Goal: Transaction & Acquisition: Purchase product/service

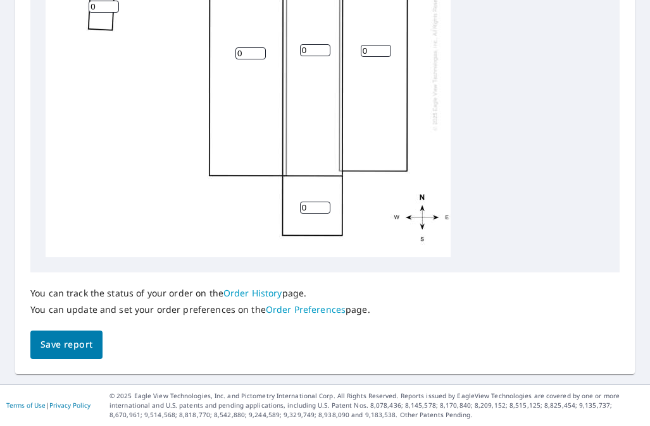
click at [83, 355] on button "Save report" at bounding box center [66, 345] width 72 height 28
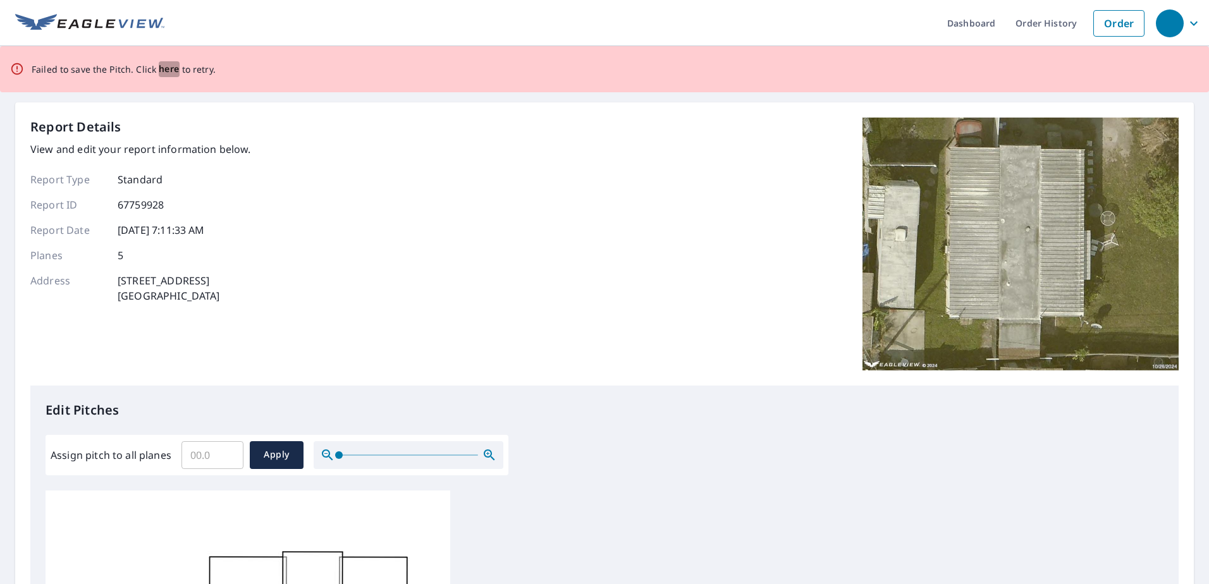
click at [174, 71] on span "here" at bounding box center [169, 69] width 21 height 16
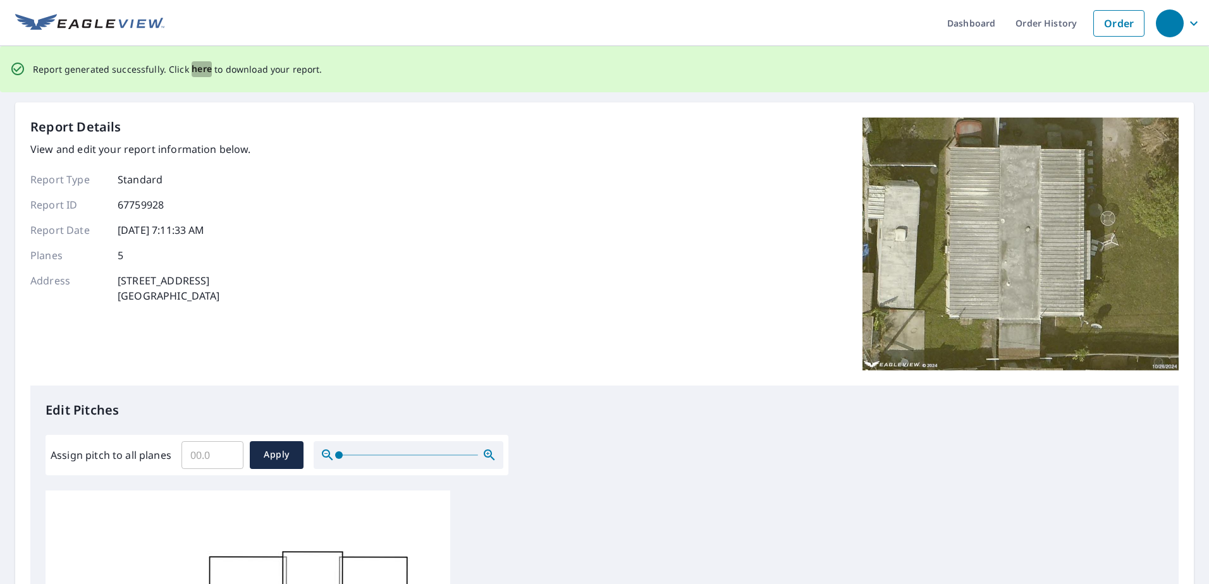
click at [192, 69] on span "here" at bounding box center [202, 69] width 21 height 16
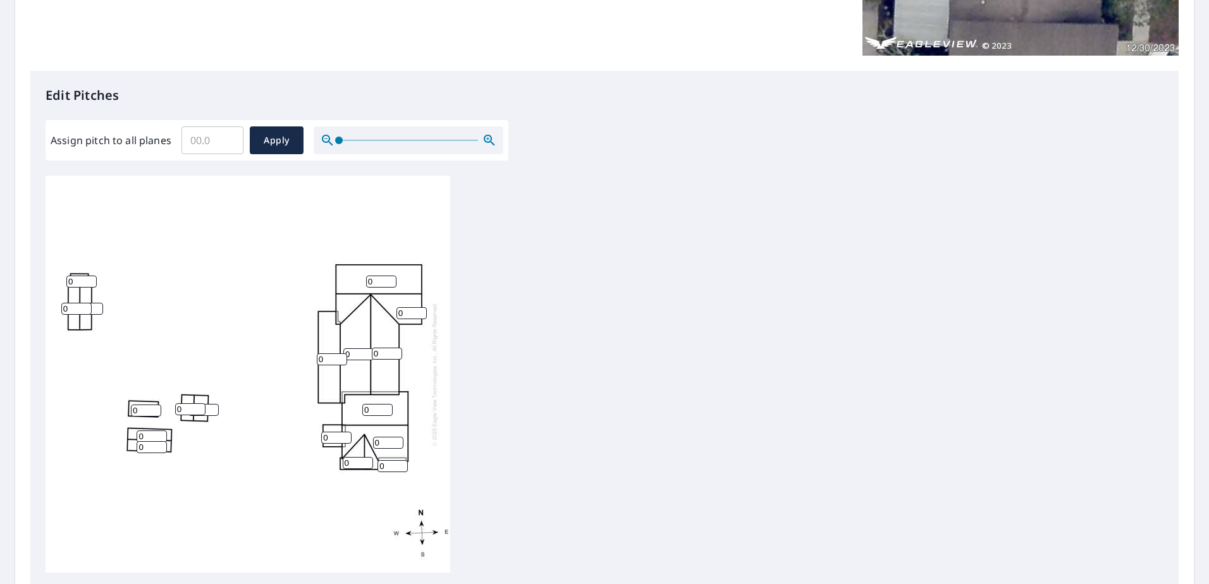
scroll to position [379, 0]
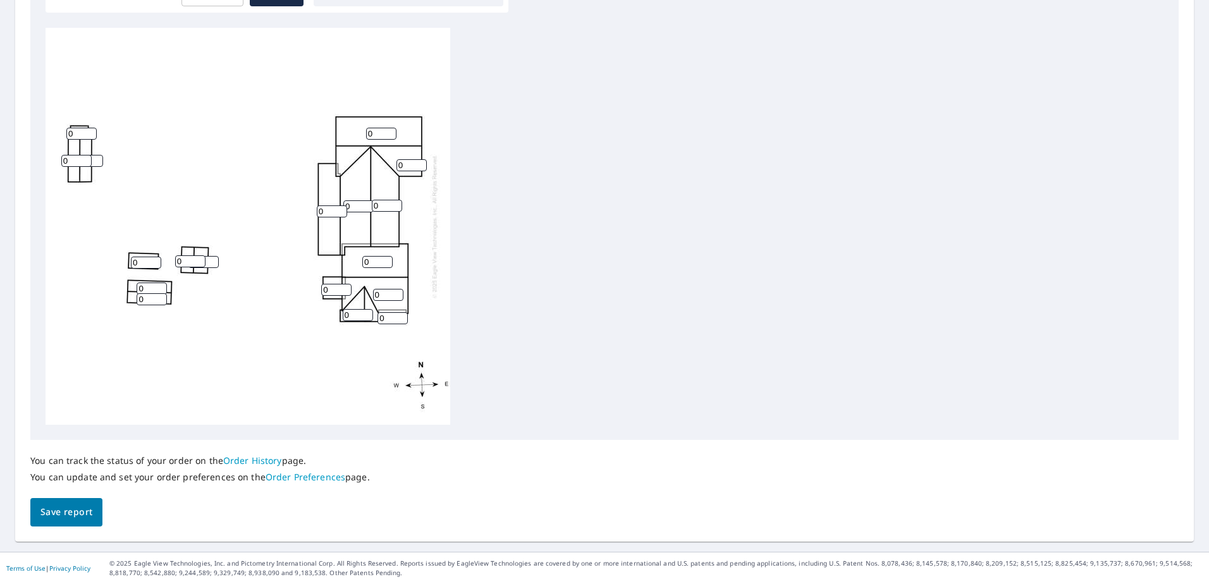
click at [63, 507] on span "Save report" at bounding box center [66, 513] width 52 height 16
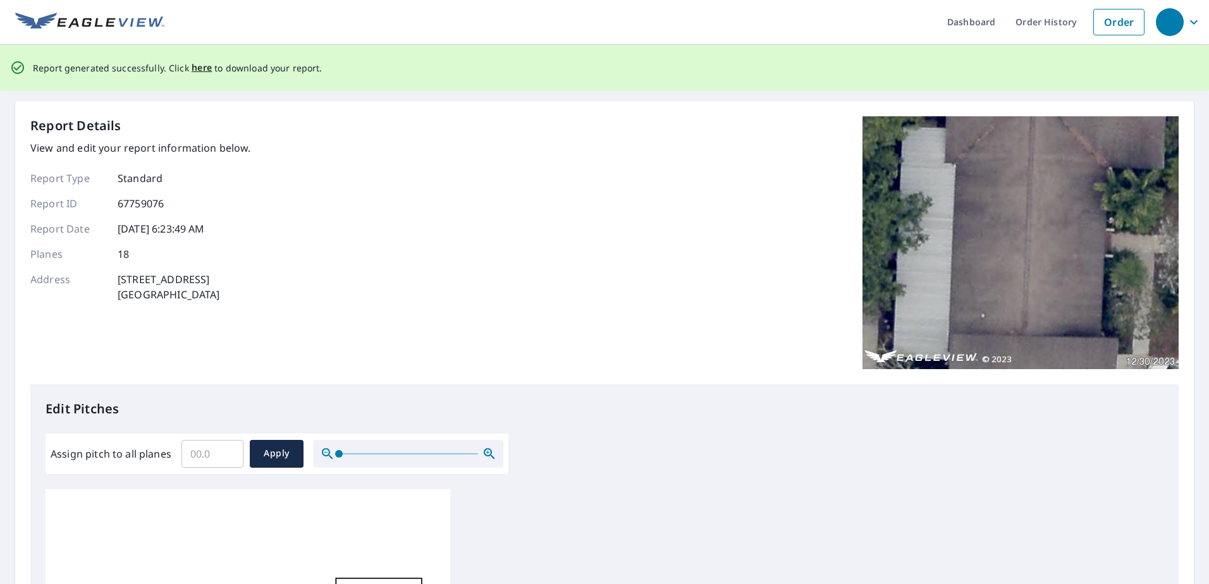
scroll to position [0, 0]
click at [195, 68] on span "here" at bounding box center [202, 69] width 21 height 16
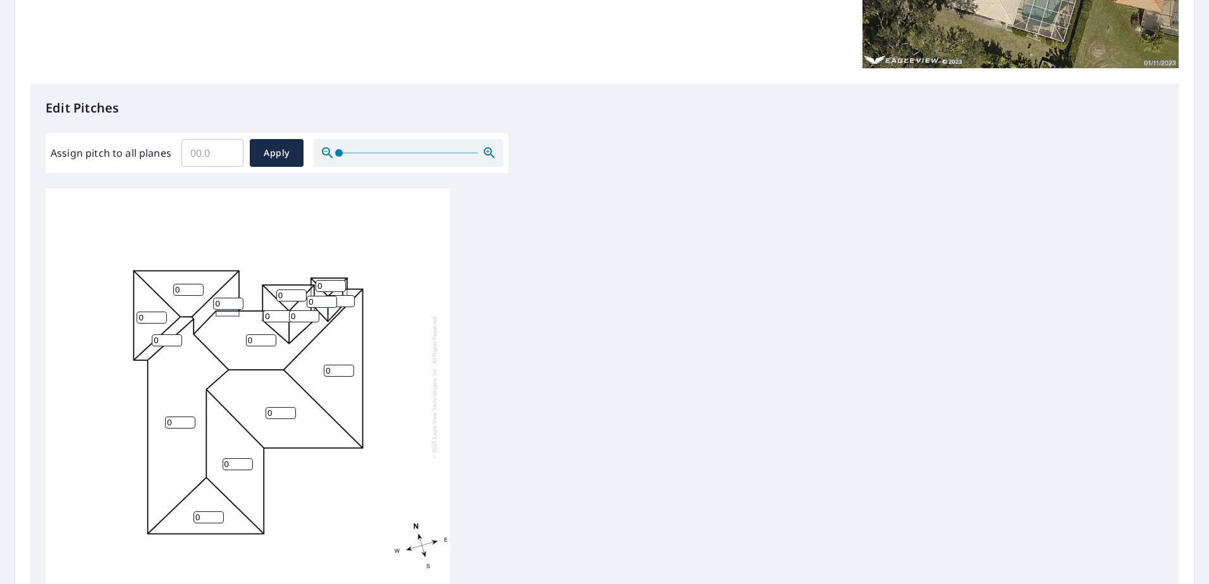
scroll to position [379, 0]
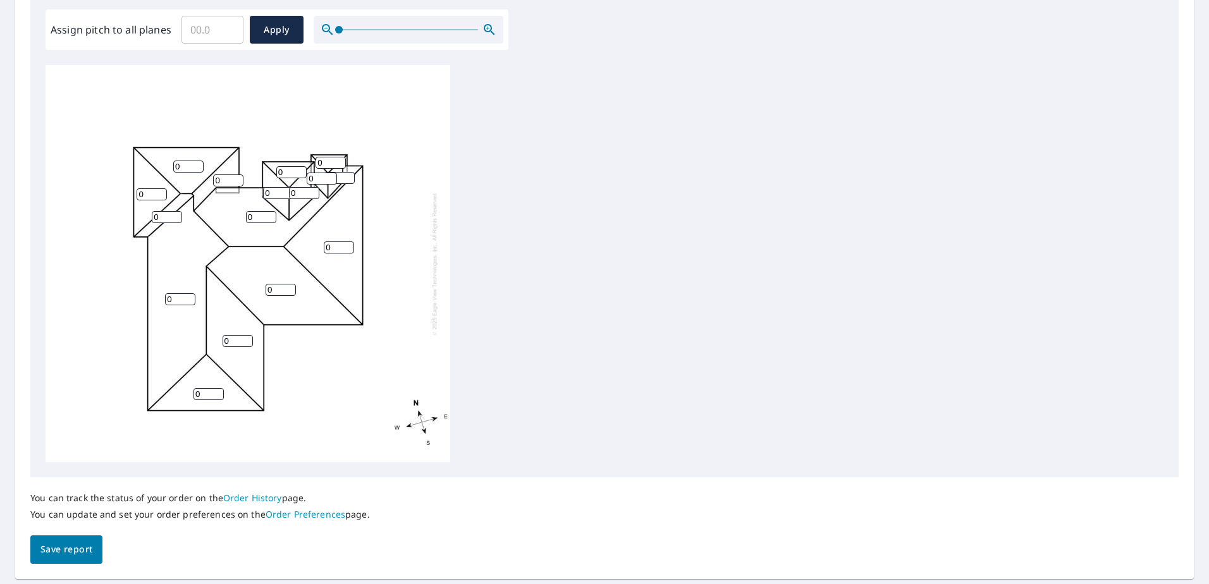
click at [59, 553] on span "Save report" at bounding box center [66, 550] width 52 height 16
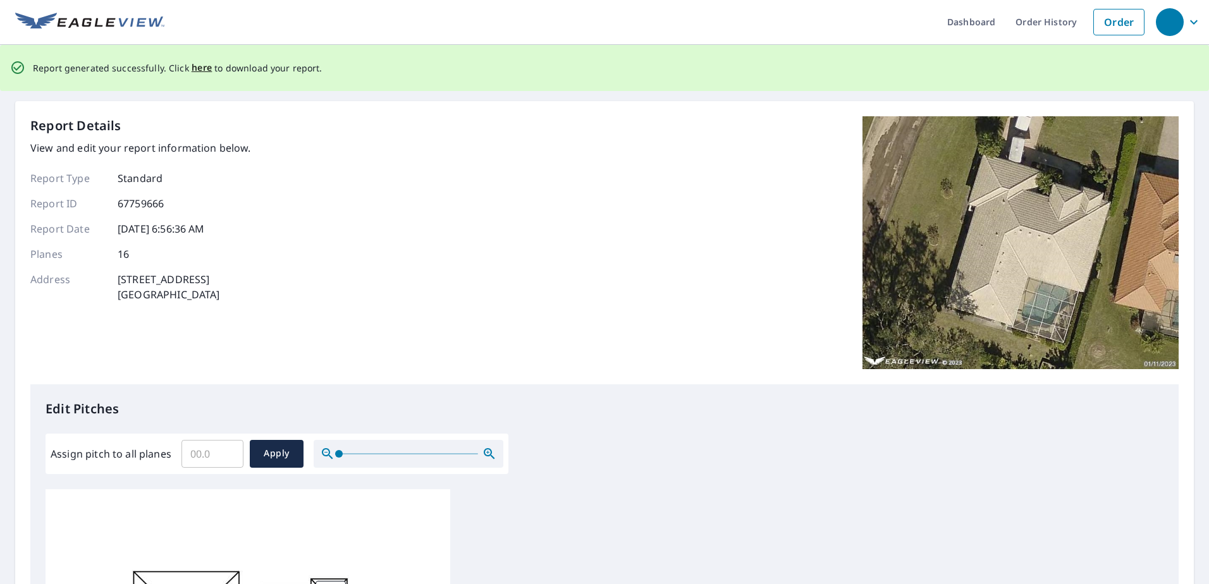
scroll to position [0, 0]
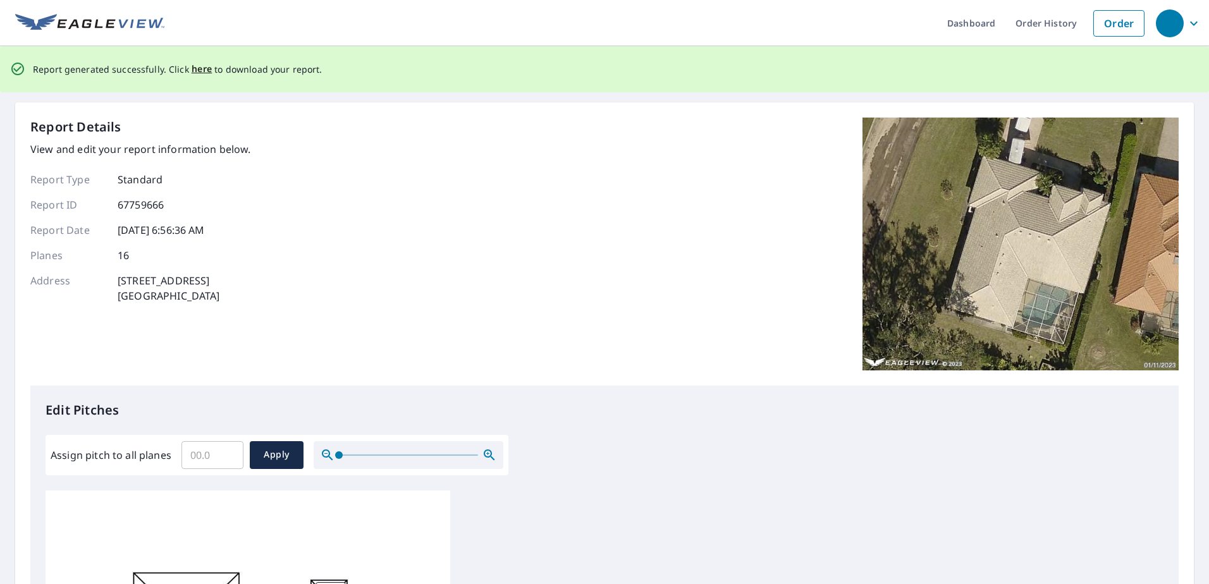
click at [199, 60] on div "Report generated successfully. Click here to download your report." at bounding box center [178, 69] width 290 height 26
click at [198, 63] on span "here" at bounding box center [202, 69] width 21 height 16
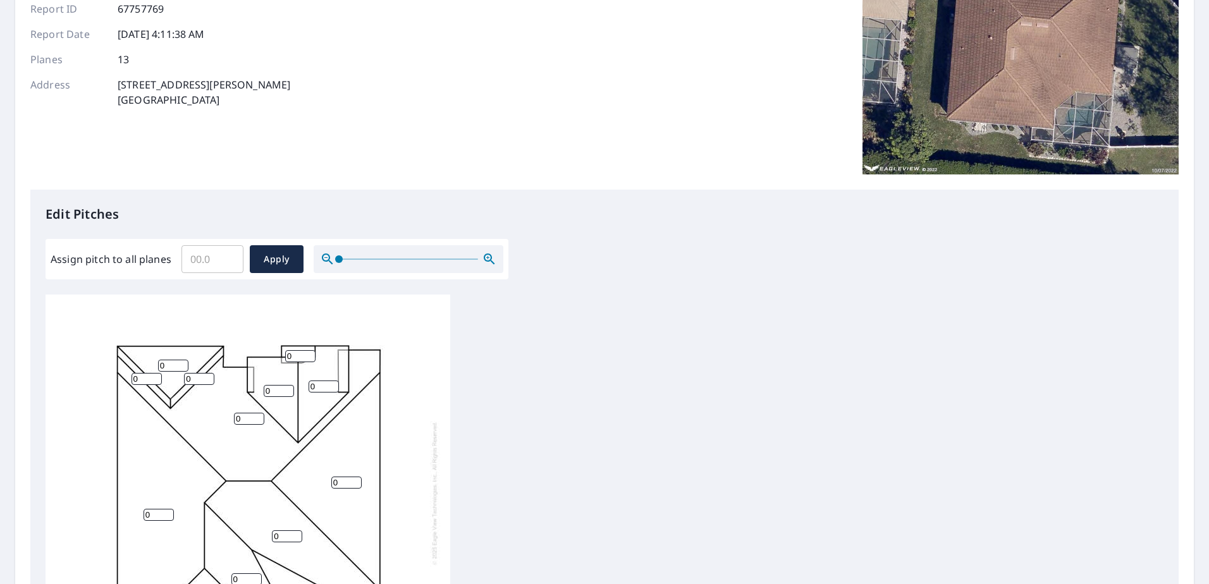
scroll to position [417, 0]
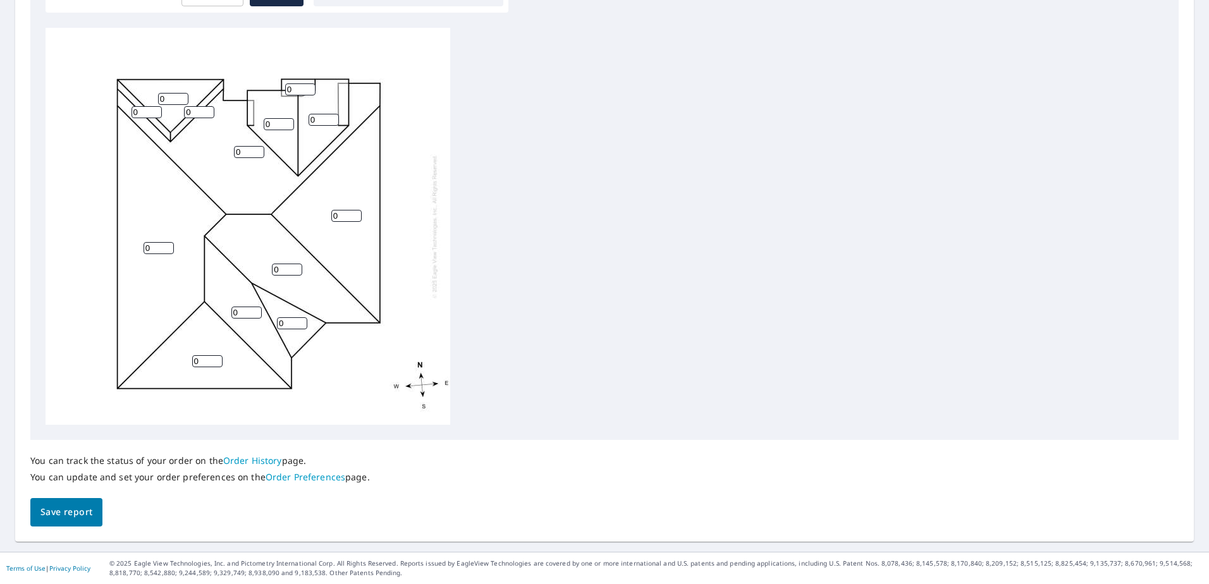
click at [57, 516] on span "Save report" at bounding box center [66, 513] width 52 height 16
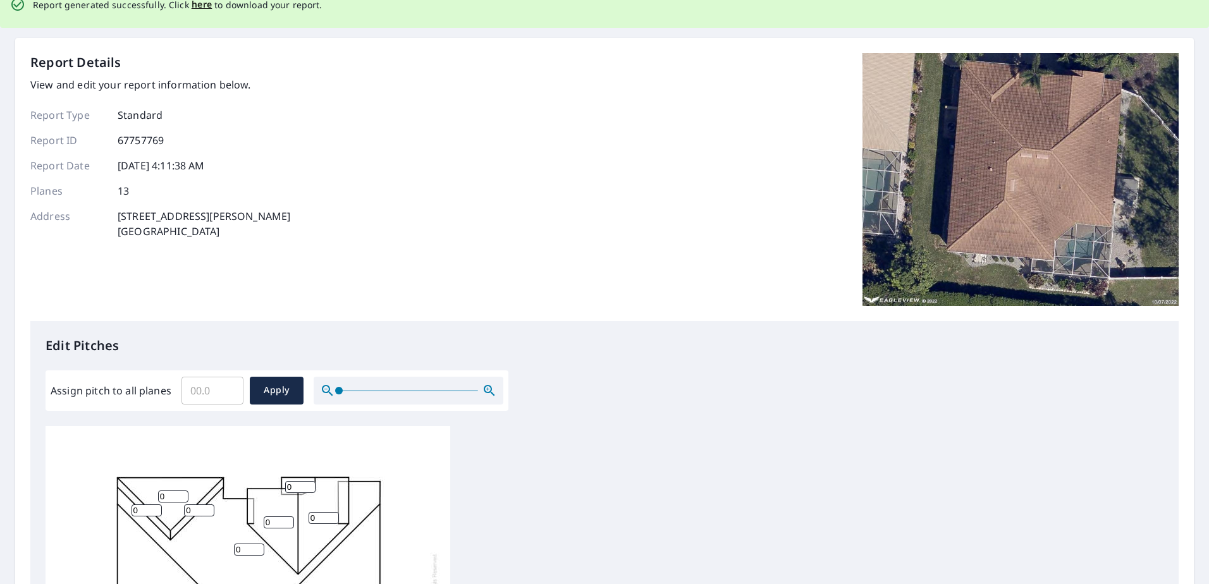
scroll to position [0, 0]
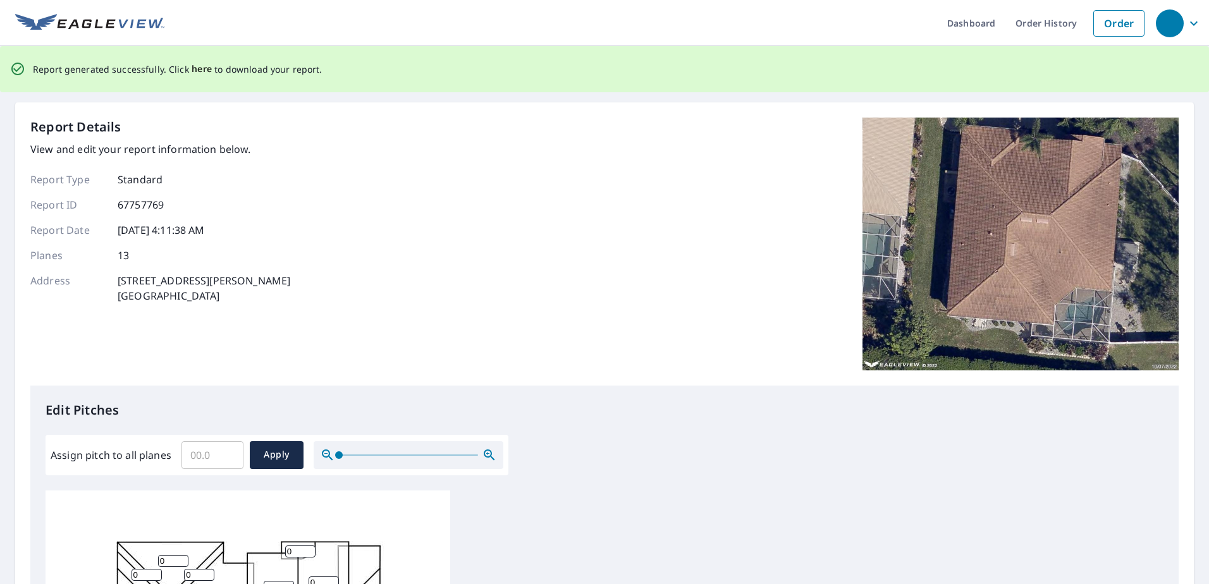
click at [202, 71] on span "here" at bounding box center [202, 69] width 21 height 16
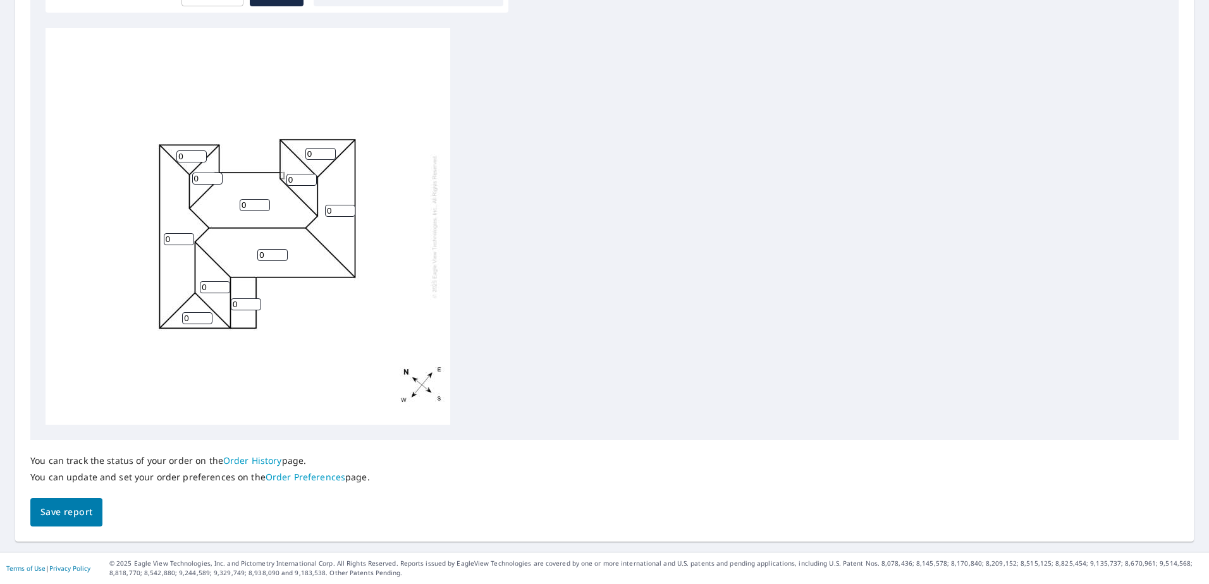
click at [59, 514] on span "Save report" at bounding box center [66, 513] width 52 height 16
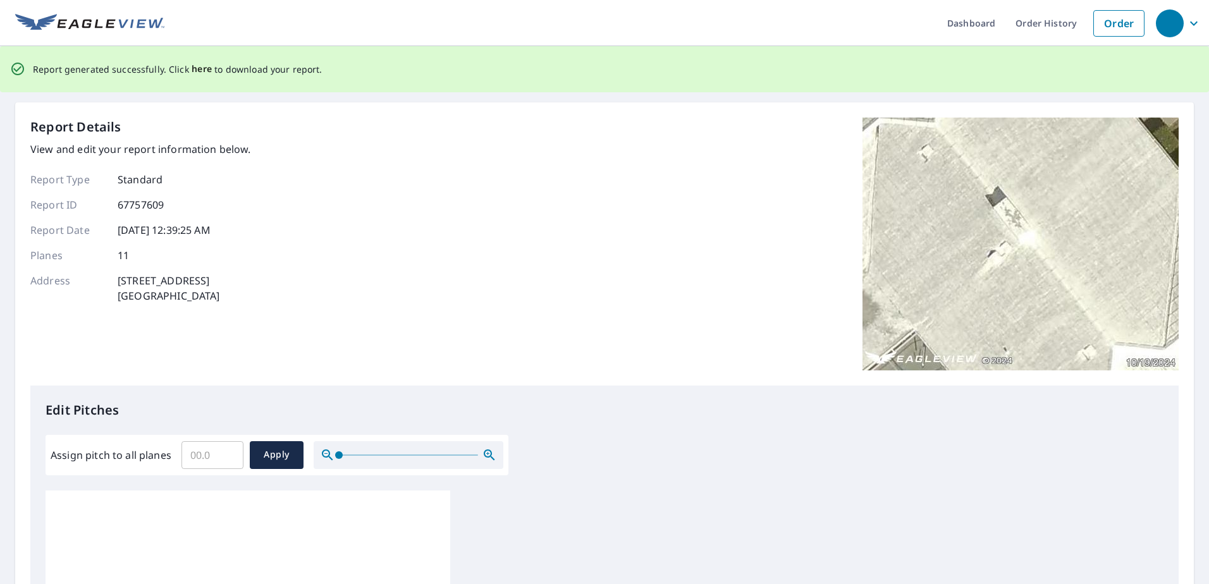
click at [192, 68] on span "here" at bounding box center [202, 69] width 21 height 16
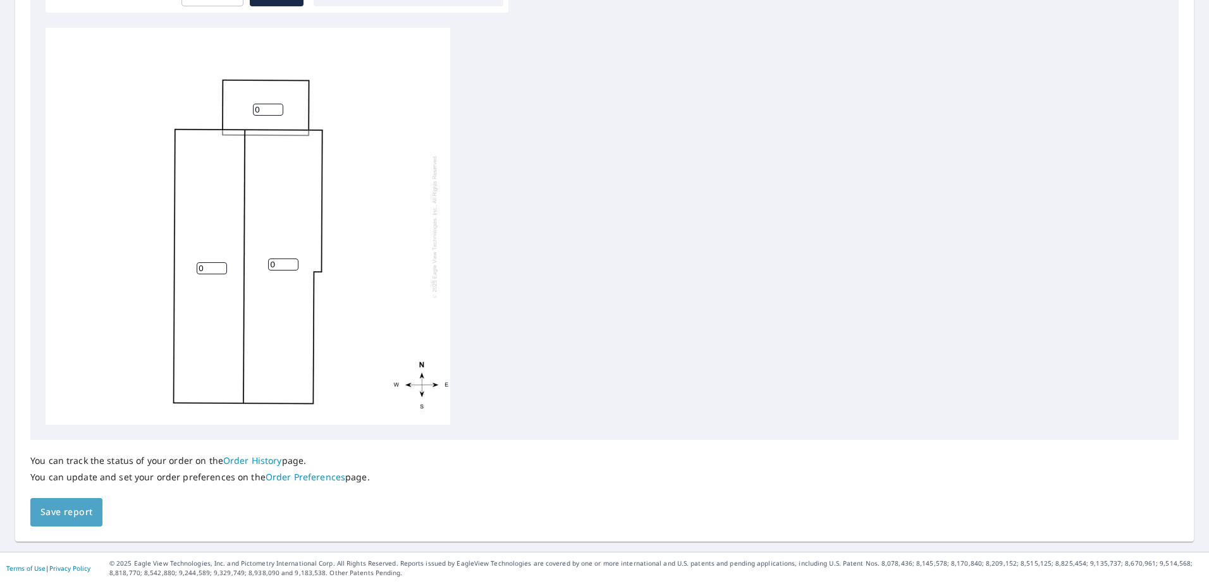
click at [62, 500] on button "Save report" at bounding box center [66, 512] width 72 height 28
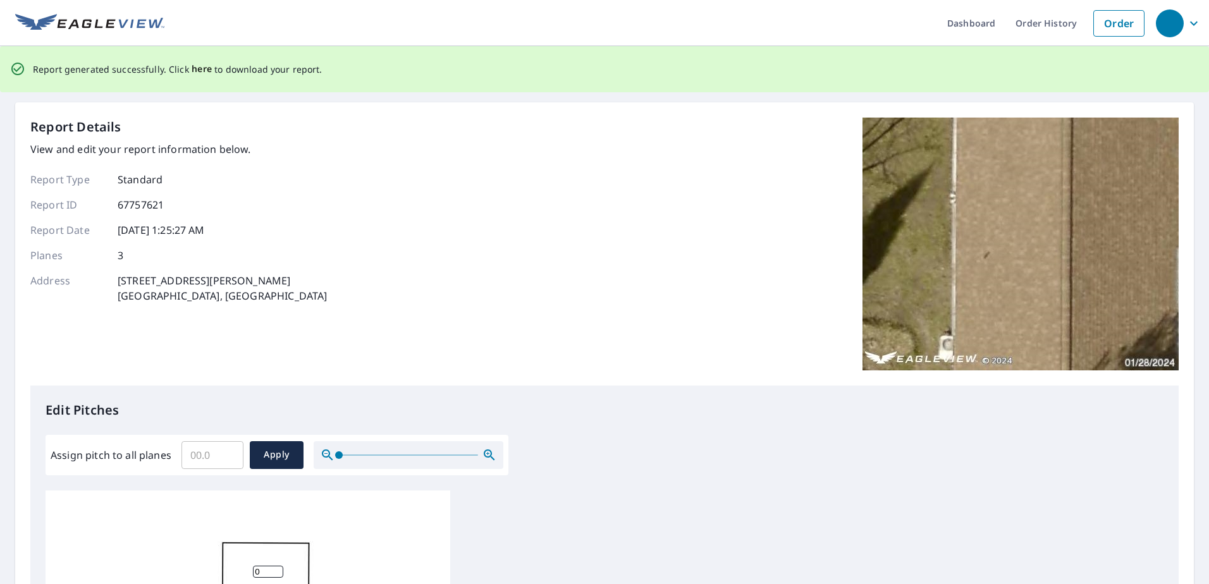
click at [195, 74] on span "here" at bounding box center [202, 69] width 21 height 16
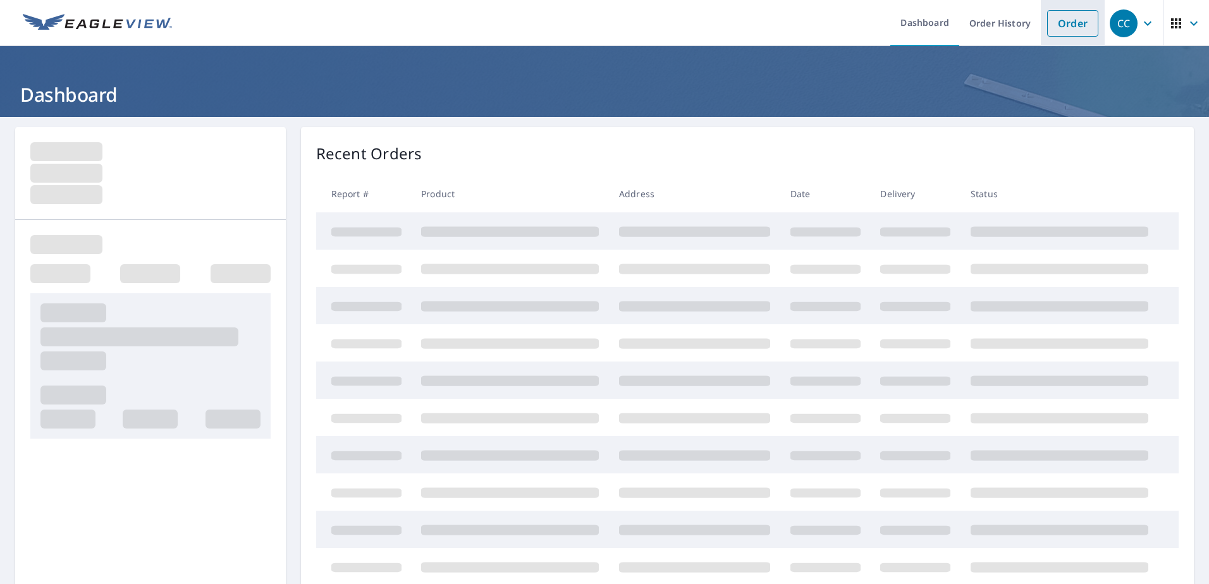
click at [1053, 23] on link "Order" at bounding box center [1072, 23] width 51 height 27
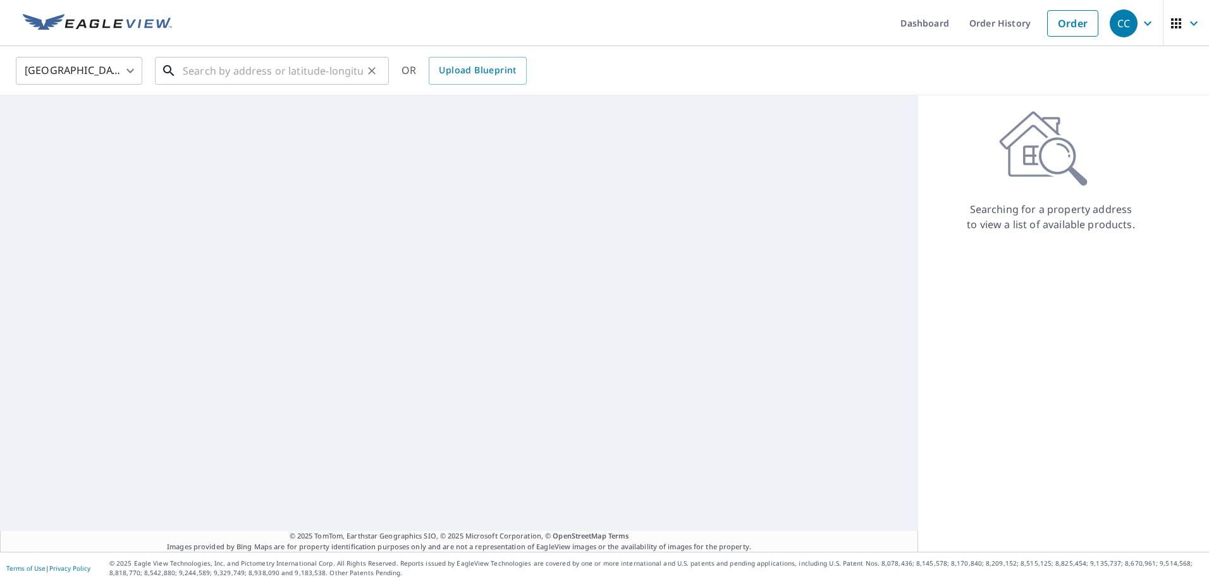
click at [299, 77] on input "text" at bounding box center [273, 70] width 180 height 35
paste input "[STREET_ADDRESS]"
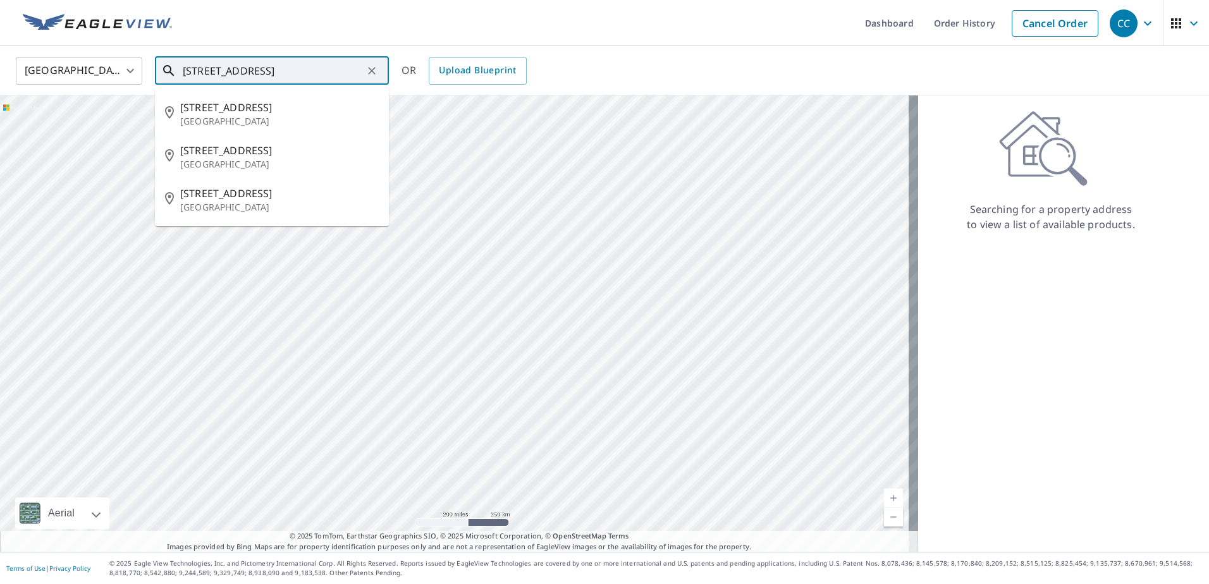
drag, startPoint x: 274, startPoint y: 72, endPoint x: 89, endPoint y: 55, distance: 186.7
click at [89, 56] on div "[GEOGRAPHIC_DATA] [GEOGRAPHIC_DATA] ​ [STREET_ADDRESS] ​ [STREET_ADDRESS][GEOGR…" at bounding box center [600, 71] width 1188 height 30
click at [206, 69] on input "[STREET_ADDRESS]" at bounding box center [273, 70] width 180 height 35
type input "[STREET_ADDRESS]"
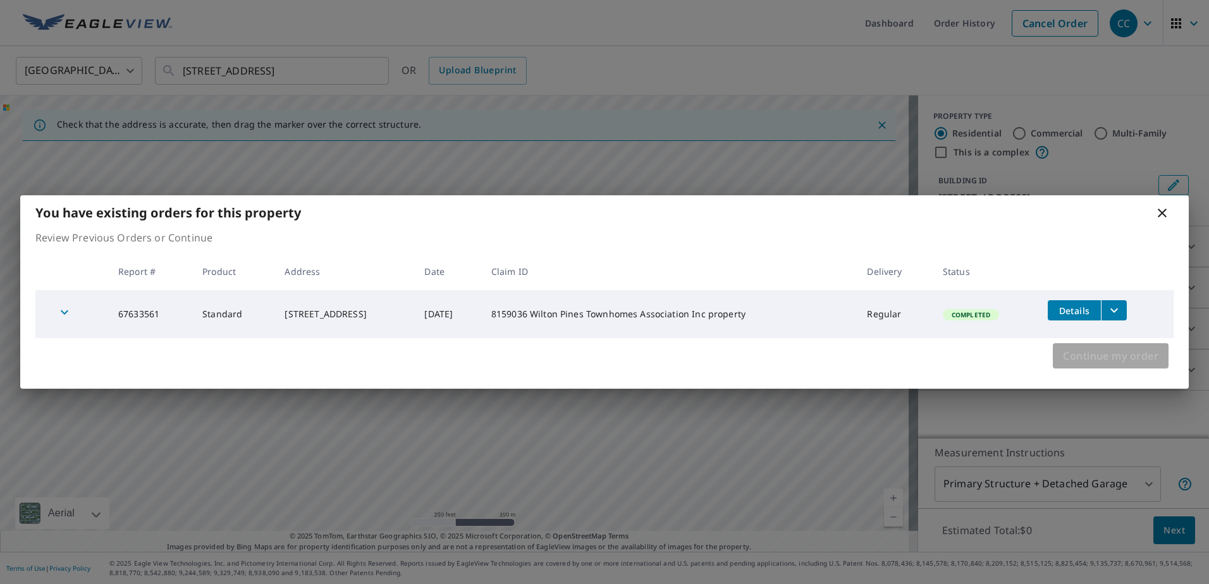
click at [1121, 355] on span "Continue my order" at bounding box center [1110, 356] width 95 height 18
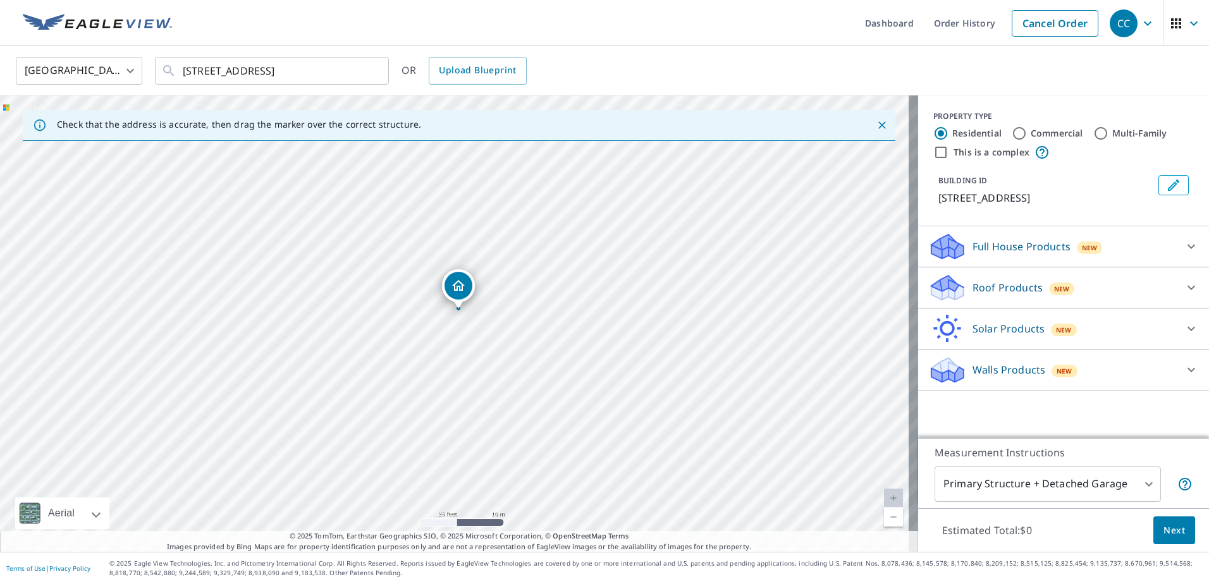
click at [958, 278] on div "Roof Products New" at bounding box center [1052, 288] width 248 height 30
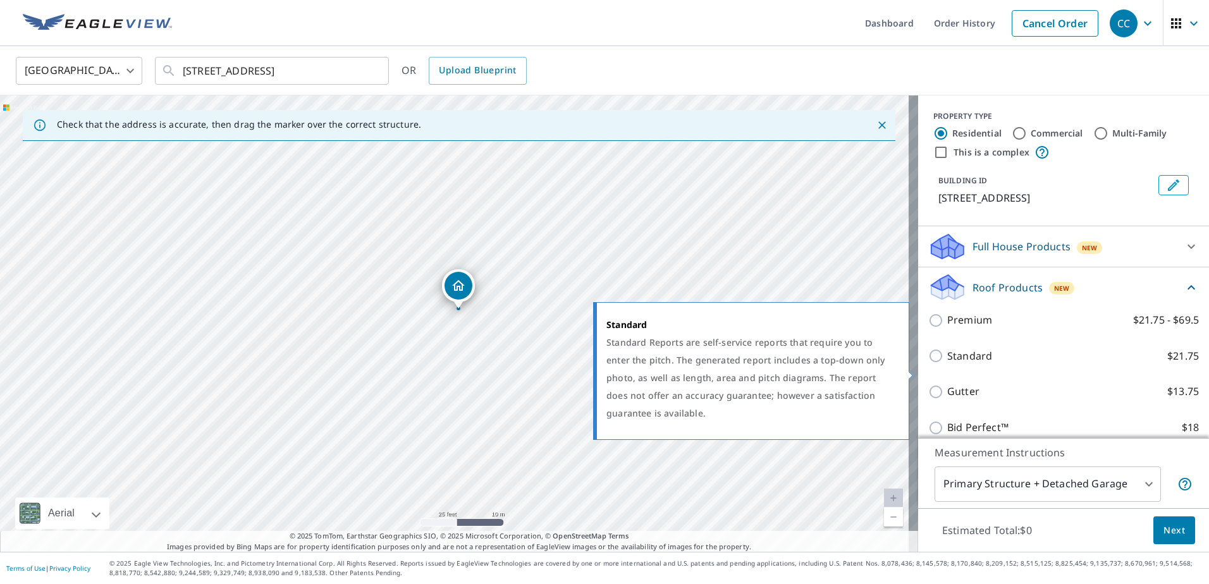
click at [956, 364] on p "Standard" at bounding box center [969, 356] width 45 height 16
click at [947, 364] on input "Standard $21.75" at bounding box center [937, 355] width 19 height 15
checkbox input "true"
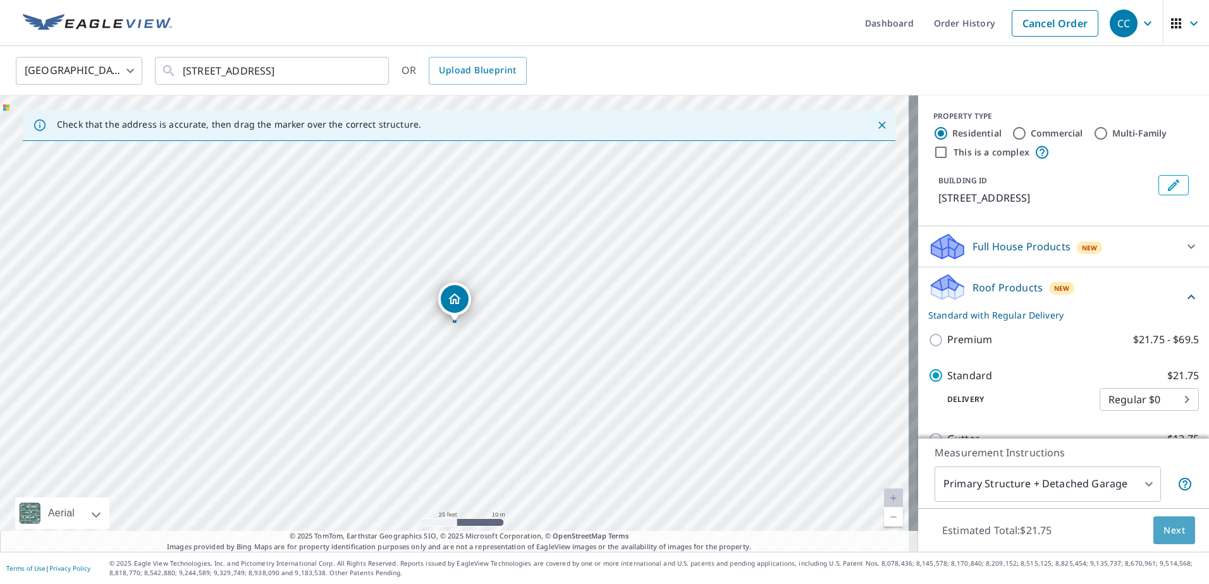
click at [1164, 527] on span "Next" at bounding box center [1175, 531] width 22 height 16
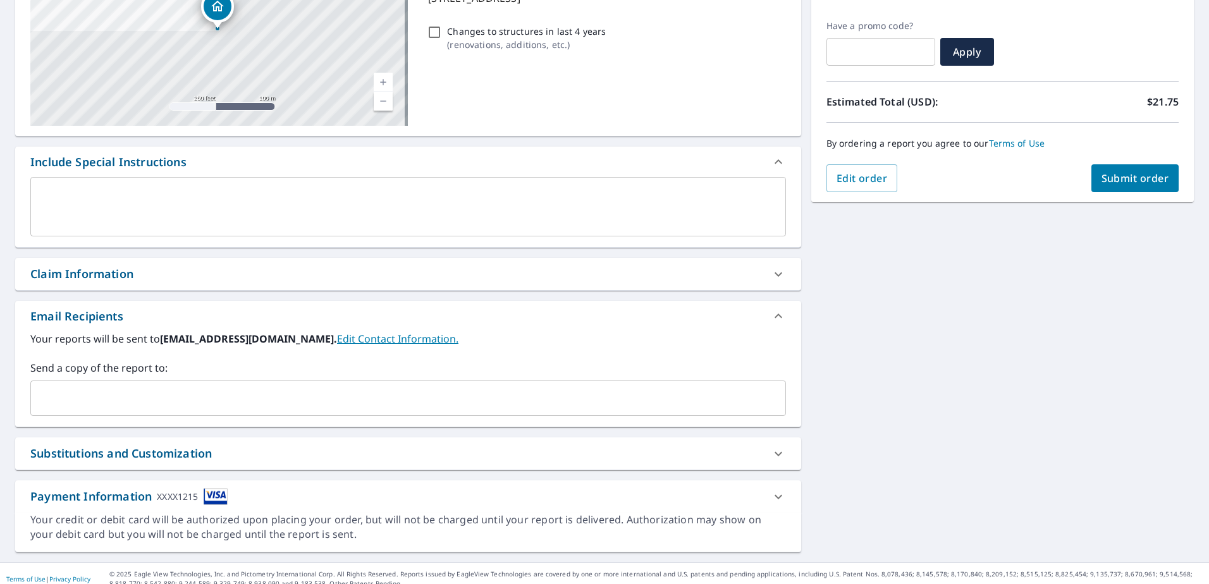
scroll to position [212, 0]
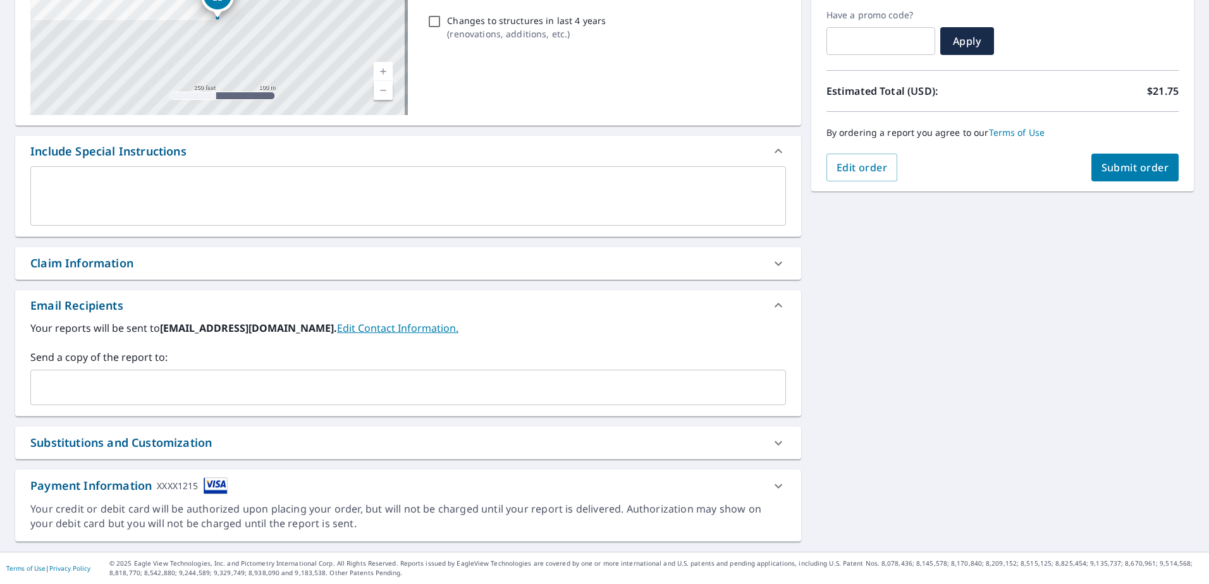
click at [88, 258] on div "Claim Information" at bounding box center [81, 263] width 103 height 17
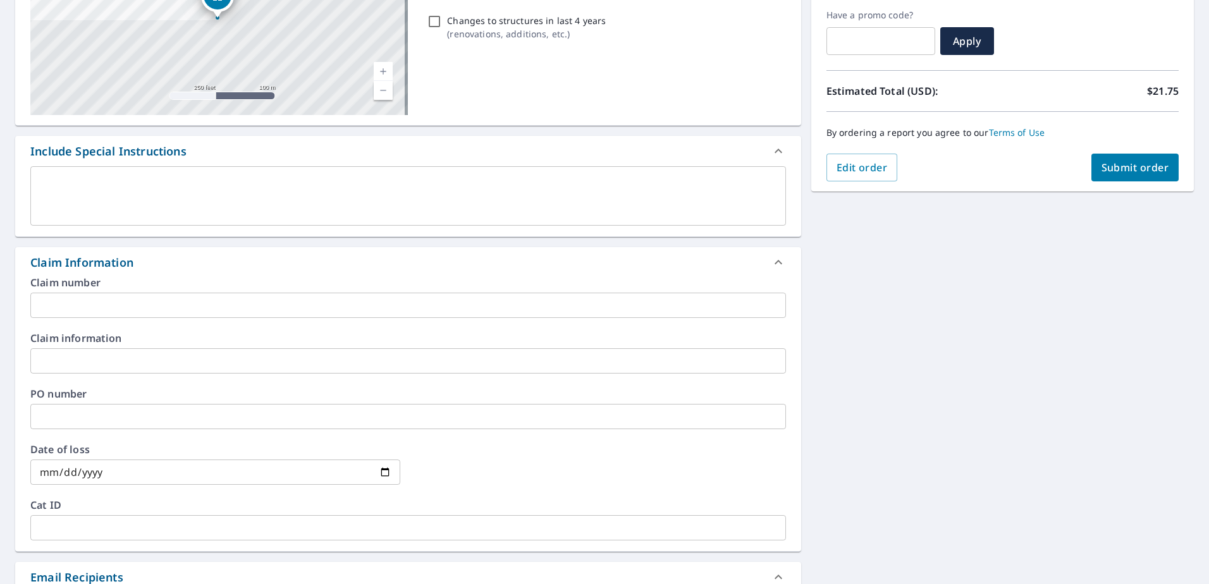
click at [119, 299] on input "text" at bounding box center [408, 305] width 756 height 25
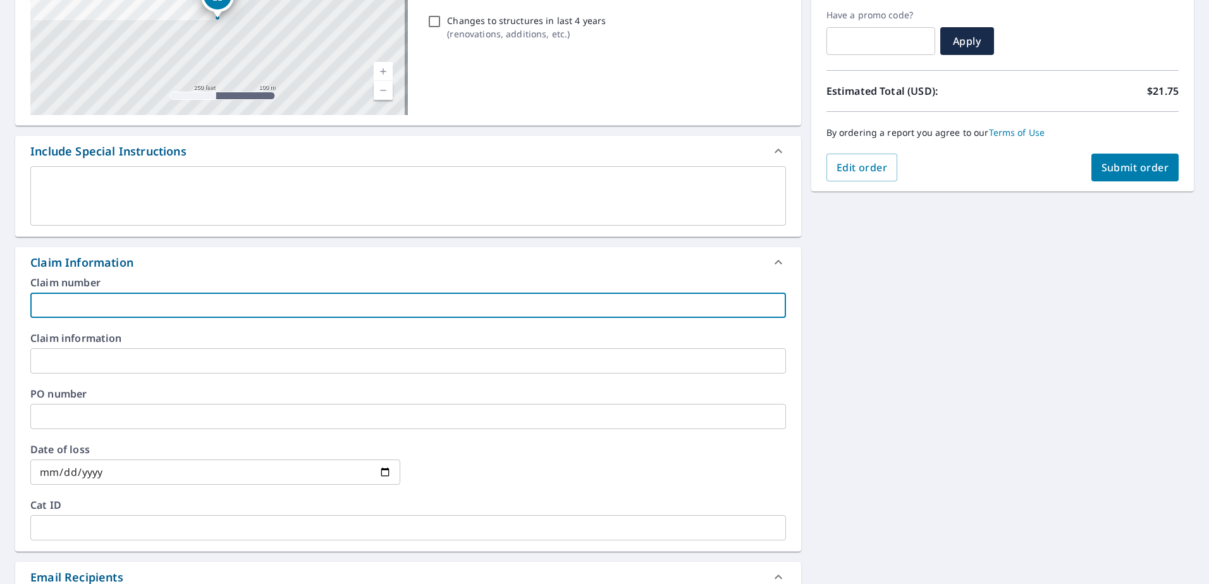
paste input "8159036"
type input "8159036 Wilton Pines Townhomes Association Inc property"
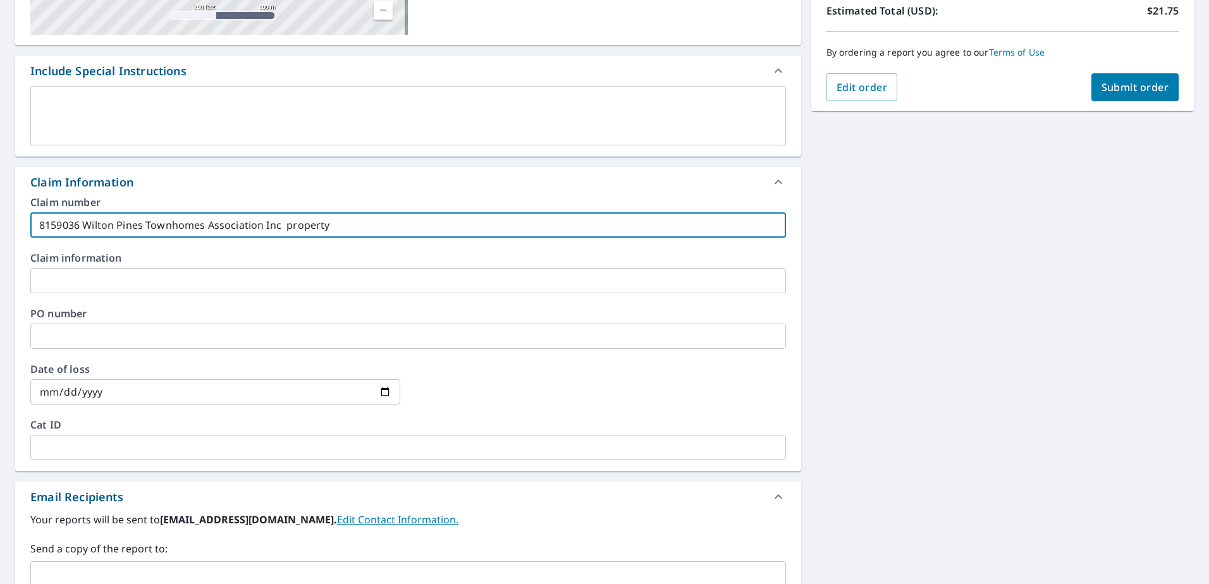
scroll to position [484, 0]
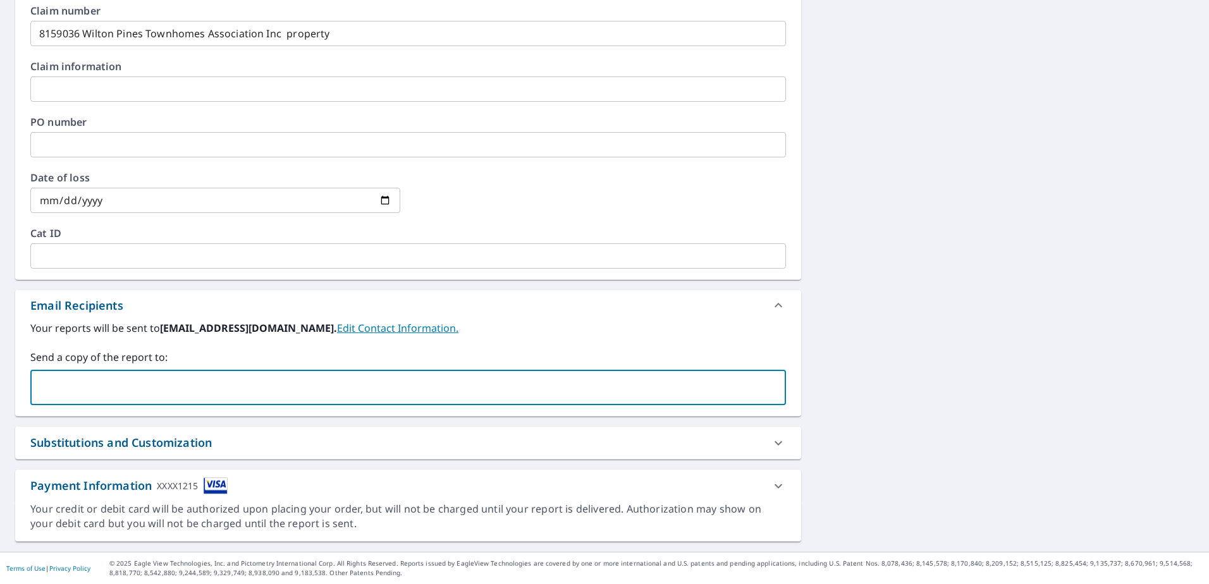
click at [163, 385] on input "text" at bounding box center [398, 388] width 725 height 24
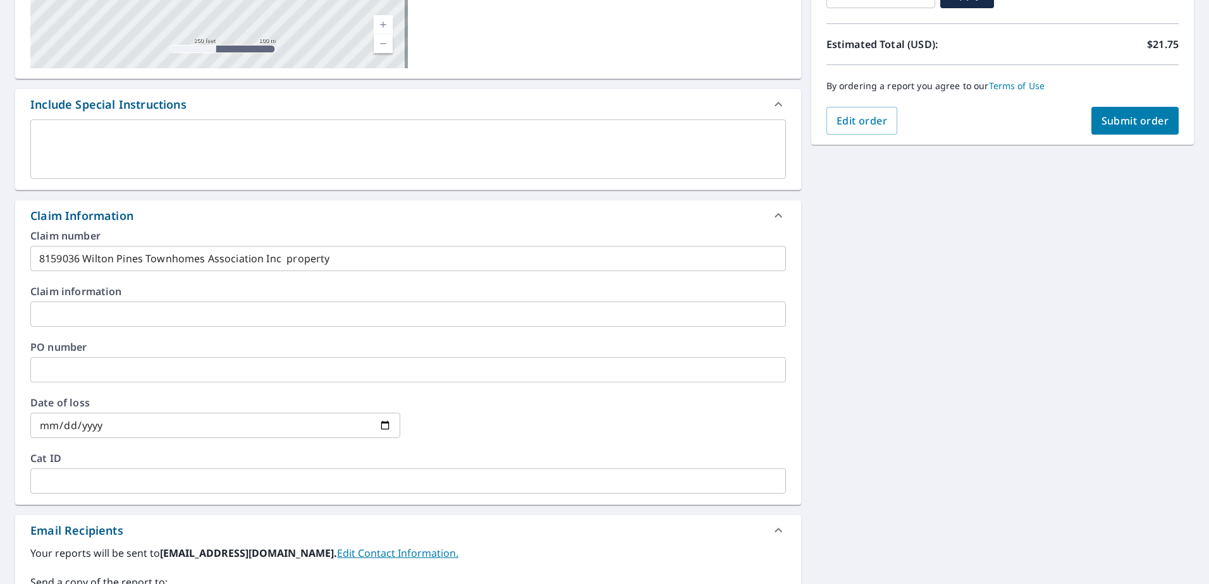
scroll to position [104, 0]
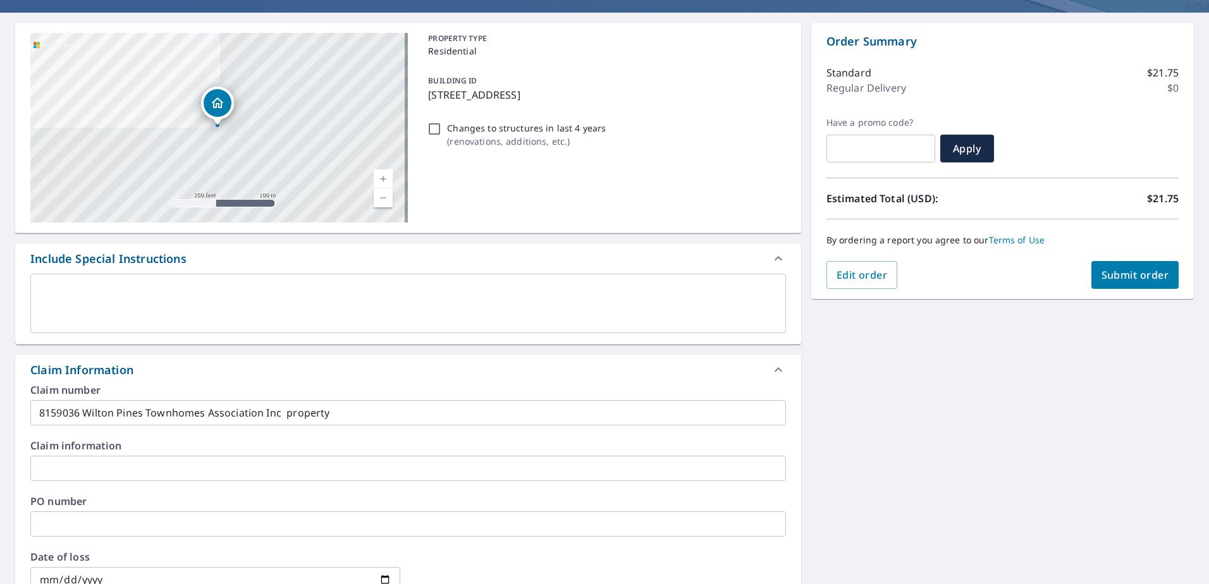
type input "[EMAIL_ADDRESS][DOMAIN_NAME]"
click at [1102, 269] on span "Submit order" at bounding box center [1136, 275] width 68 height 14
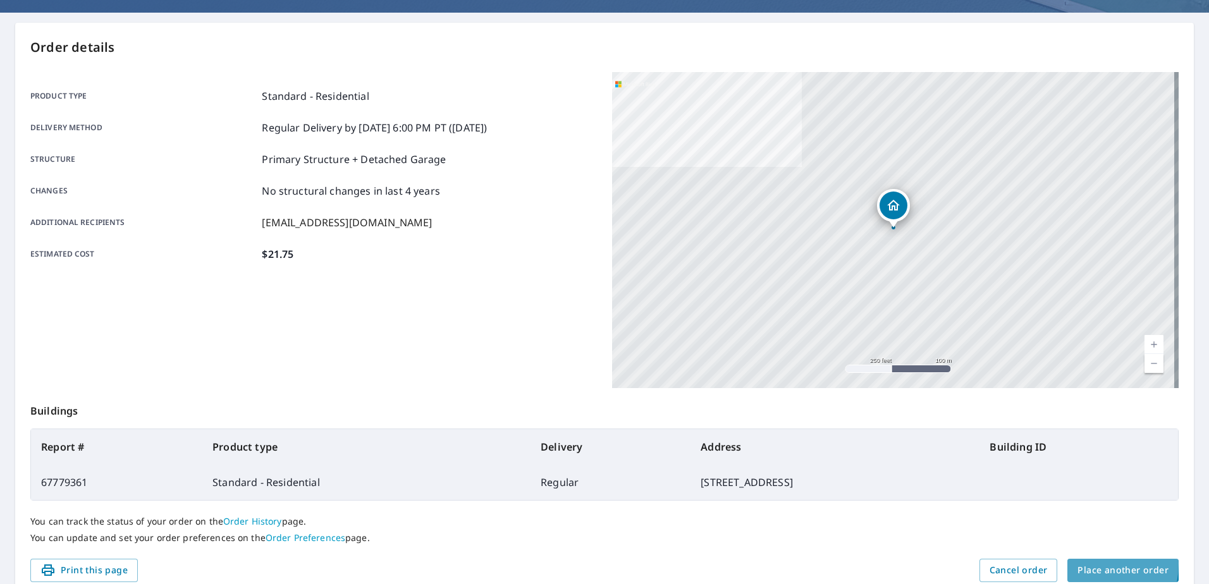
click at [1078, 564] on span "Place another order" at bounding box center [1123, 571] width 91 height 16
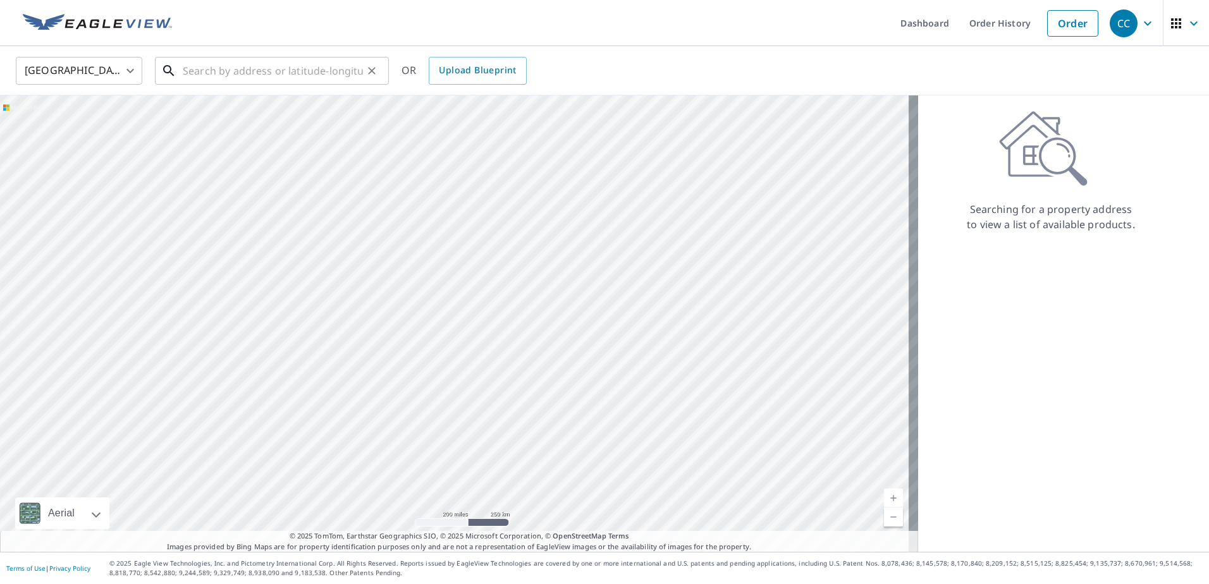
click at [214, 68] on input "text" at bounding box center [273, 70] width 180 height 35
paste input "[STREET_ADDRESS]"
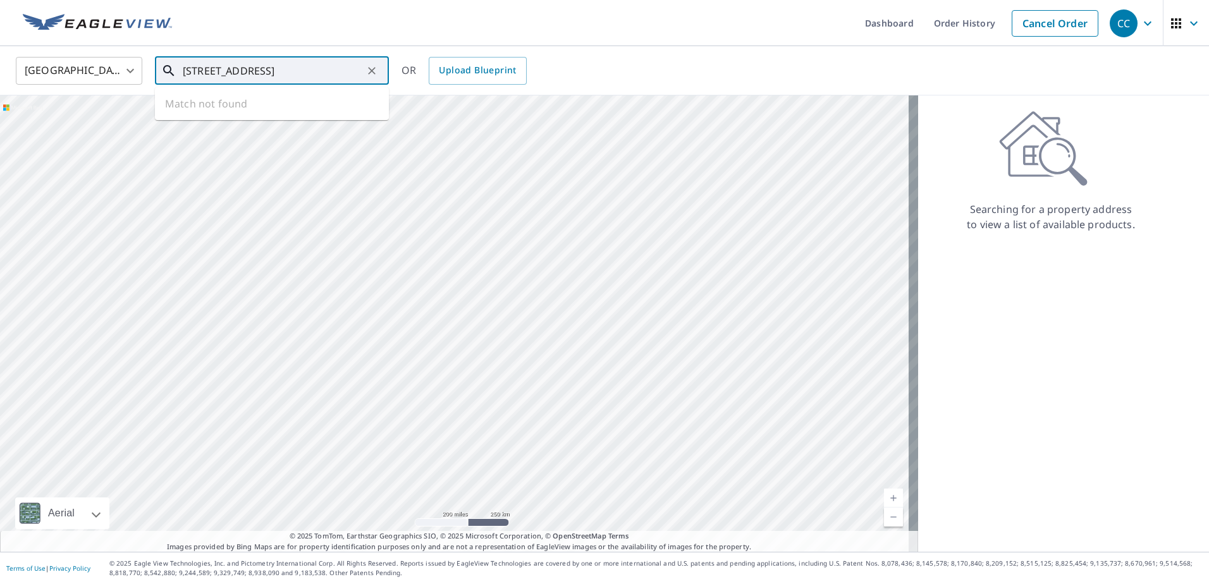
scroll to position [0, 83]
drag, startPoint x: 339, startPoint y: 75, endPoint x: 390, endPoint y: 80, distance: 50.8
click at [390, 80] on div "[GEOGRAPHIC_DATA] [GEOGRAPHIC_DATA] ​ [STREET_ADDRESS] Man ​ Match not found OR…" at bounding box center [600, 71] width 1188 height 30
type input "[STREET_ADDRESS]"
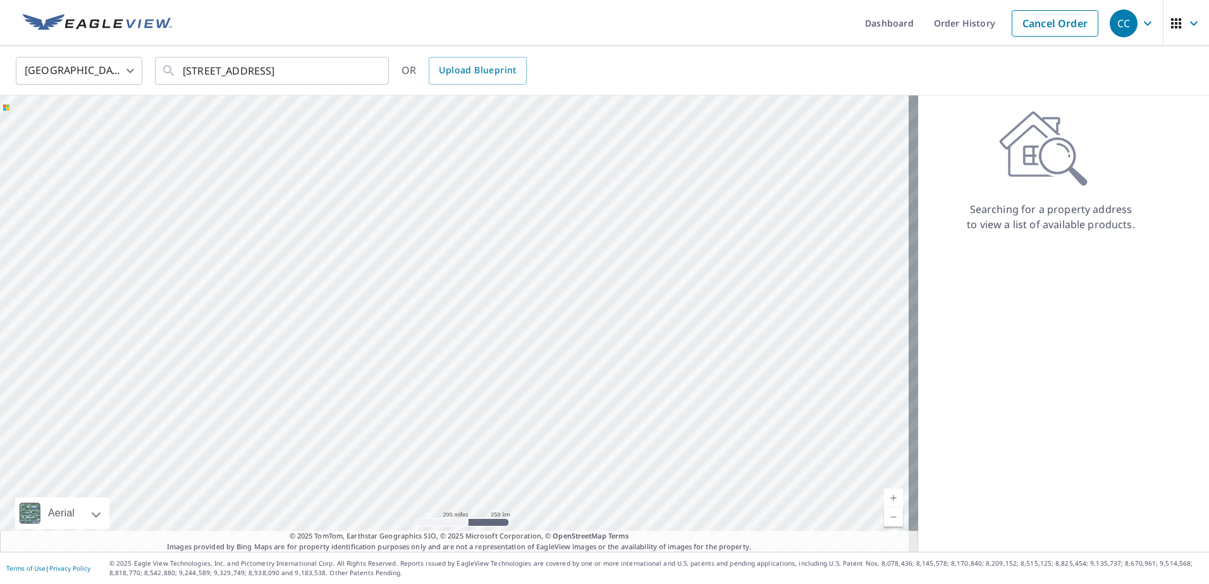
scroll to position [0, 0]
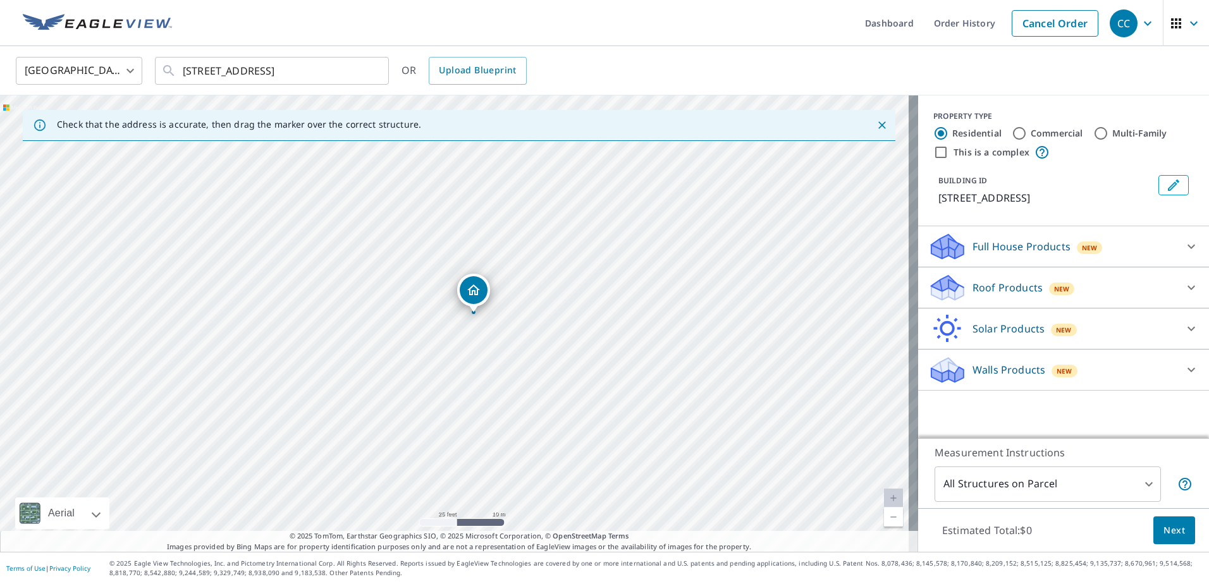
click at [960, 299] on div "Roof Products New" at bounding box center [1052, 288] width 248 height 30
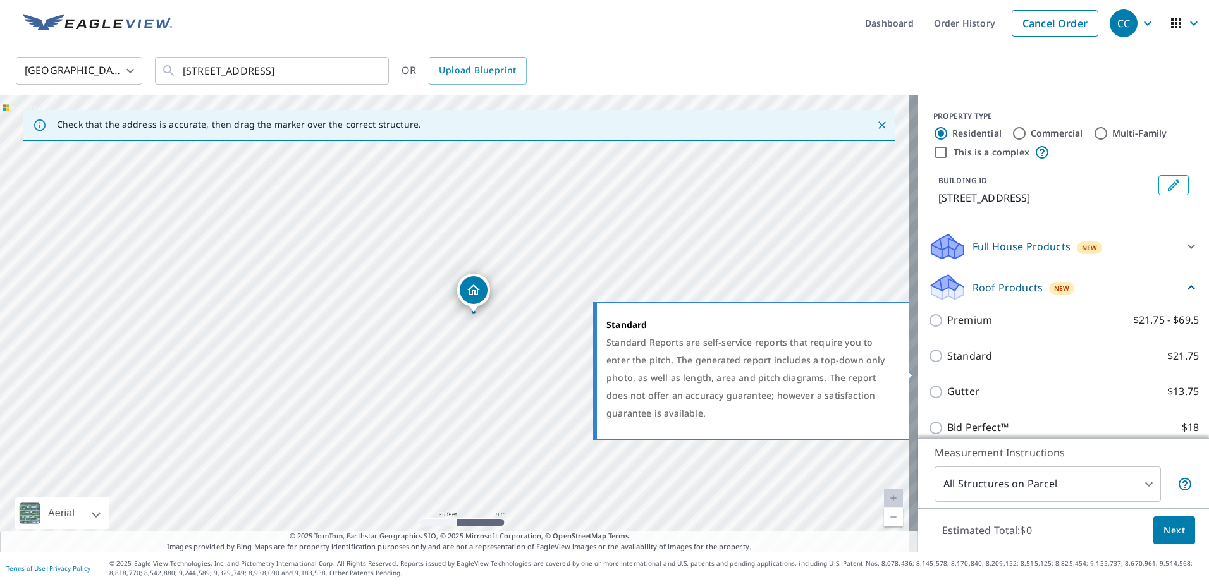
click at [977, 364] on p "Standard" at bounding box center [969, 356] width 45 height 16
click at [947, 364] on input "Standard $21.75" at bounding box center [937, 355] width 19 height 15
checkbox input "true"
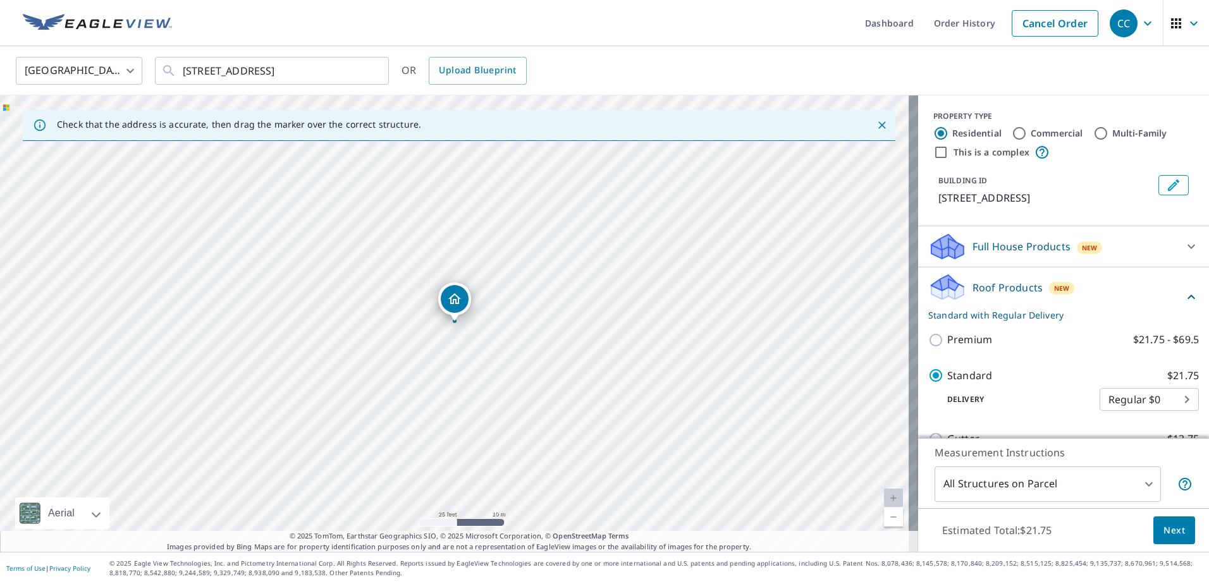
click at [1164, 529] on span "Next" at bounding box center [1175, 531] width 22 height 16
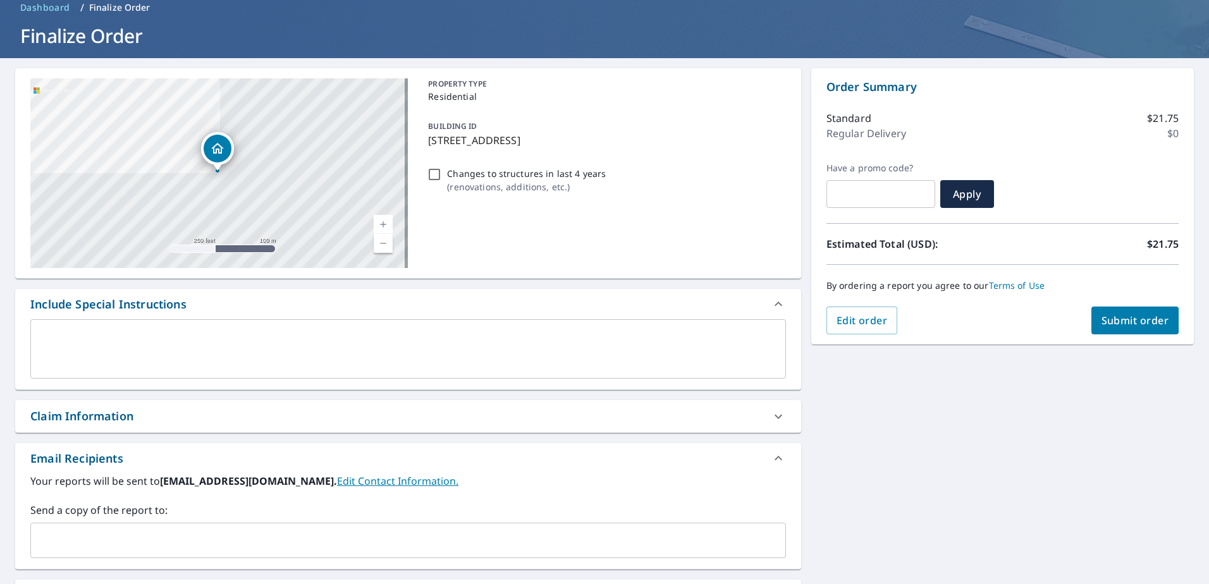
scroll to position [126, 0]
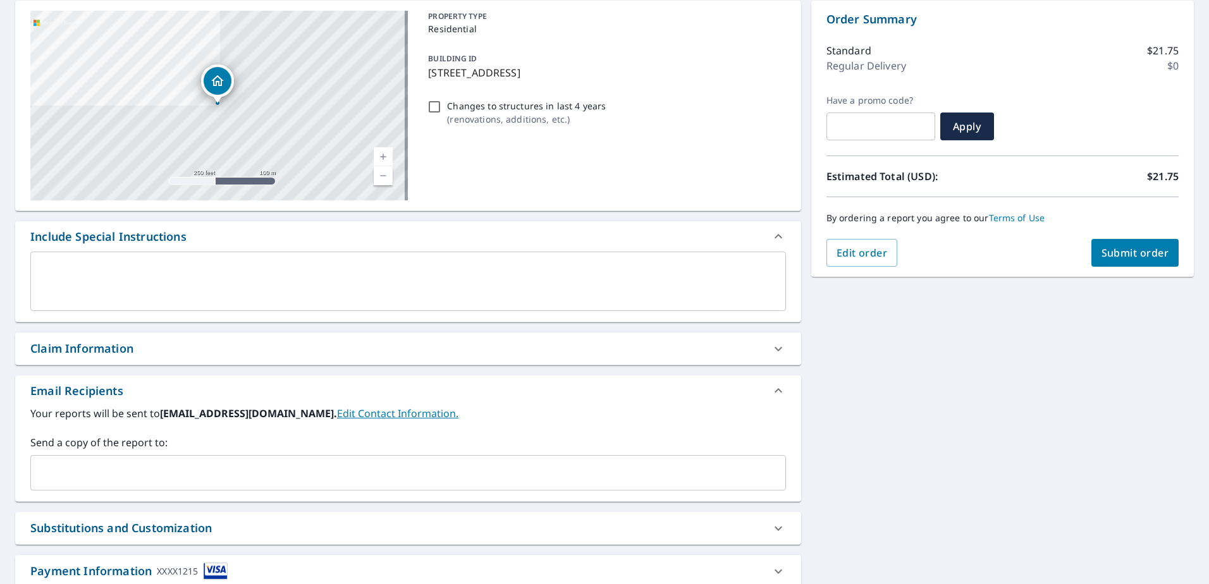
click at [180, 341] on div "Claim Information" at bounding box center [396, 348] width 733 height 17
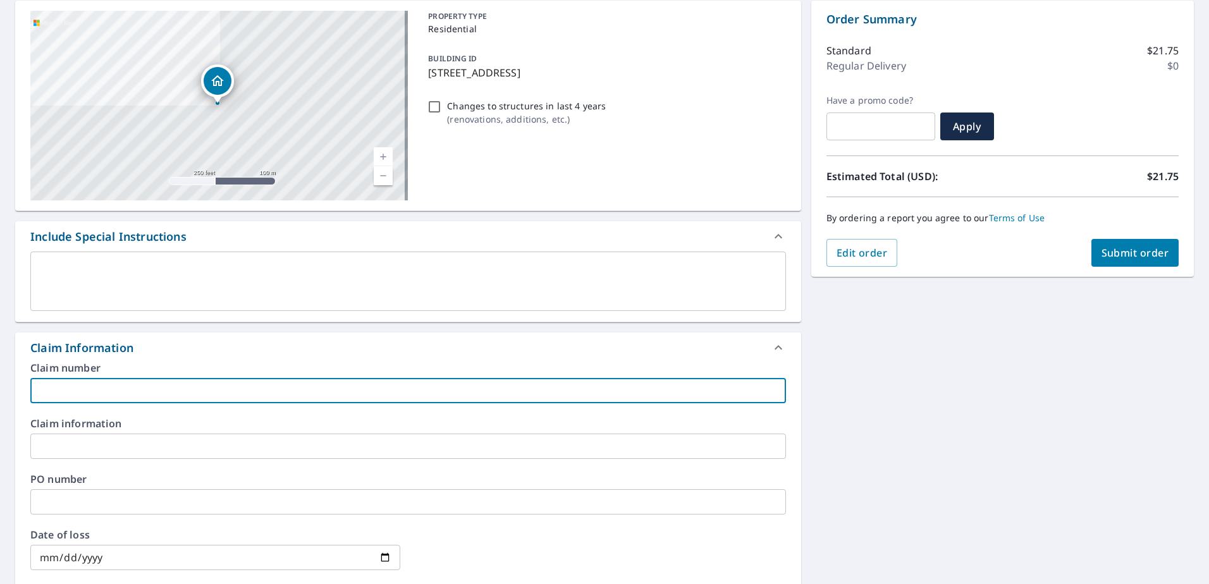
click at [180, 385] on input "text" at bounding box center [408, 390] width 756 height 25
paste input "8159350"
click at [140, 401] on input "8159350" at bounding box center [408, 390] width 756 height 25
paste input "Marsan residence"
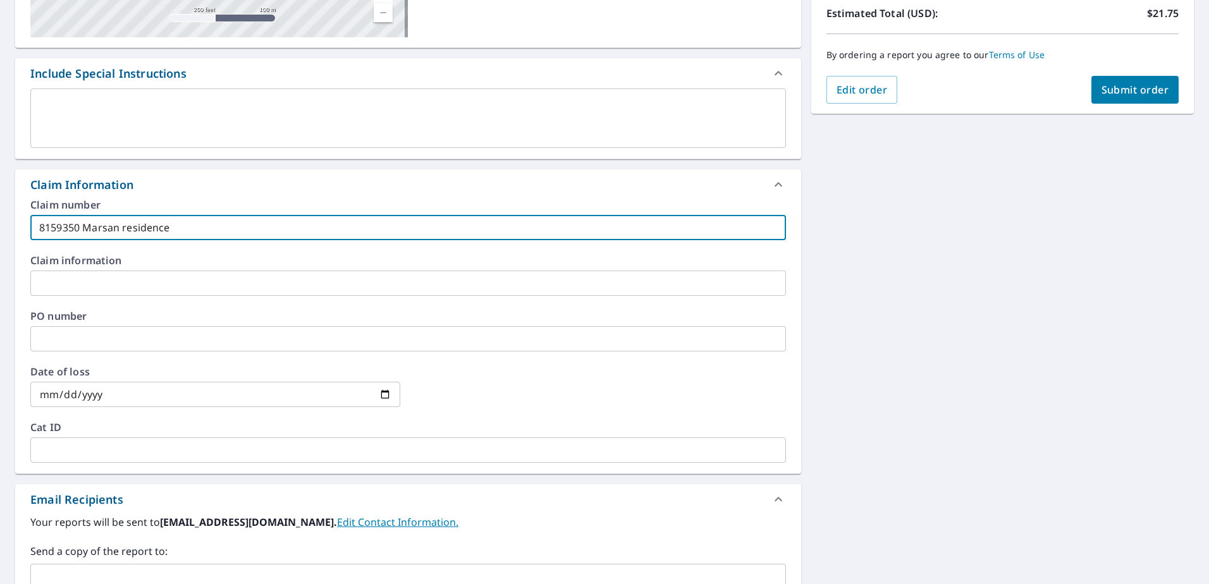
scroll to position [484, 0]
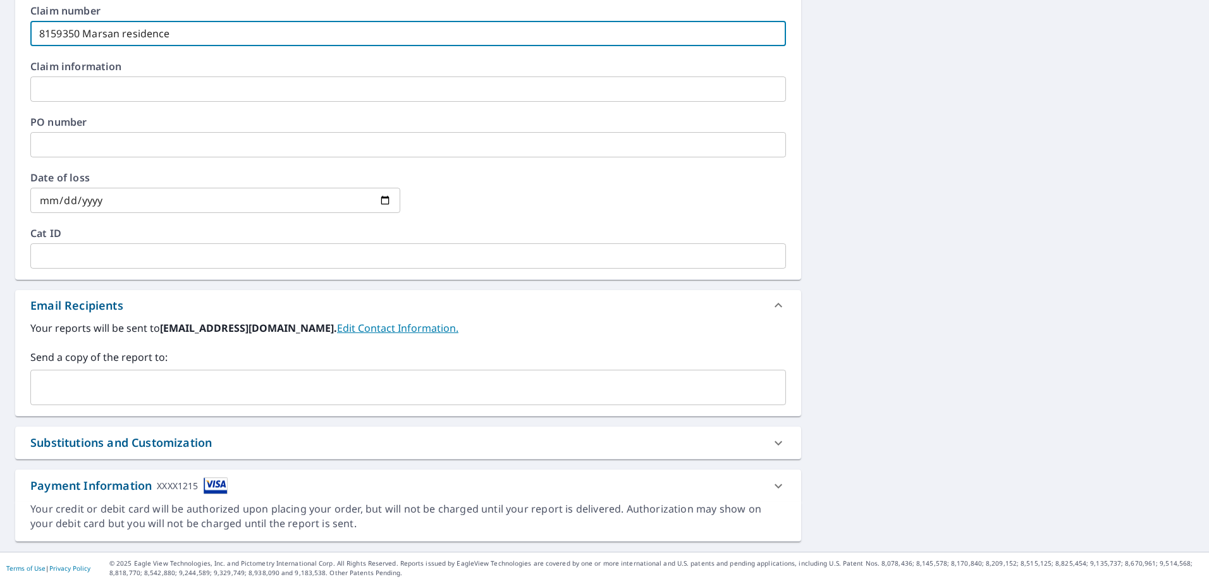
click at [158, 403] on div "​" at bounding box center [408, 387] width 756 height 35
type input "8159350 Marsan residence"
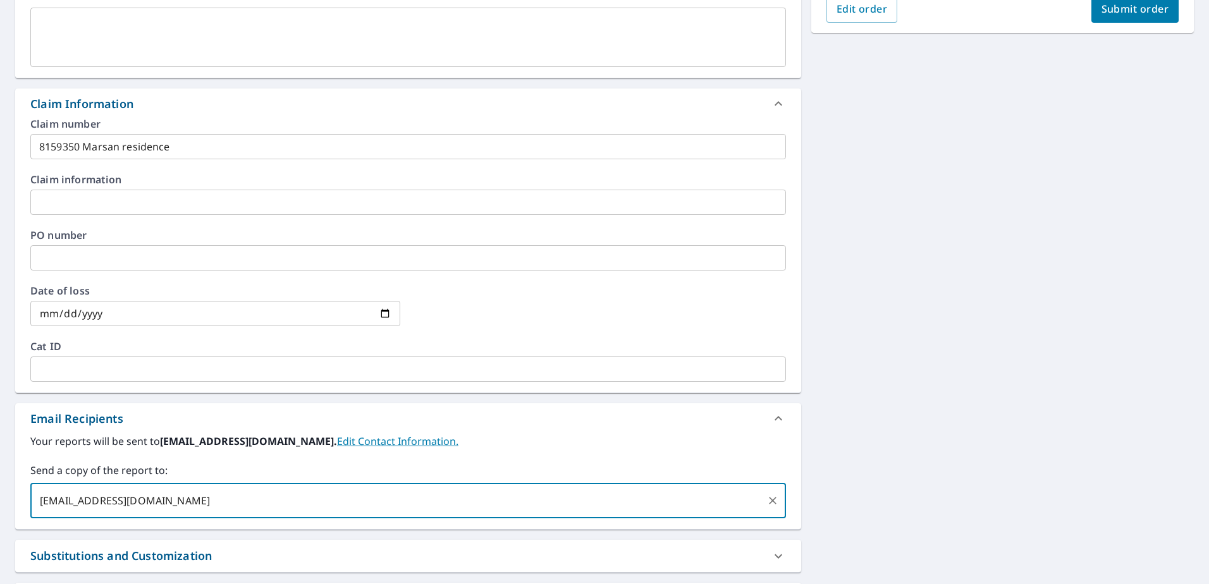
scroll to position [231, 0]
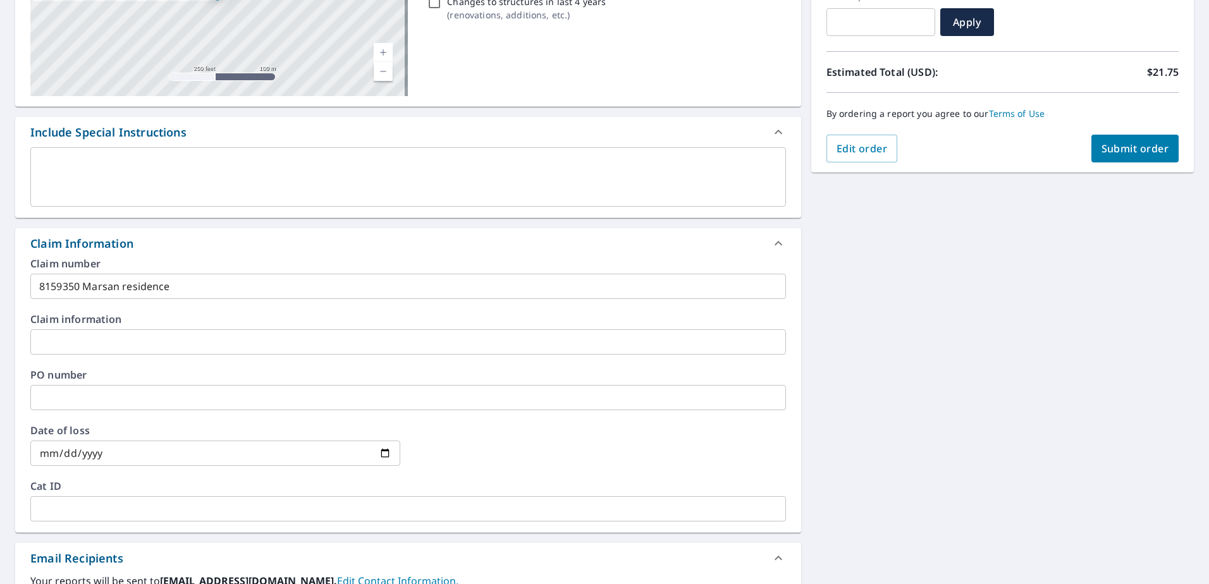
type input "[EMAIL_ADDRESS][DOMAIN_NAME]"
click at [1102, 145] on span "Submit order" at bounding box center [1136, 149] width 68 height 14
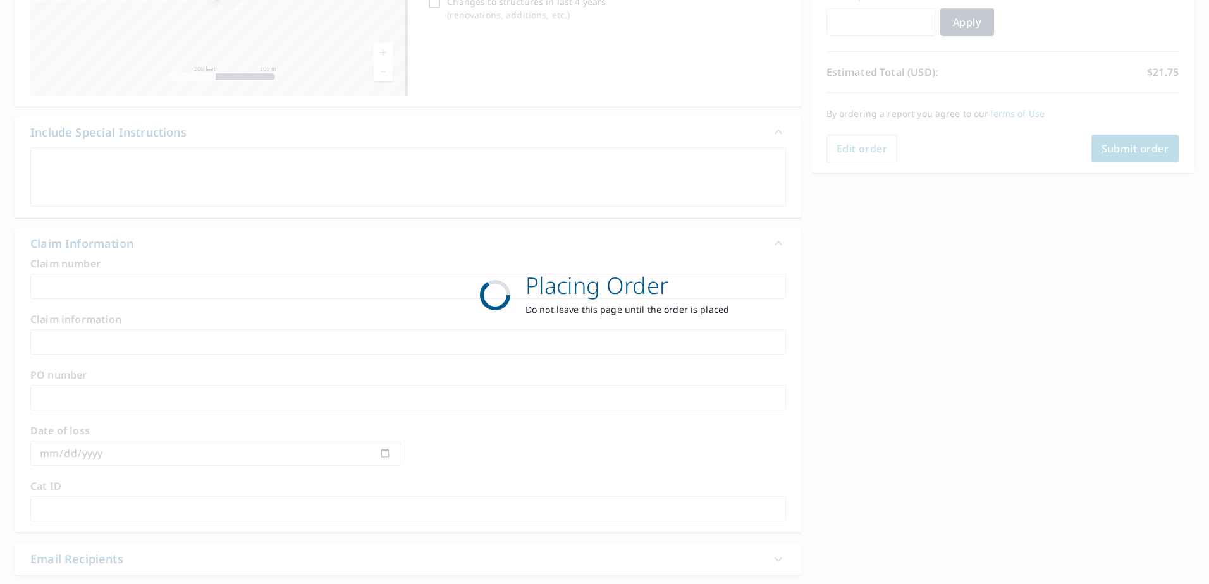
scroll to position [160, 0]
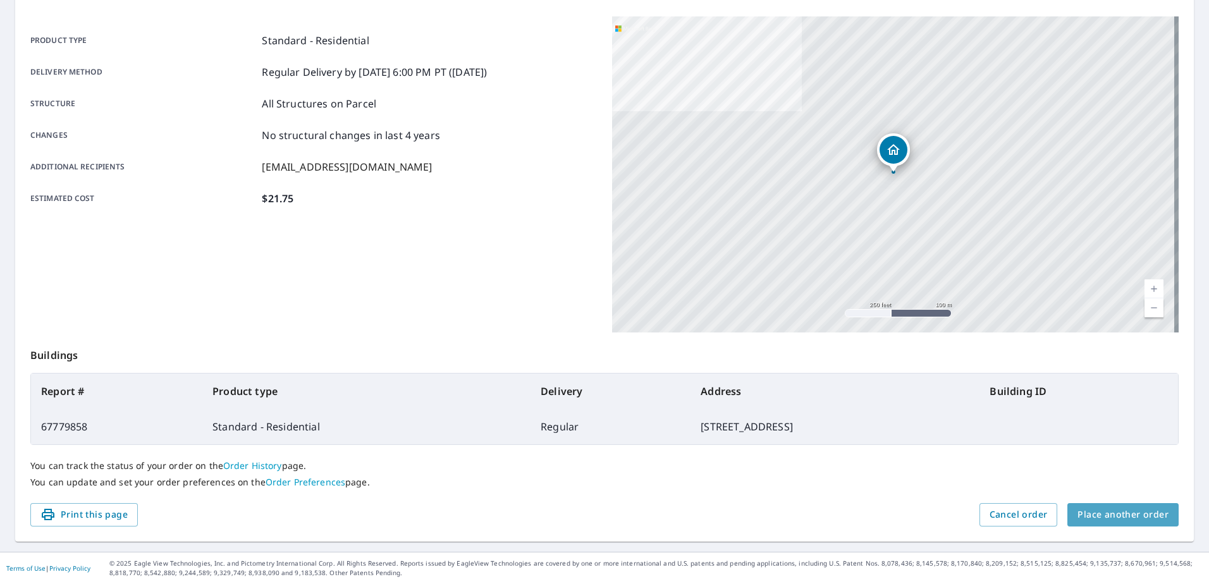
click at [1123, 510] on span "Place another order" at bounding box center [1123, 515] width 91 height 16
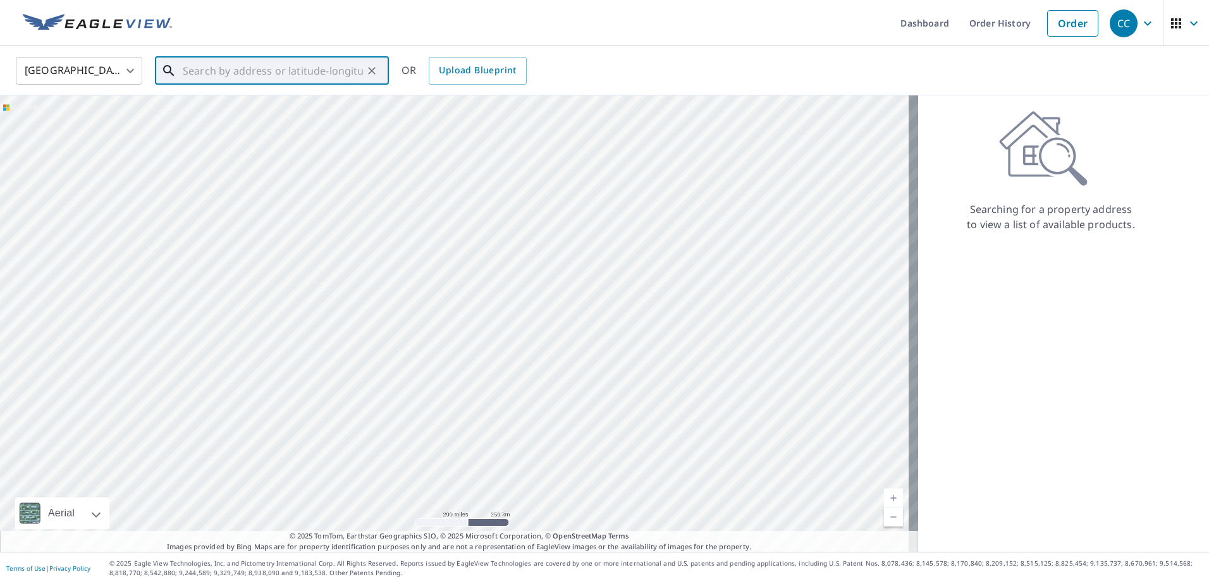
click at [204, 69] on input "text" at bounding box center [273, 70] width 180 height 35
paste input "[STREET_ADDRESS] M"
click at [231, 102] on span "[STREET_ADDRESS]" at bounding box center [279, 107] width 199 height 15
type input "[STREET_ADDRESS]"
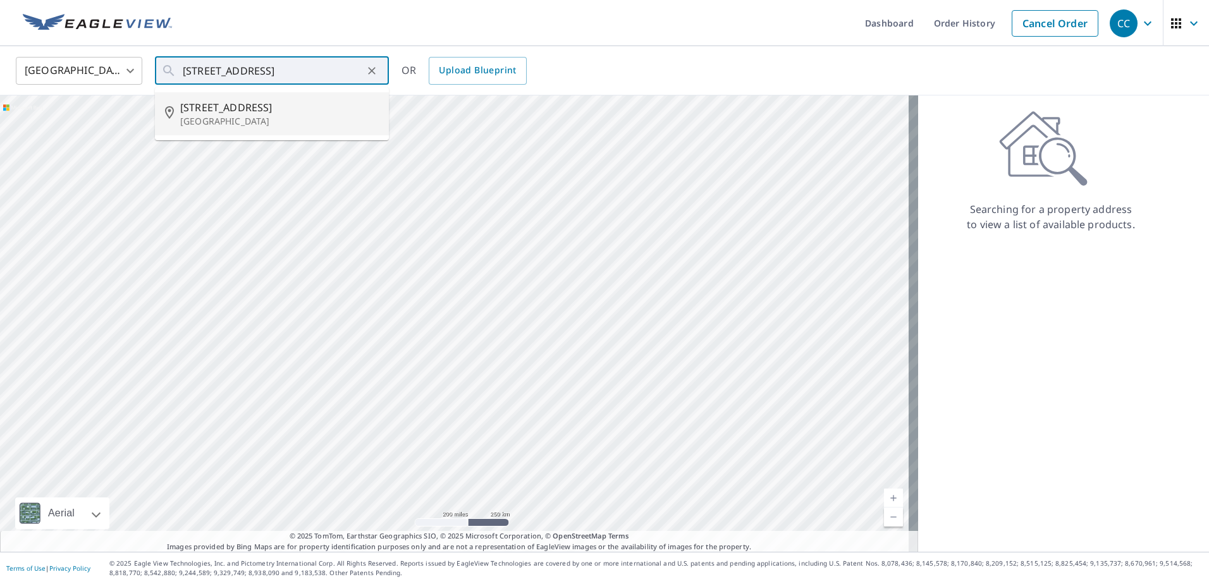
scroll to position [0, 0]
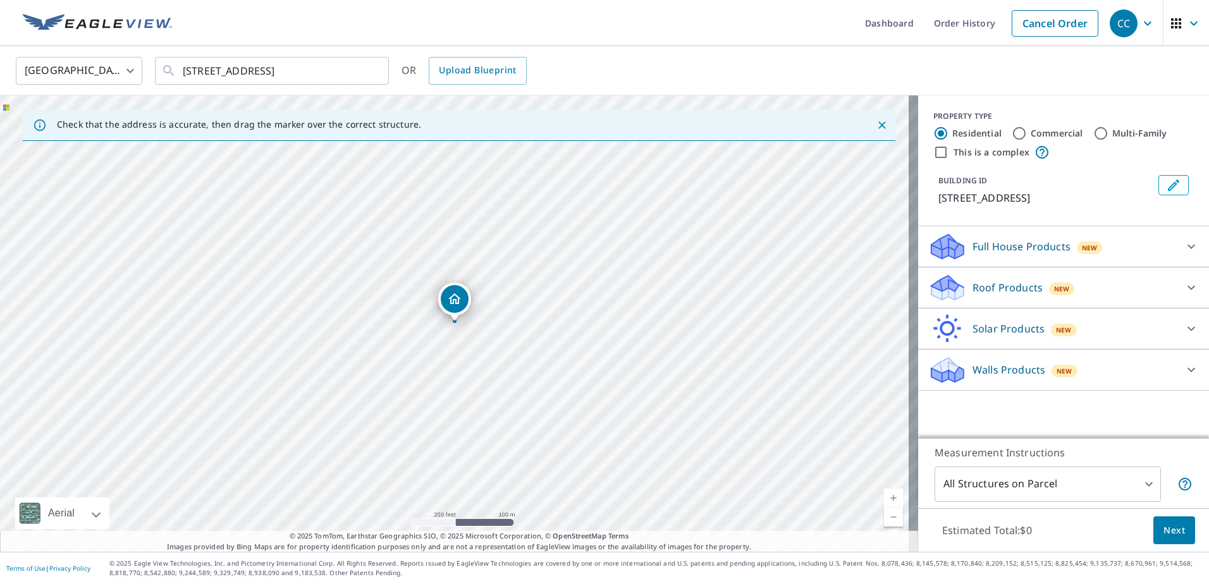
click at [973, 286] on p "Roof Products" at bounding box center [1008, 287] width 70 height 15
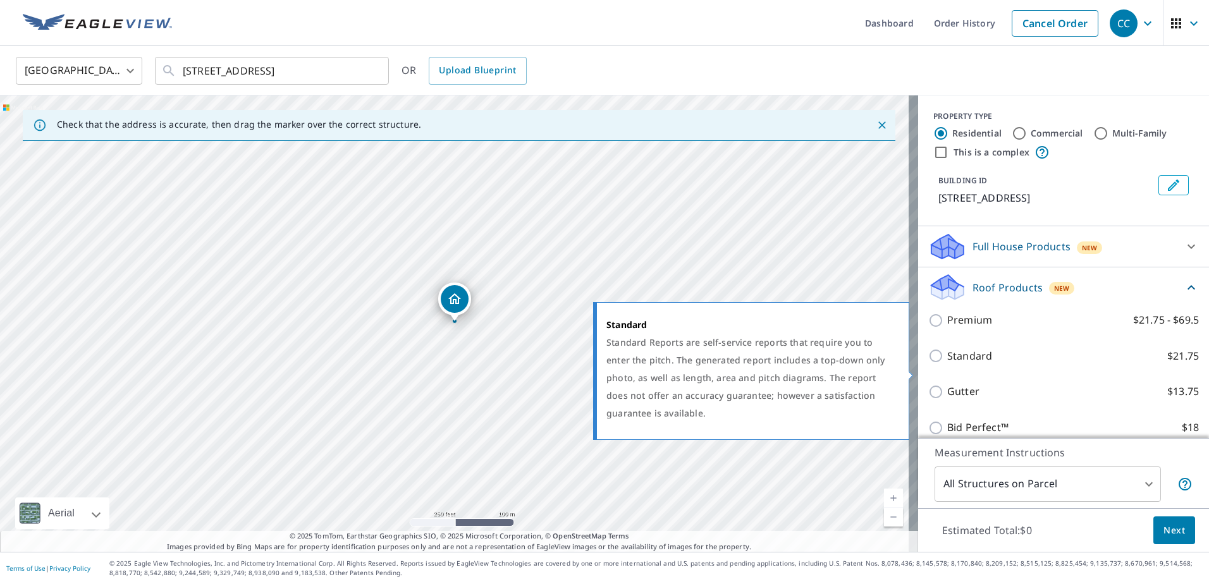
click at [947, 364] on p "Standard" at bounding box center [969, 356] width 45 height 16
click at [947, 364] on input "Standard $21.75" at bounding box center [937, 355] width 19 height 15
checkbox input "true"
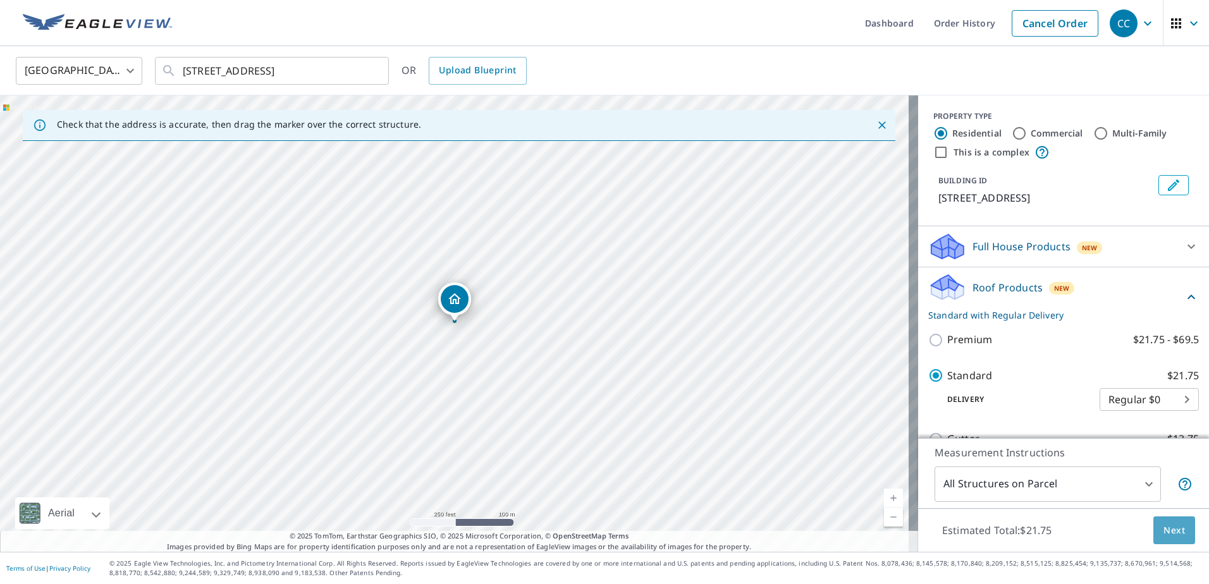
click at [1164, 534] on span "Next" at bounding box center [1175, 531] width 22 height 16
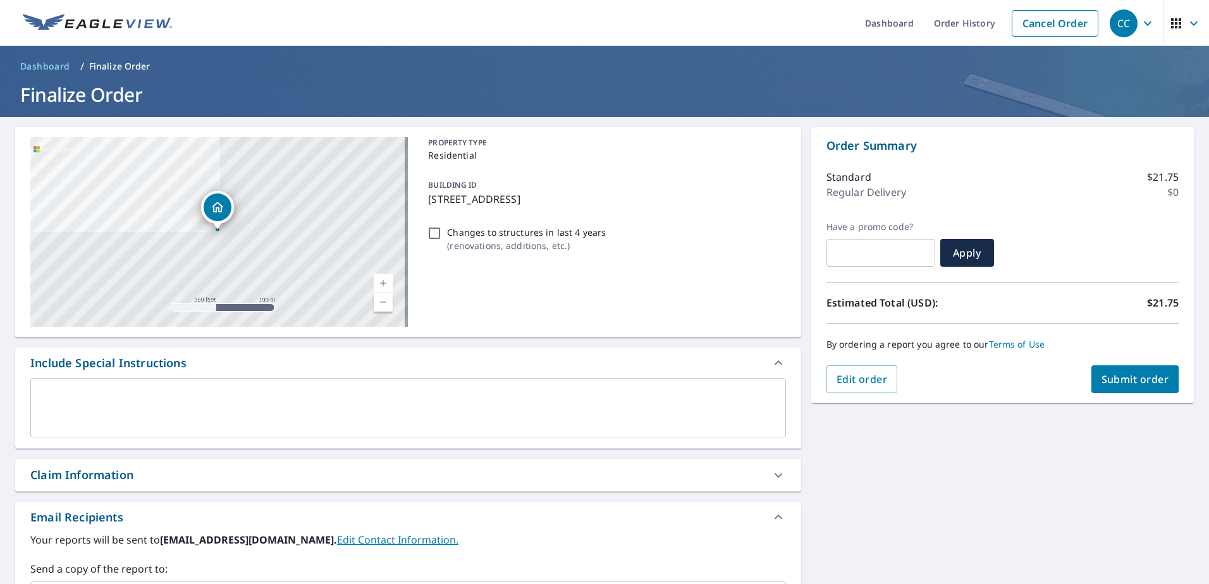
scroll to position [212, 0]
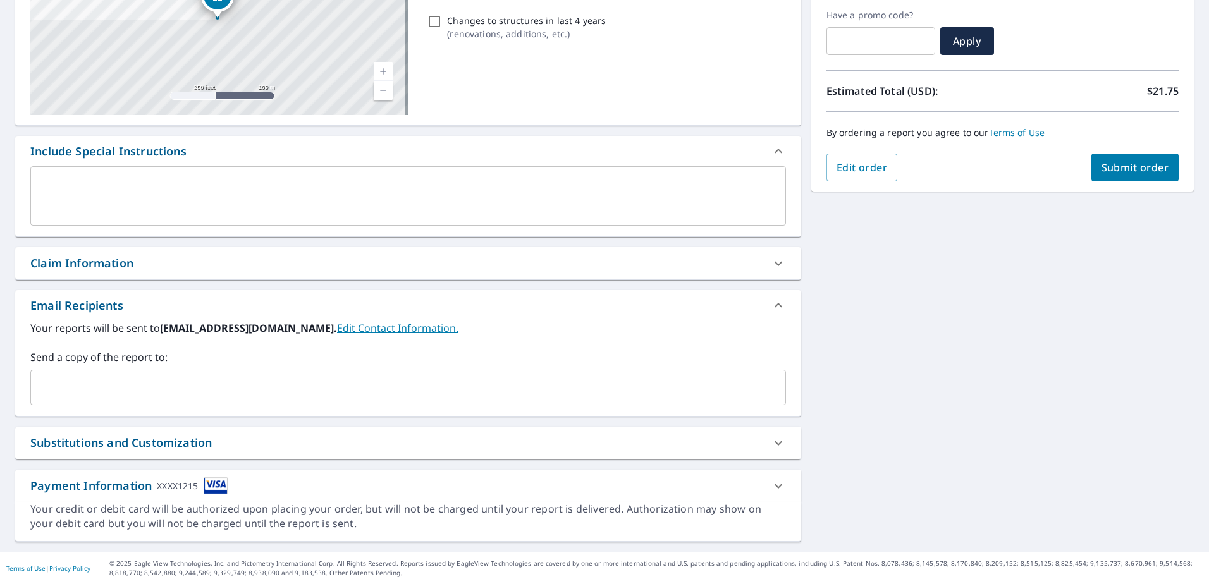
click at [147, 269] on div "Claim Information" at bounding box center [396, 263] width 733 height 17
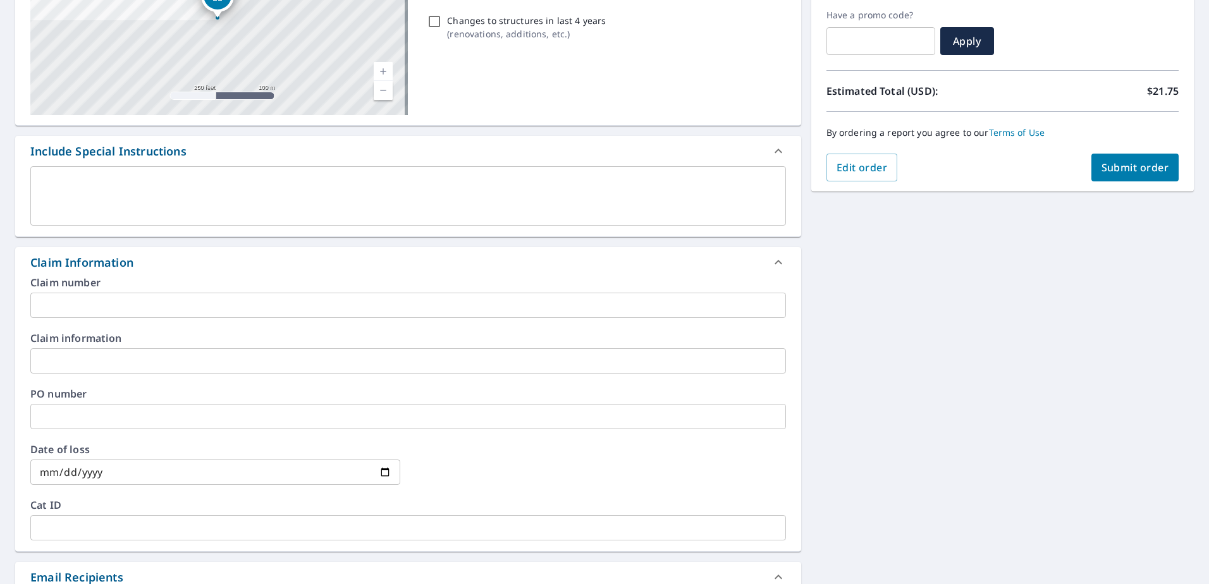
click at [130, 295] on input "text" at bounding box center [408, 305] width 756 height 25
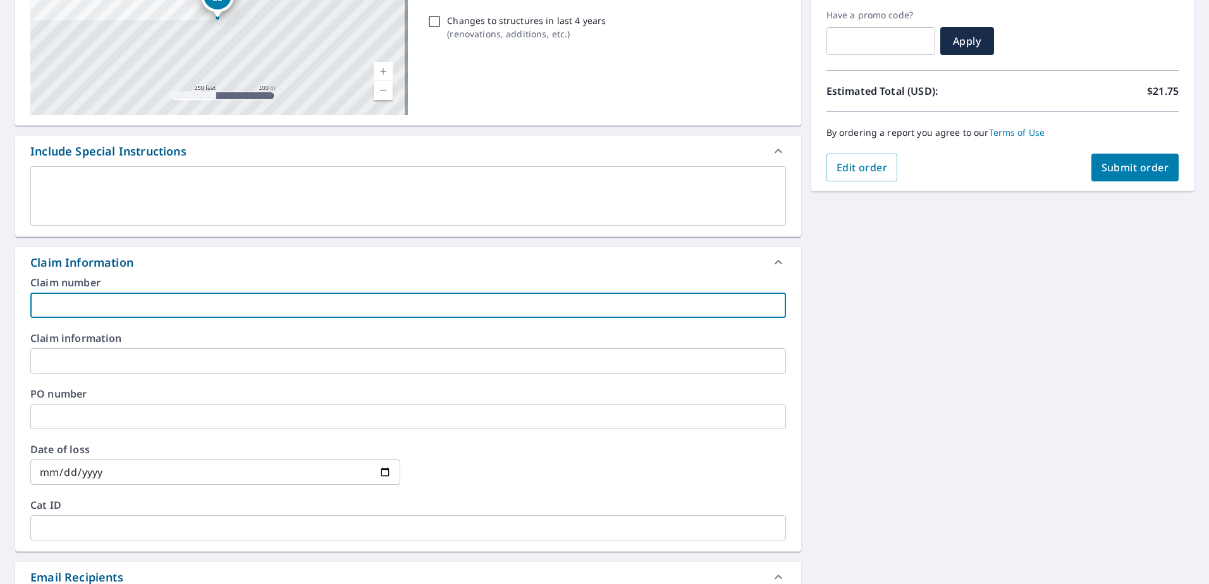
paste input "8159339"
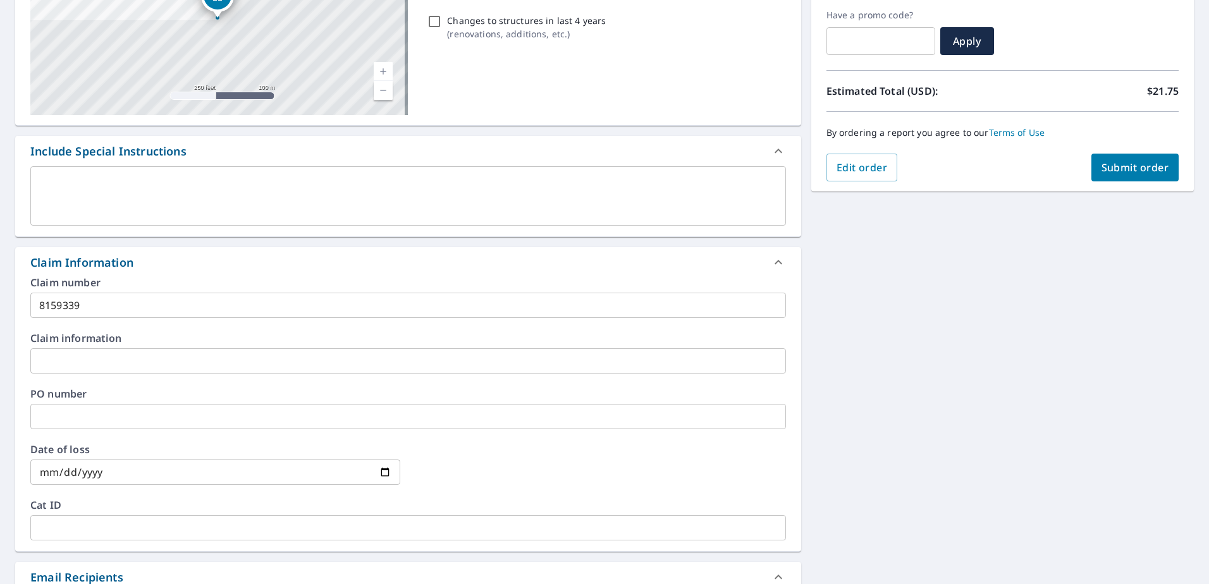
drag, startPoint x: 119, startPoint y: 290, endPoint x: 121, endPoint y: 298, distance: 8.4
click at [120, 294] on div "Claim number 8159339 ​" at bounding box center [408, 298] width 756 height 40
click at [121, 302] on input "8159339" at bounding box center [408, 305] width 756 height 25
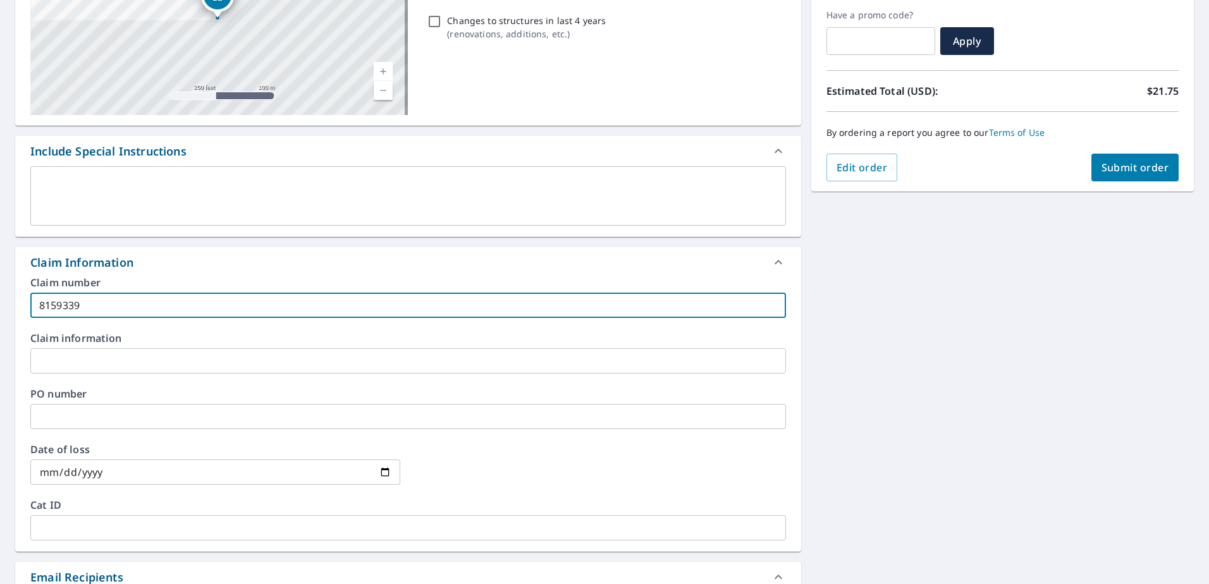
paste input "[PERSON_NAME] residence"
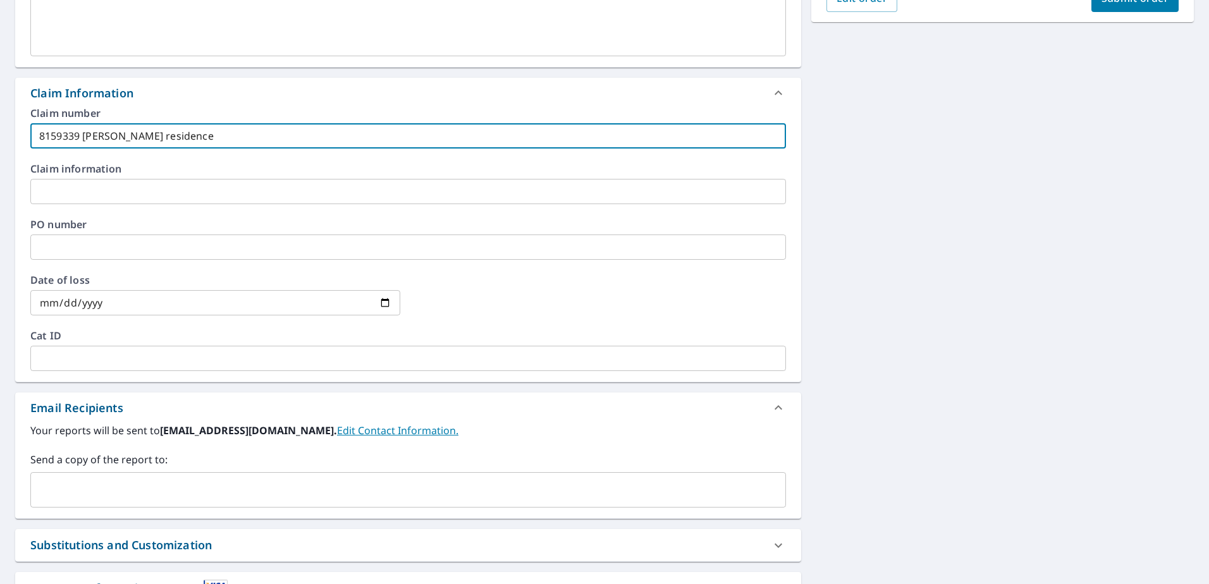
scroll to position [484, 0]
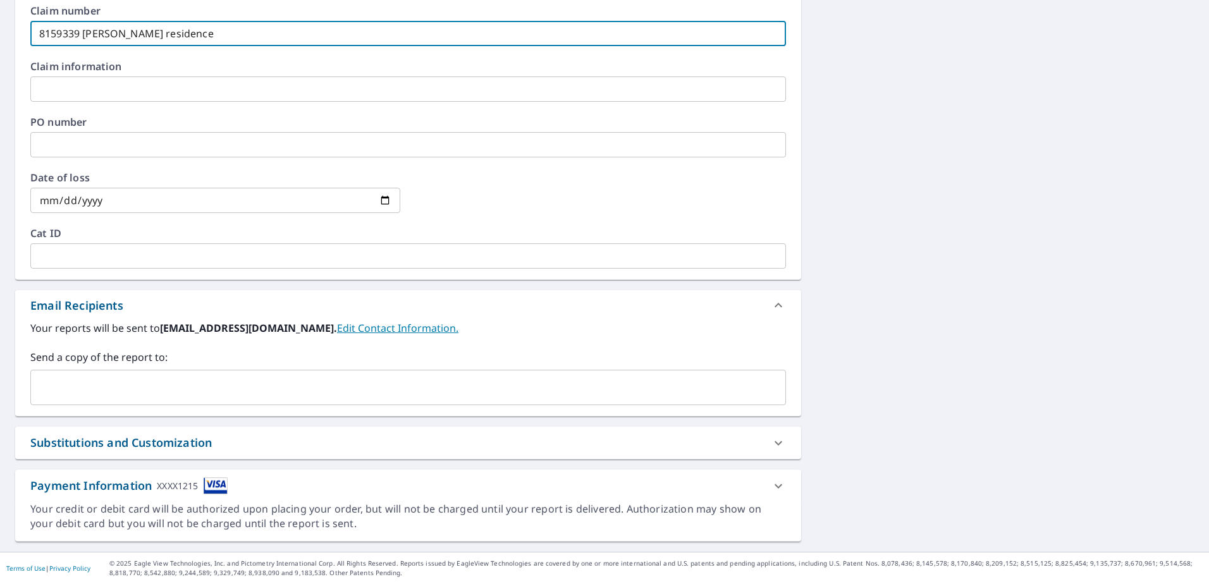
type input "8159339 [PERSON_NAME] residence"
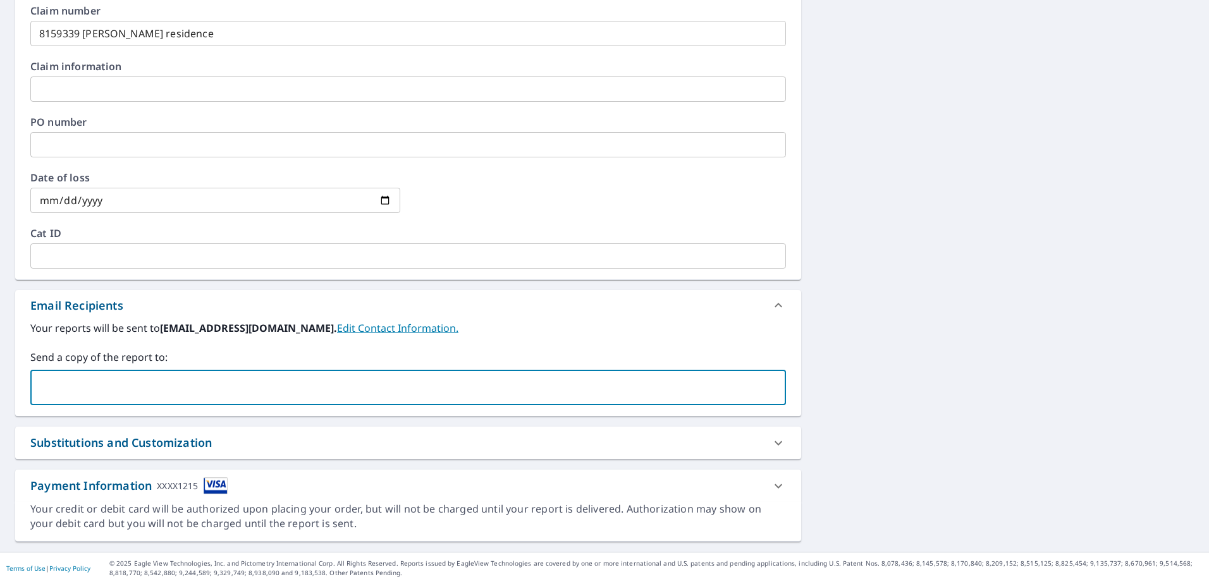
click at [102, 386] on input "text" at bounding box center [398, 388] width 725 height 24
type input "a"
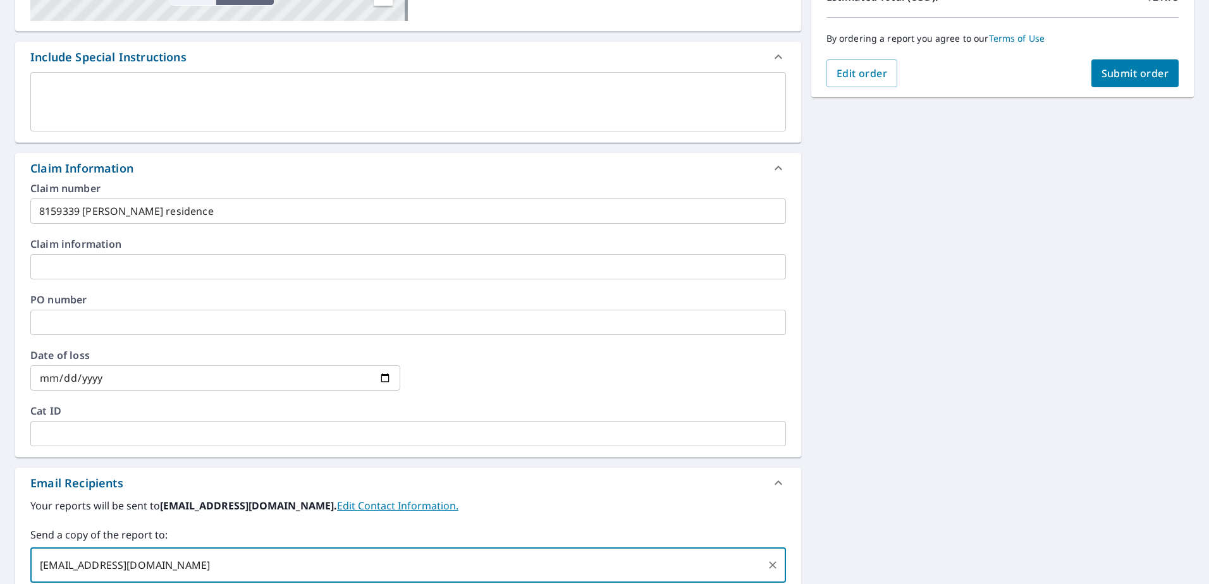
scroll to position [104, 0]
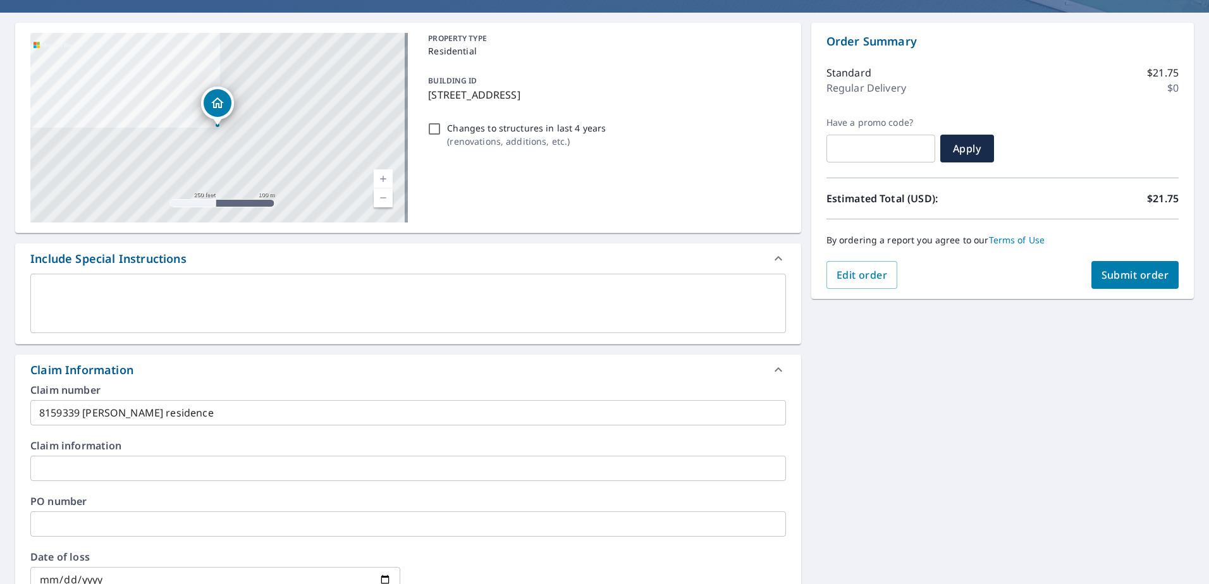
type input "[EMAIL_ADDRESS][DOMAIN_NAME]"
click at [1118, 272] on span "Submit order" at bounding box center [1136, 275] width 68 height 14
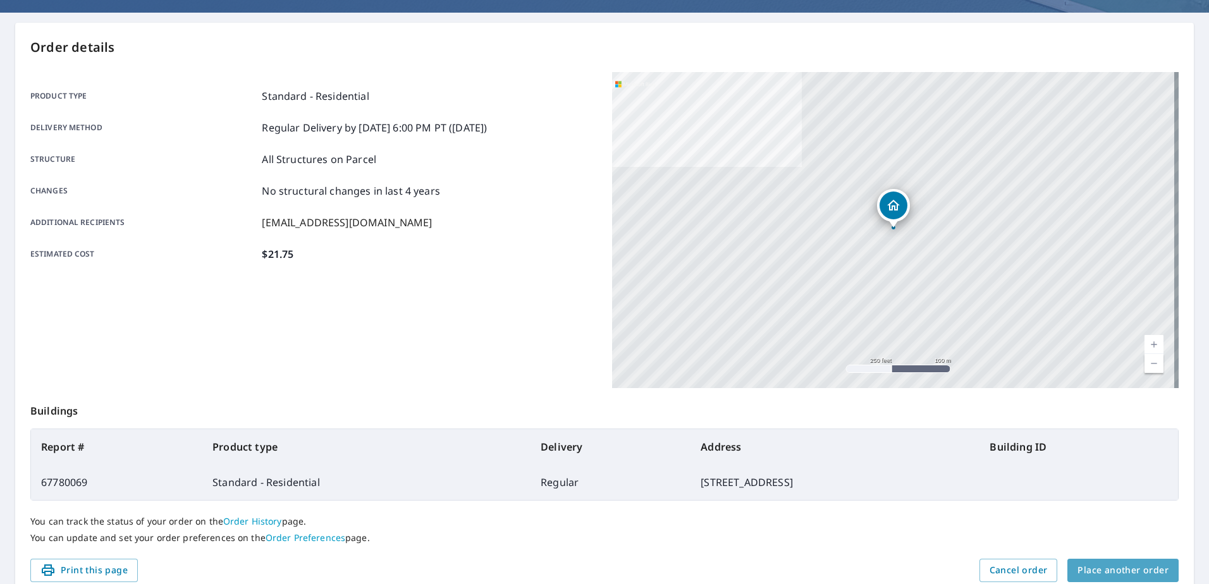
click at [1124, 563] on span "Place another order" at bounding box center [1123, 571] width 91 height 16
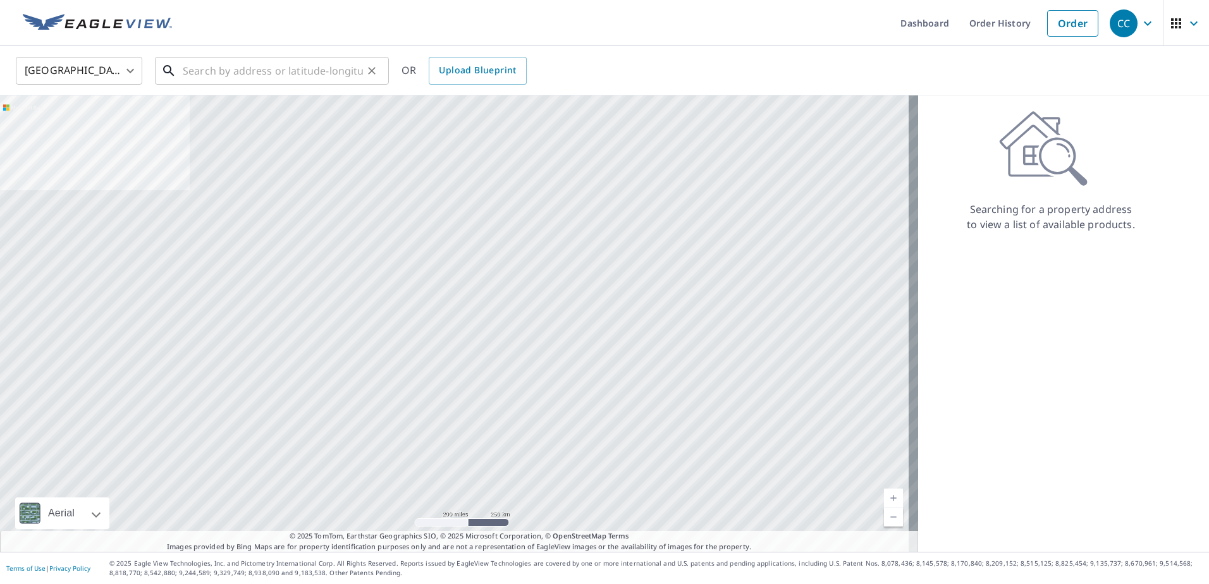
click at [237, 85] on div "​" at bounding box center [272, 71] width 234 height 28
paste input "[STREET_ADDRESS]"
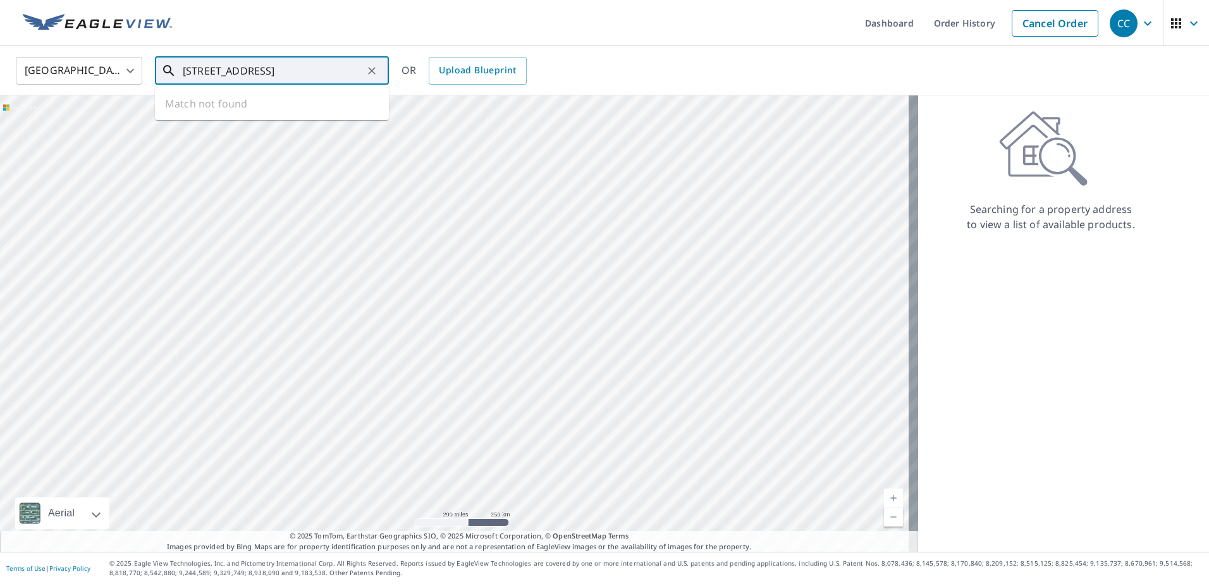
scroll to position [0, 82]
drag, startPoint x: 319, startPoint y: 74, endPoint x: 549, endPoint y: 101, distance: 231.8
click at [549, 101] on div "United States [GEOGRAPHIC_DATA] ​ [STREET_ADDRESS] Miami-D ​ Match not found OR…" at bounding box center [604, 299] width 1209 height 506
click at [228, 115] on p "[GEOGRAPHIC_DATA]" at bounding box center [279, 121] width 199 height 13
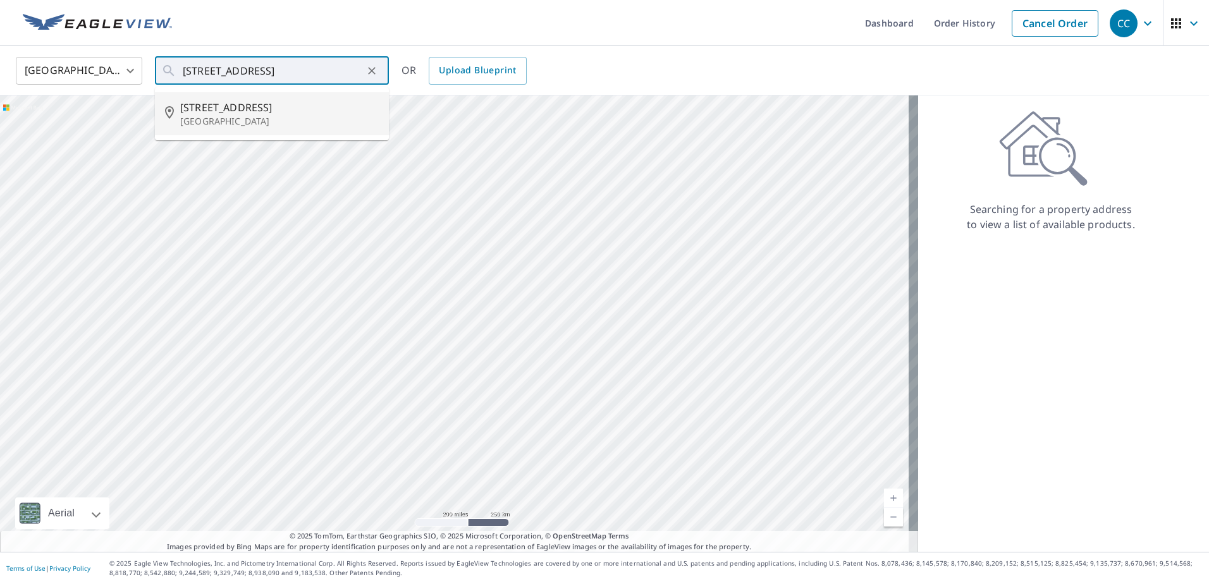
type input "[STREET_ADDRESS]"
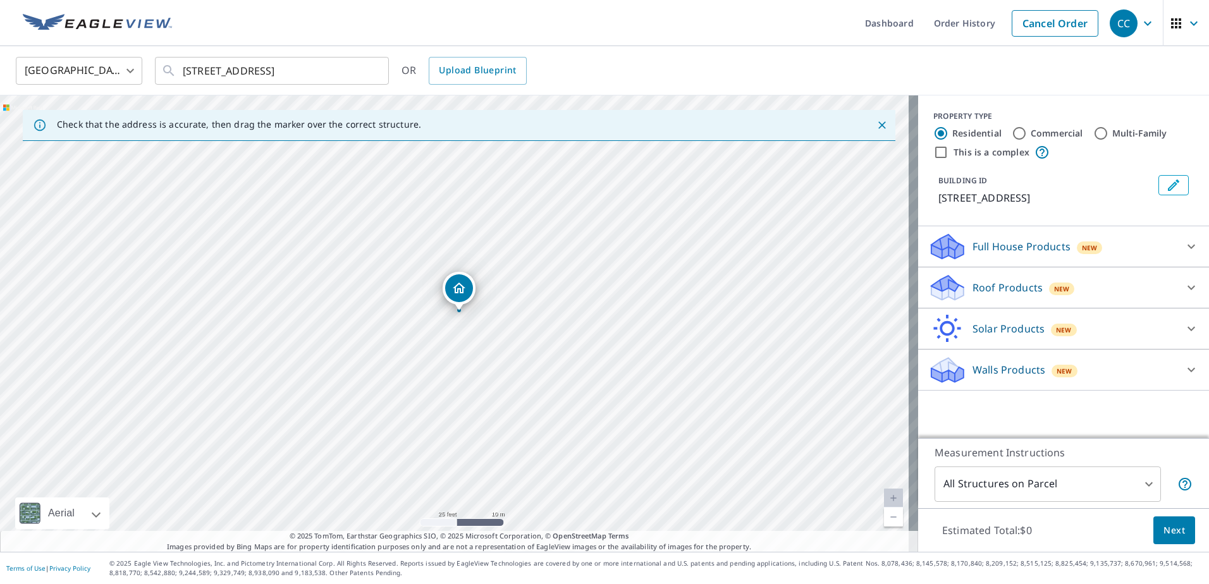
click at [990, 286] on p "Roof Products" at bounding box center [1008, 287] width 70 height 15
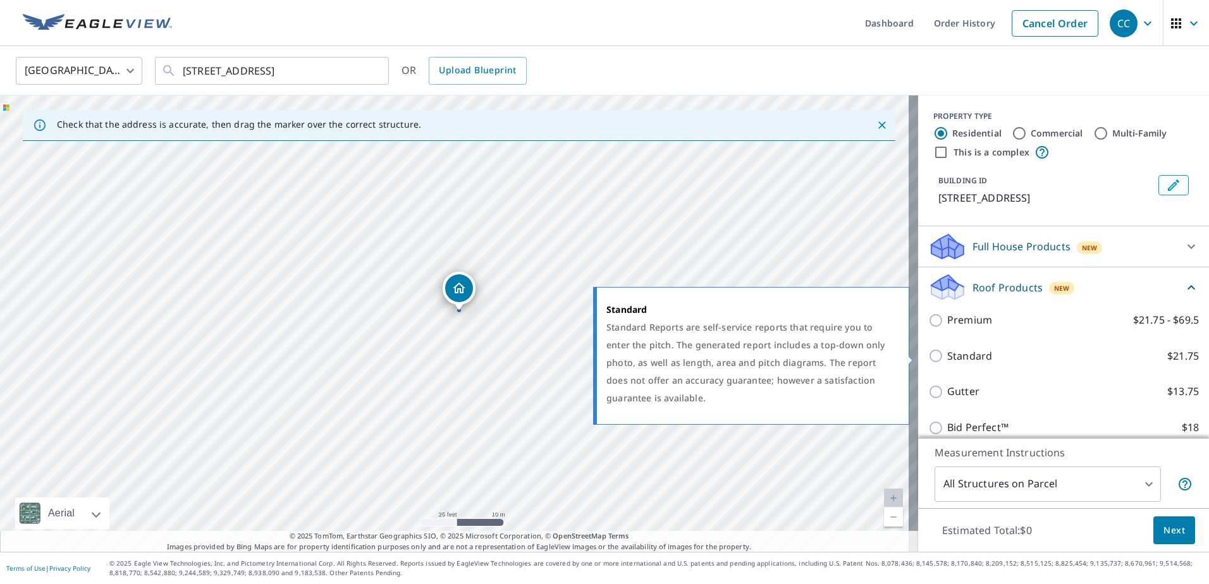
click at [976, 363] on p "Standard" at bounding box center [969, 356] width 45 height 16
click at [947, 363] on input "Standard $21.75" at bounding box center [937, 355] width 19 height 15
checkbox input "true"
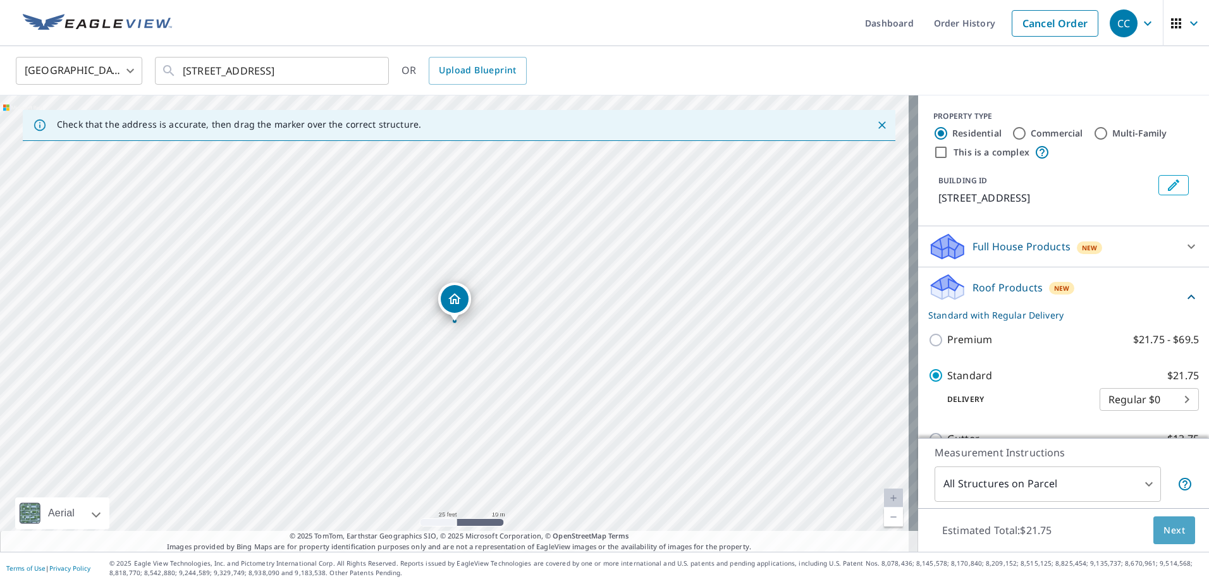
click at [1164, 528] on span "Next" at bounding box center [1175, 531] width 22 height 16
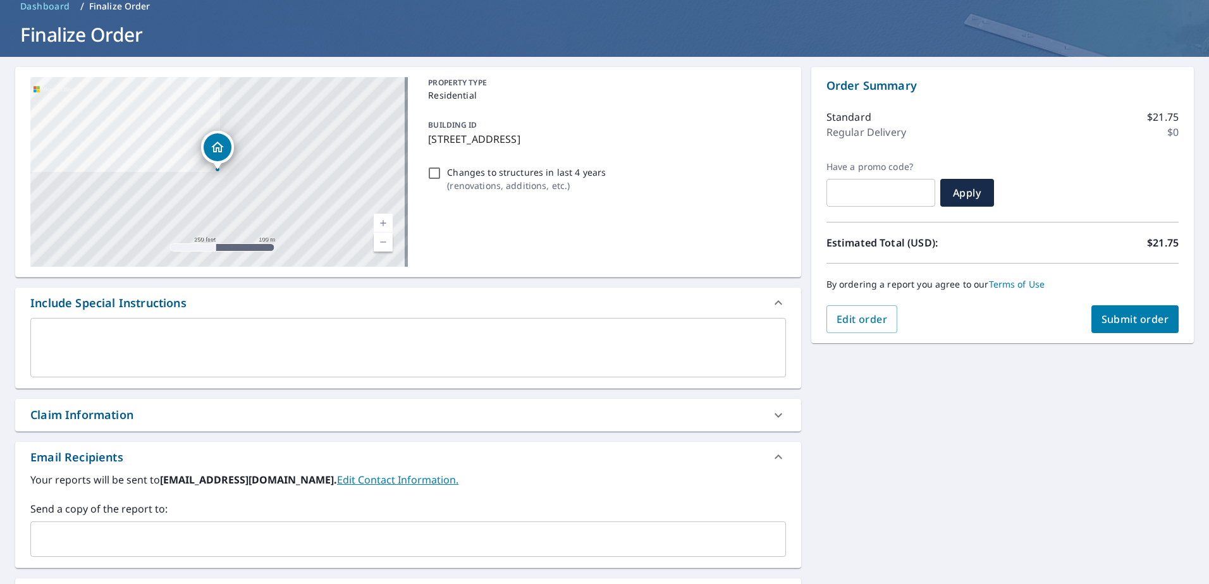
scroll to position [212, 0]
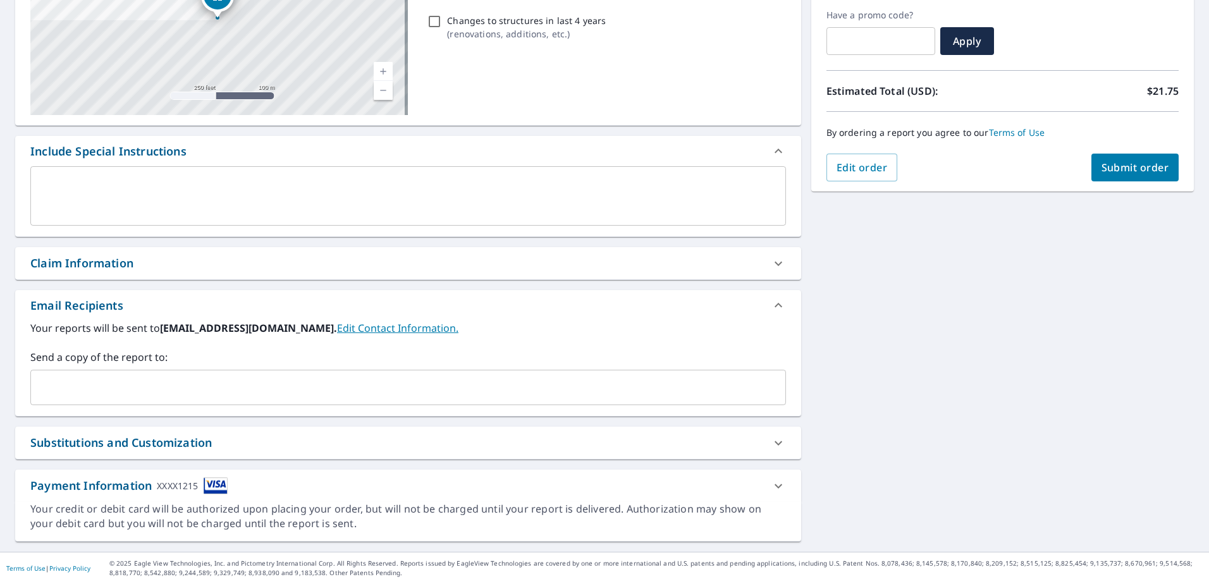
click at [269, 257] on div "Claim Information" at bounding box center [396, 263] width 733 height 17
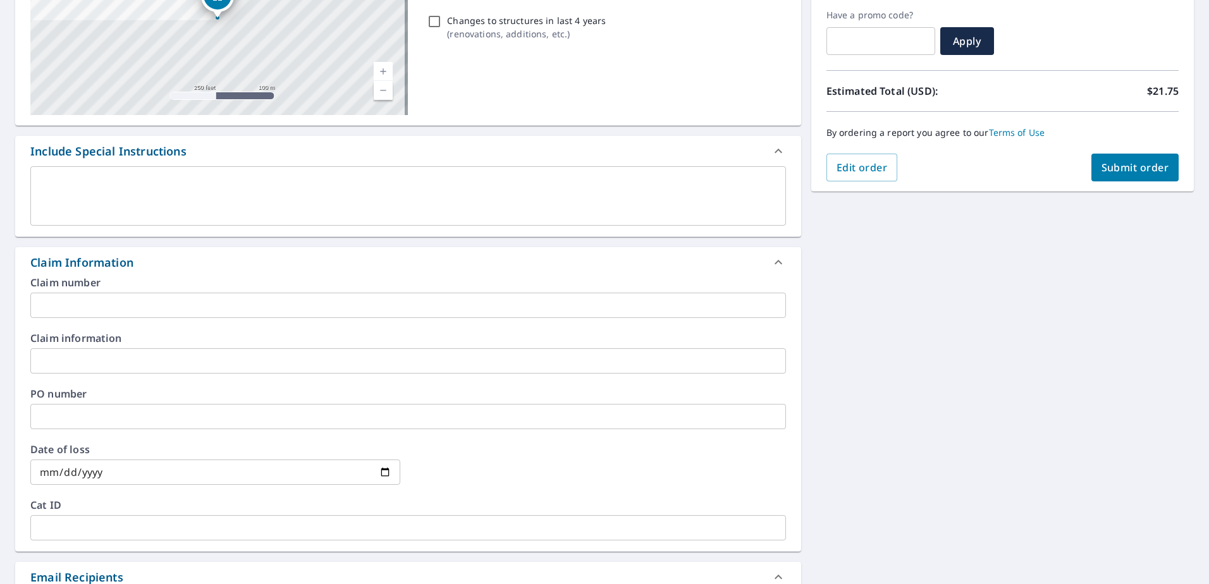
scroll to position [275, 0]
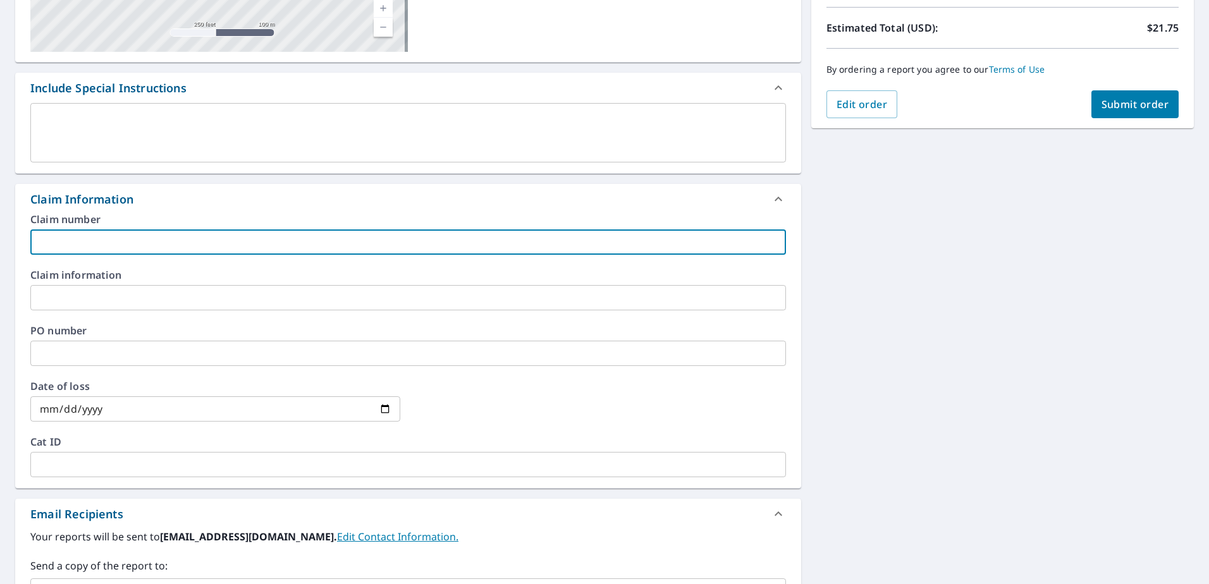
click at [58, 233] on input "text" at bounding box center [408, 242] width 756 height 25
paste input "8159348"
click at [111, 247] on input "8159348" at bounding box center [408, 242] width 756 height 25
paste input "[PERSON_NAME] residence"
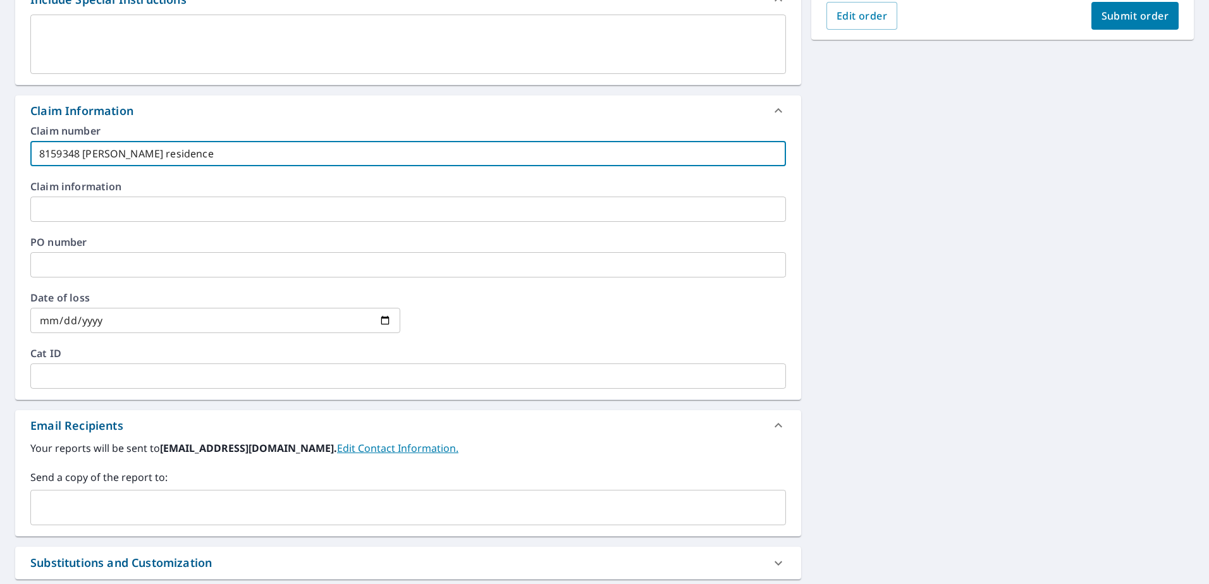
scroll to position [484, 0]
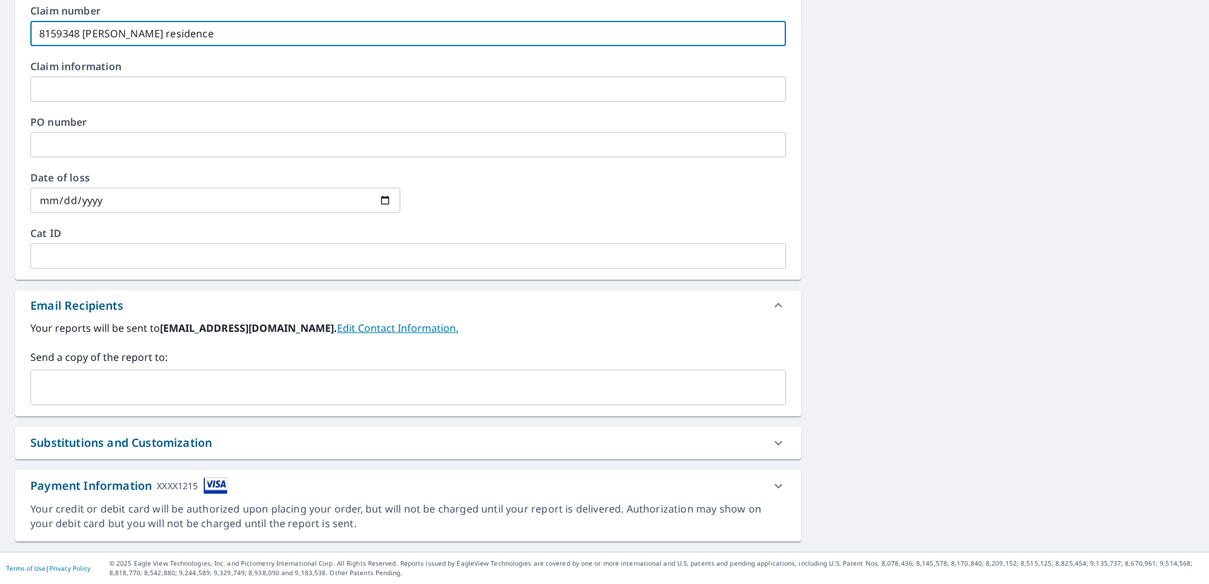
type input "8159348 [PERSON_NAME] residence"
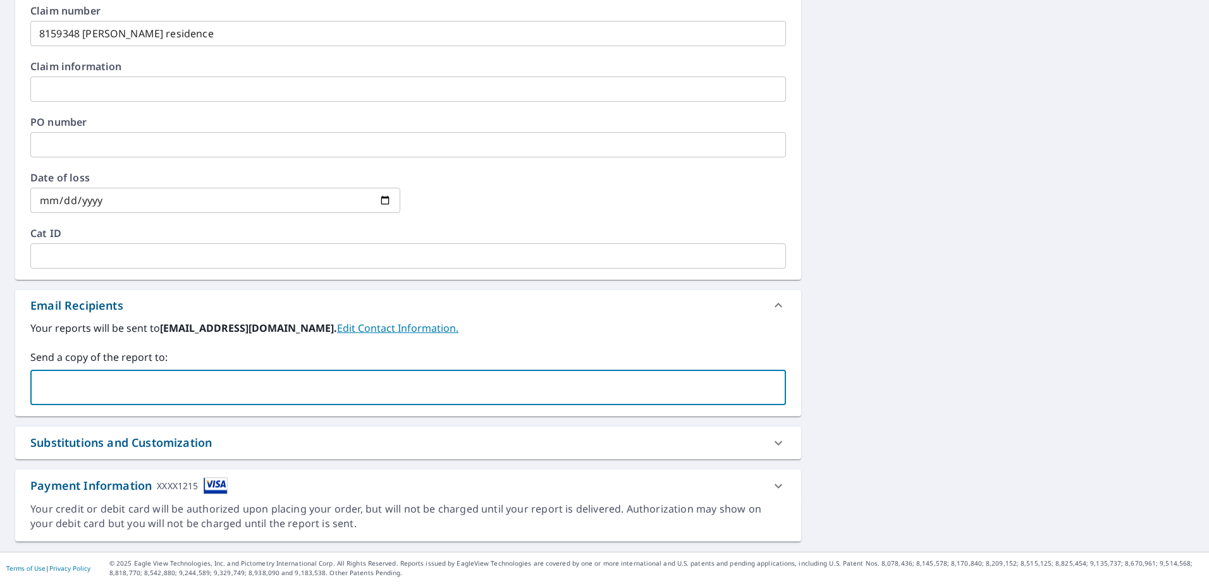
click at [108, 397] on input "text" at bounding box center [398, 388] width 725 height 24
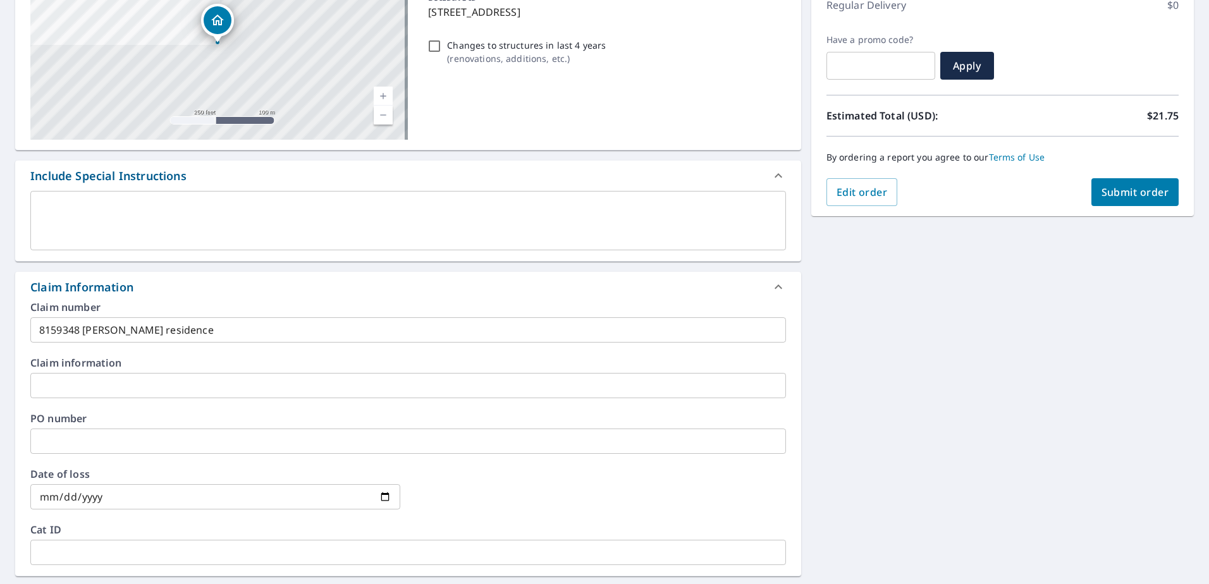
scroll to position [104, 0]
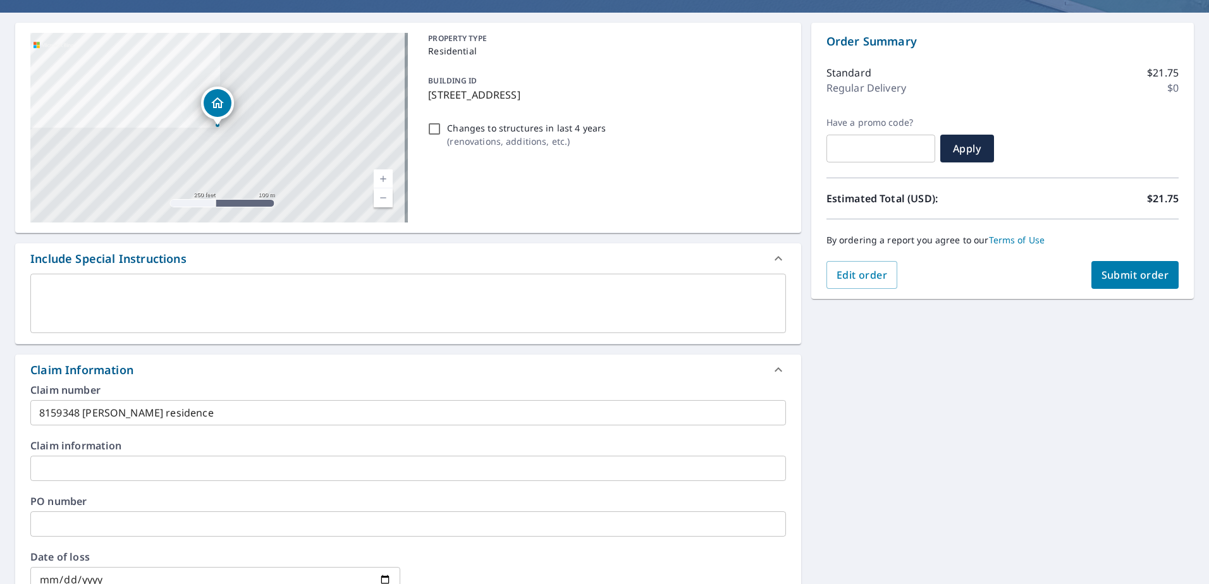
type input "[EMAIL_ADDRESS][DOMAIN_NAME]"
click at [1092, 274] on button "Submit order" at bounding box center [1136, 275] width 88 height 28
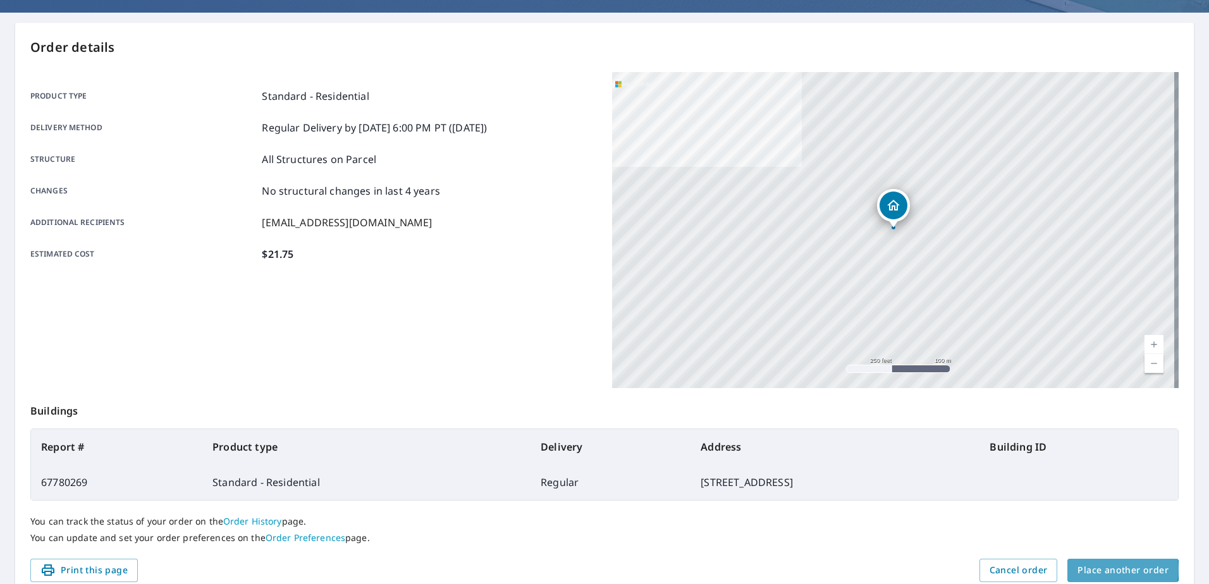
click at [1106, 570] on span "Place another order" at bounding box center [1123, 571] width 91 height 16
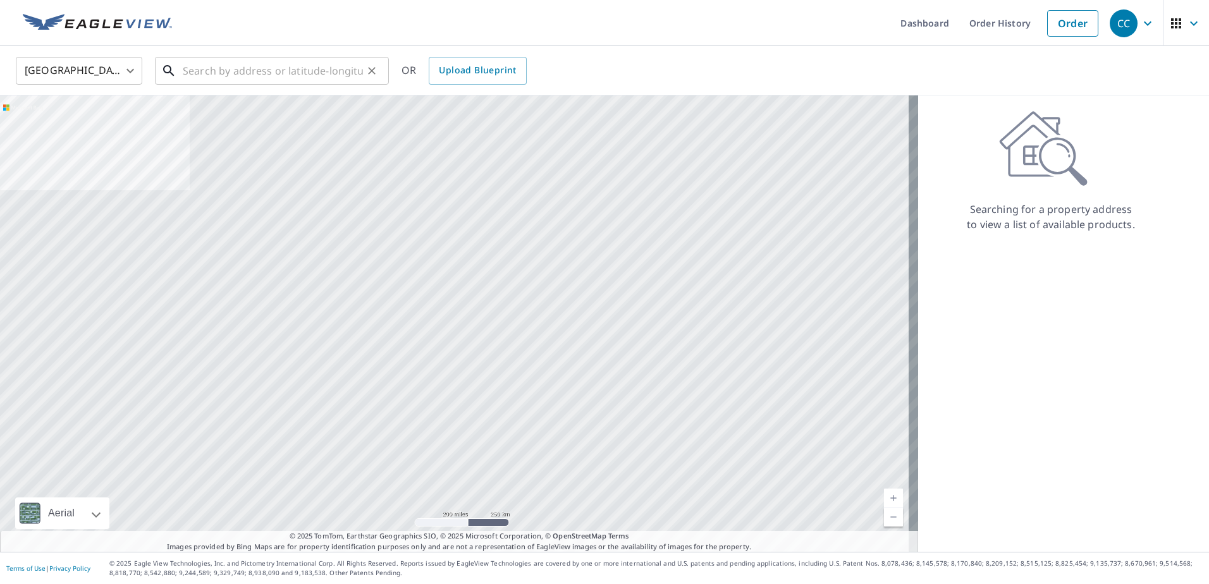
click at [208, 67] on input "text" at bounding box center [273, 70] width 180 height 35
paste input "[STREET_ADDRESS]"
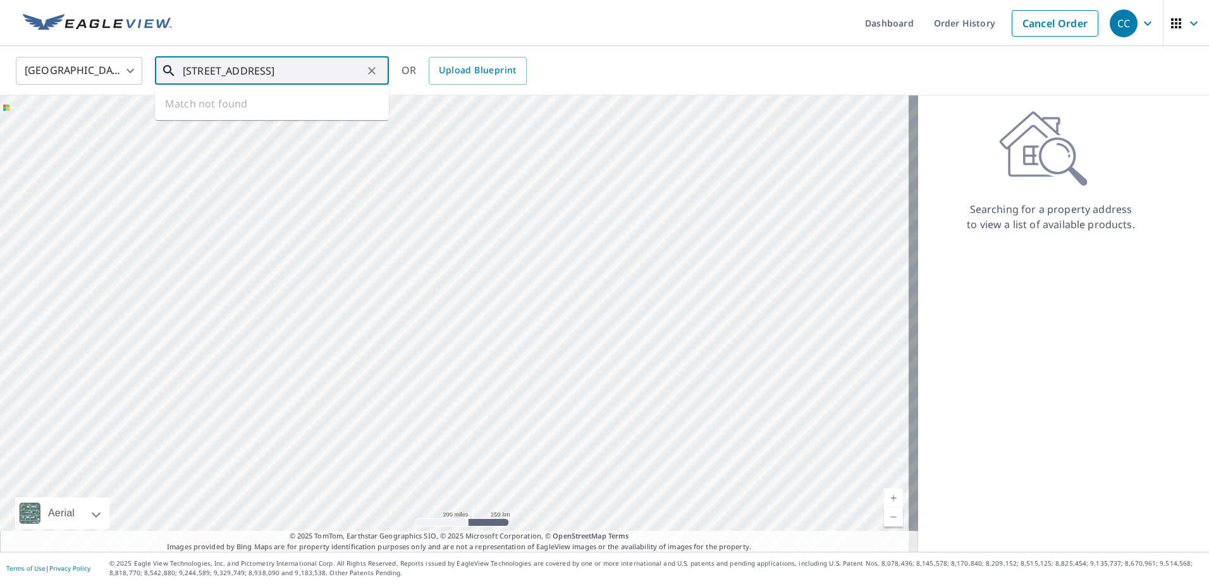
scroll to position [0, 73]
drag, startPoint x: 348, startPoint y: 70, endPoint x: 501, endPoint y: 95, distance: 154.6
click at [501, 95] on div "[GEOGRAPHIC_DATA] [GEOGRAPHIC_DATA] ​ [STREET_ADDRESS] Br ​ Match not found OR …" at bounding box center [604, 299] width 1209 height 506
type input "[STREET_ADDRESS]"
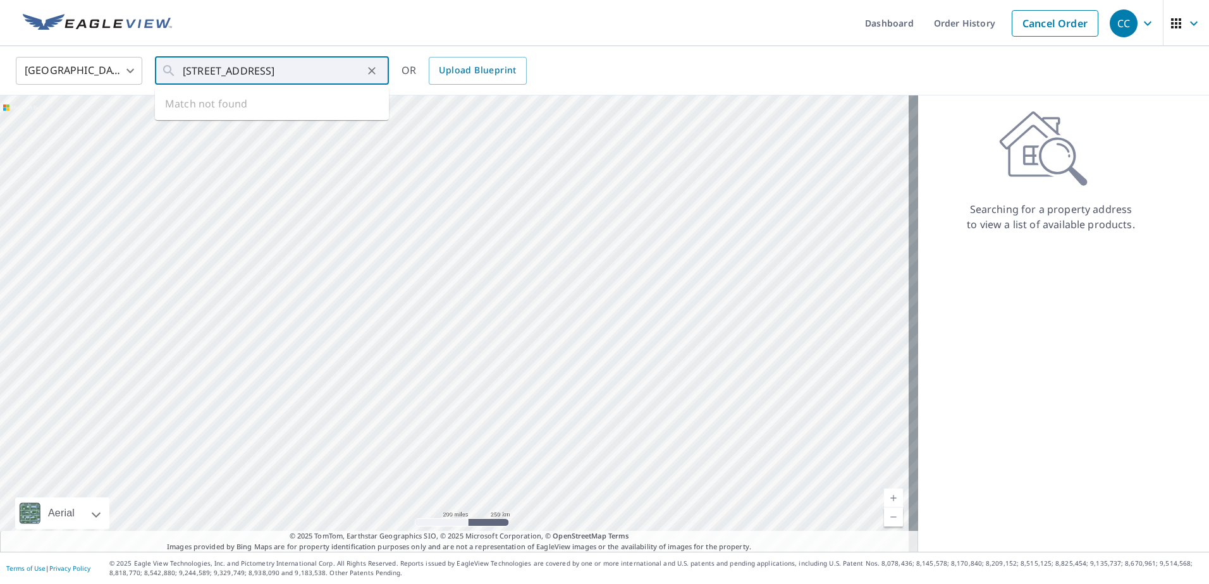
scroll to position [0, 0]
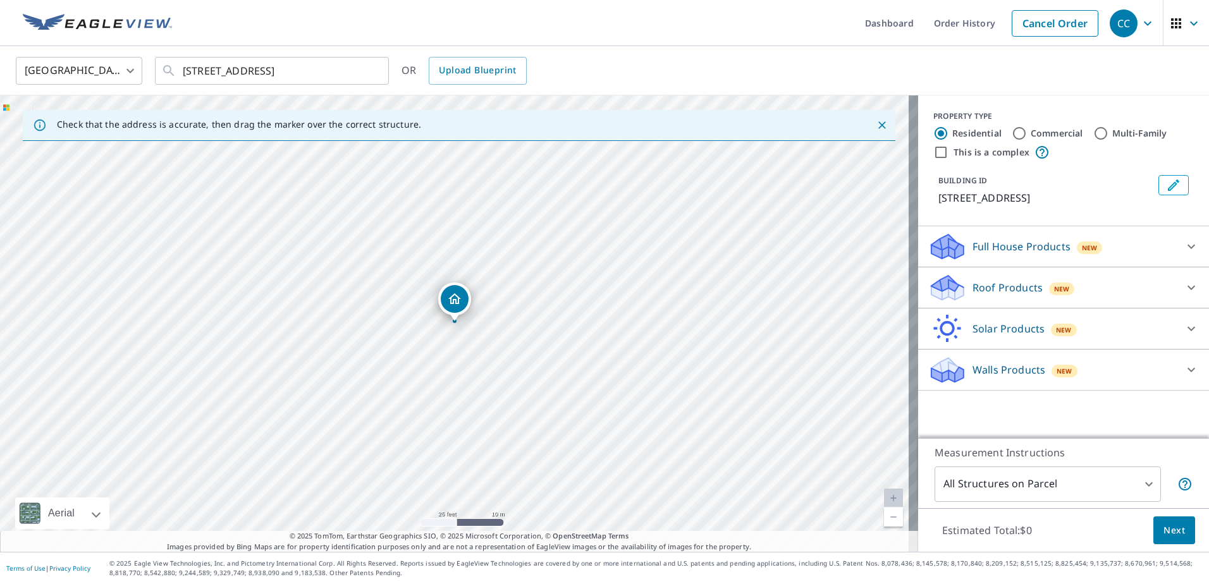
click at [985, 287] on p "Roof Products" at bounding box center [1008, 287] width 70 height 15
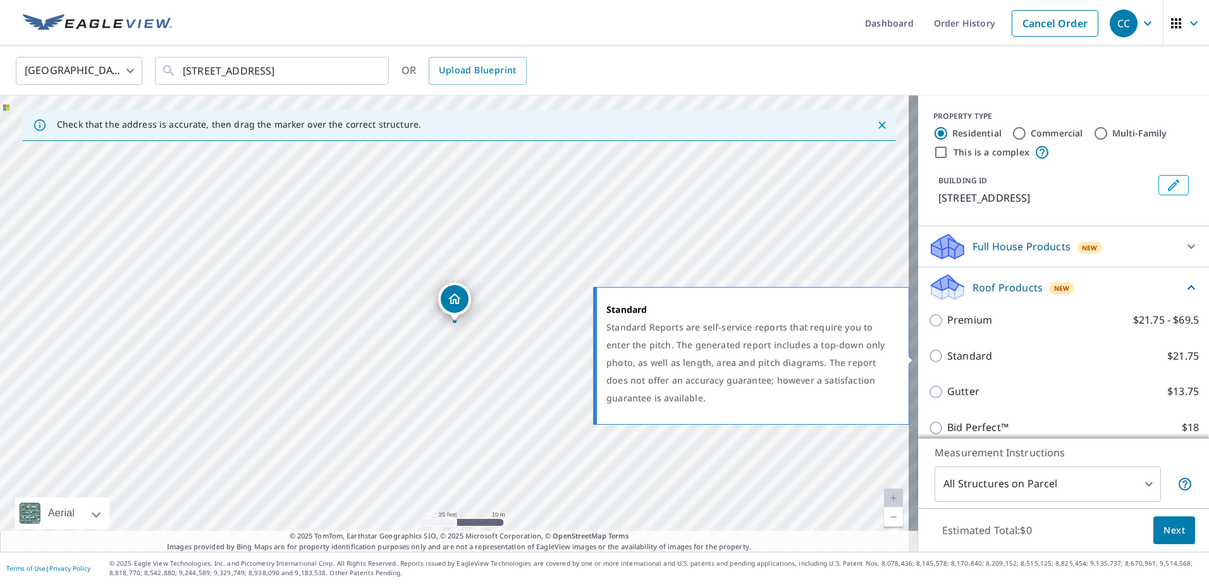
click at [969, 351] on p "Standard" at bounding box center [969, 356] width 45 height 16
click at [947, 351] on input "Standard $21.75" at bounding box center [937, 355] width 19 height 15
checkbox input "true"
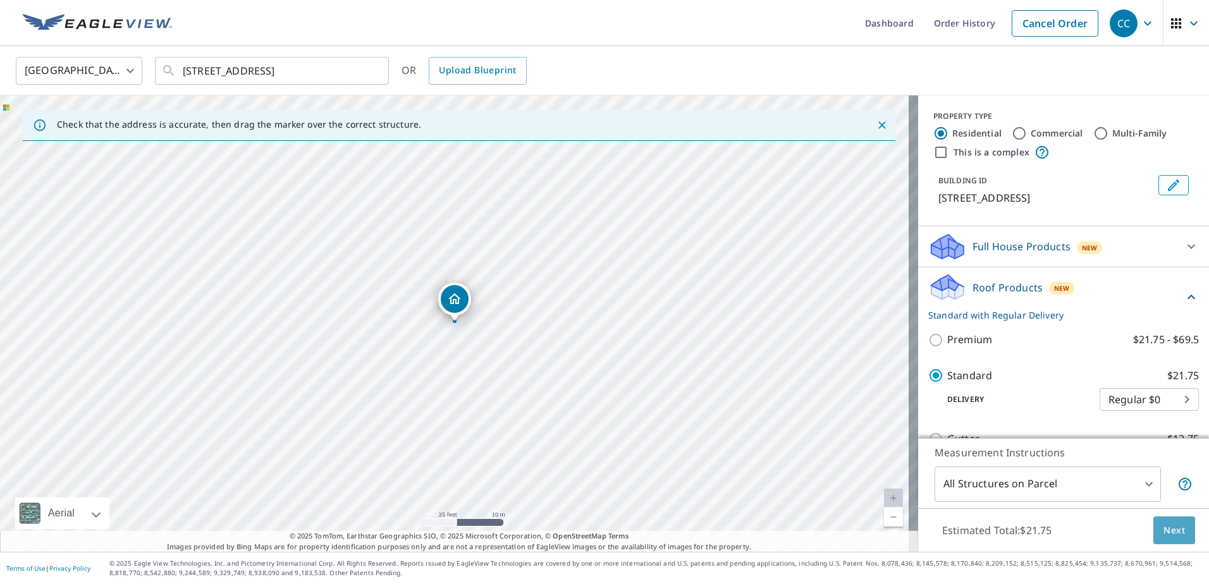
click at [1171, 544] on button "Next" at bounding box center [1175, 531] width 42 height 28
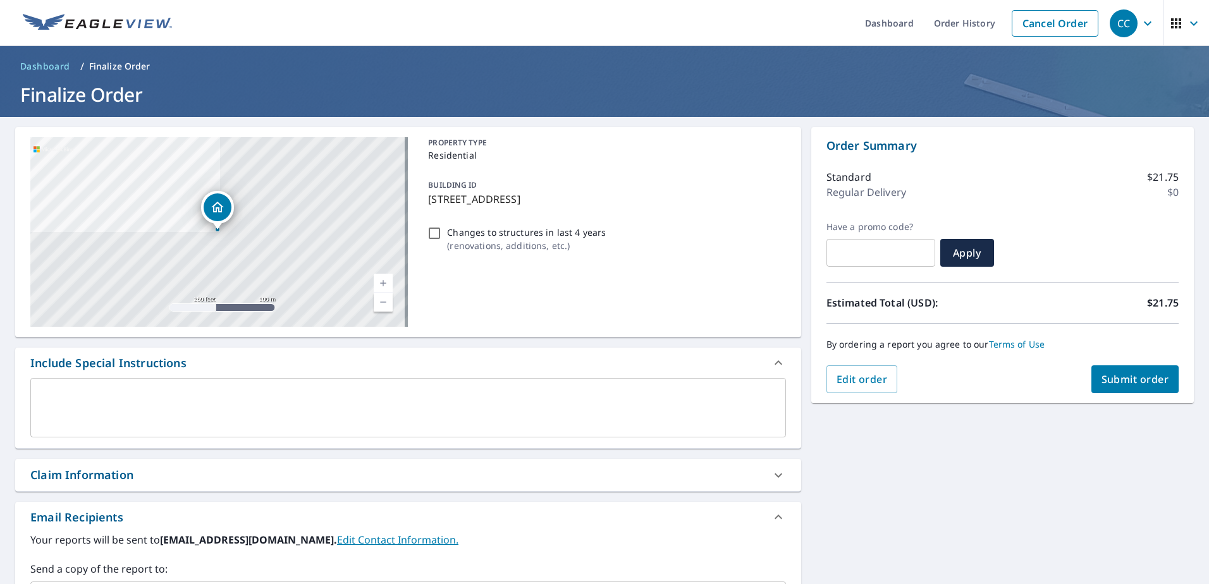
click at [148, 475] on div "Claim Information" at bounding box center [396, 475] width 733 height 17
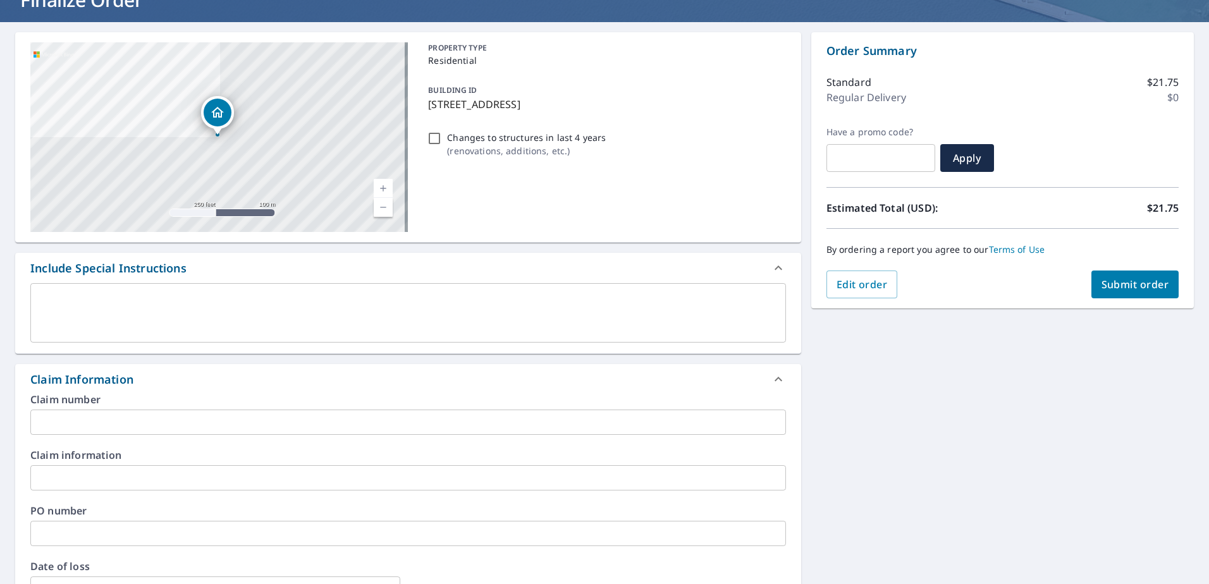
scroll to position [190, 0]
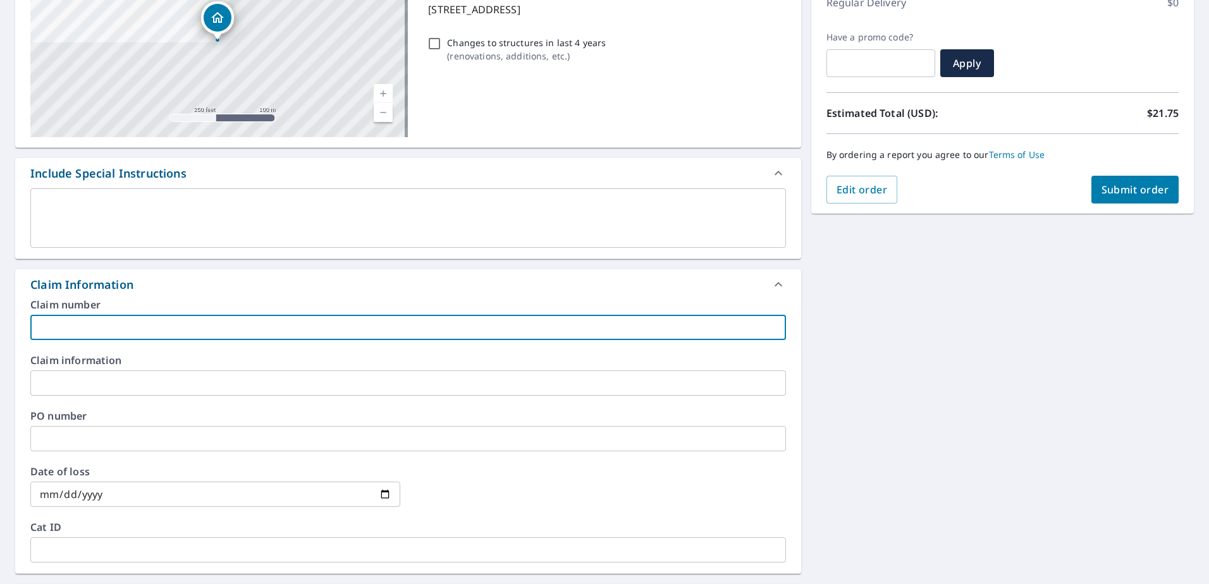
click at [154, 330] on input "text" at bounding box center [408, 327] width 756 height 25
paste input "8159349"
click at [150, 337] on input "8159349" at bounding box center [408, 327] width 756 height 25
paste input "Forbes and [PERSON_NAME] residence"
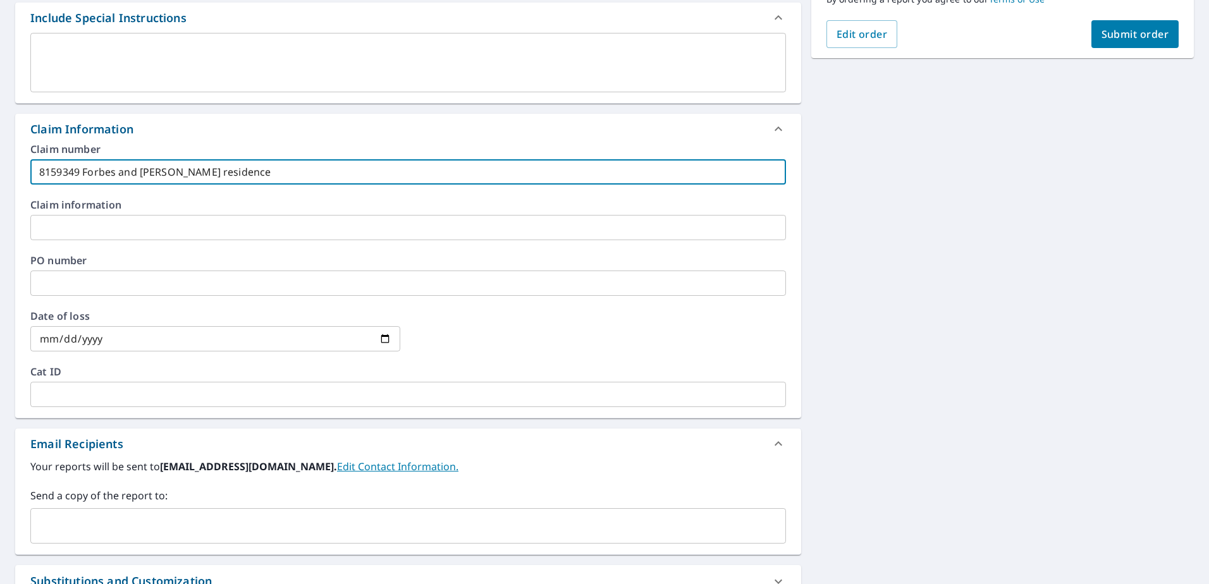
scroll to position [484, 0]
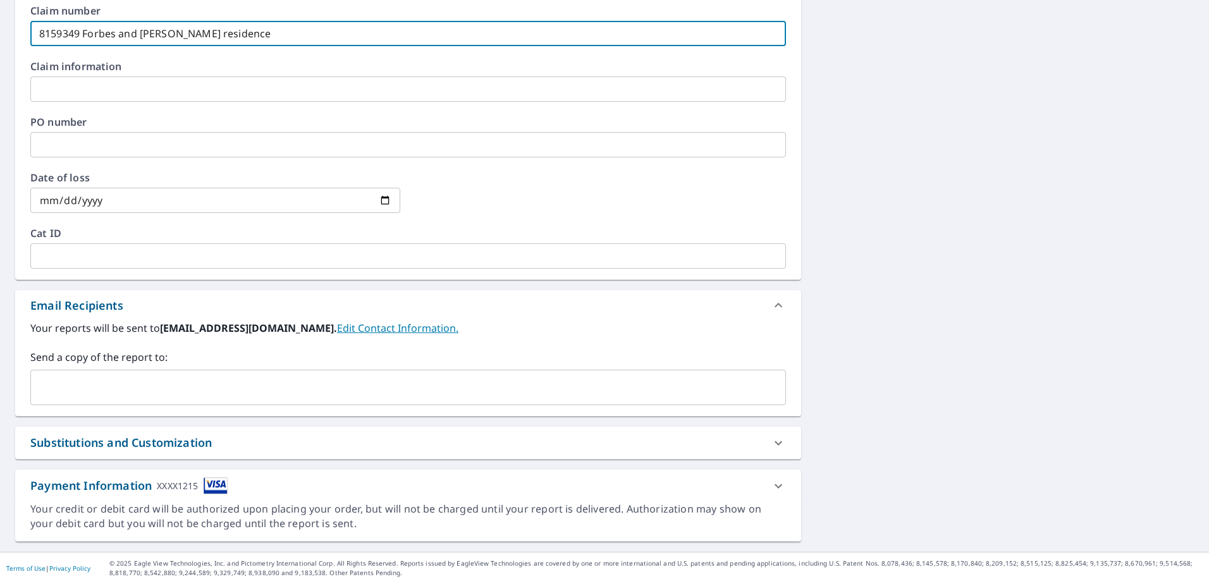
type input "8159349 Forbes and [PERSON_NAME] residence"
click at [130, 383] on input "text" at bounding box center [398, 388] width 725 height 24
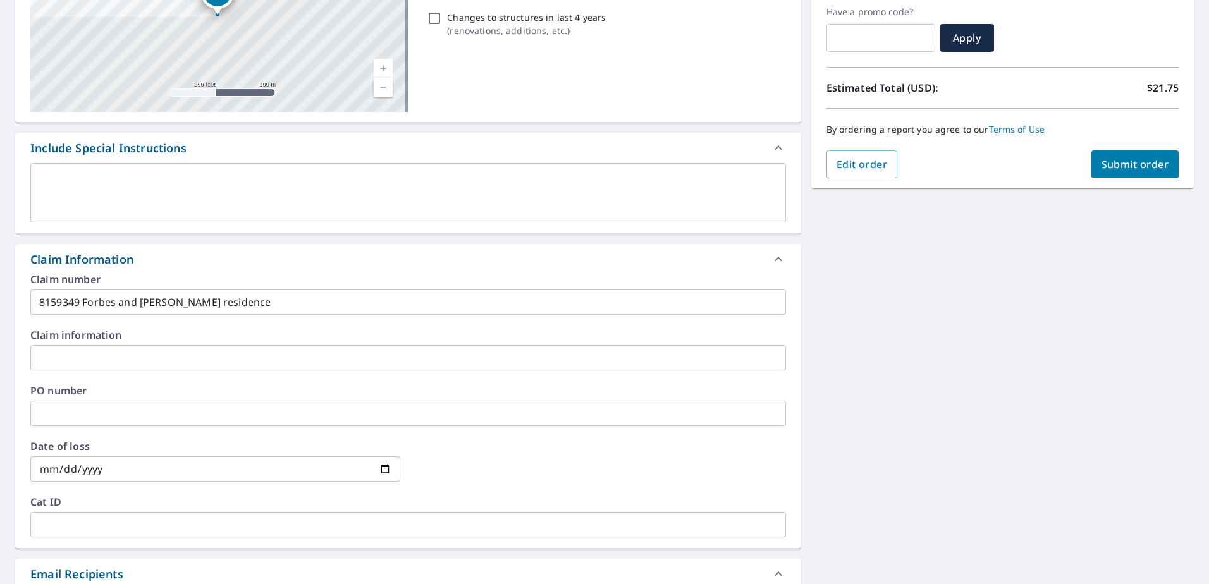
scroll to position [104, 0]
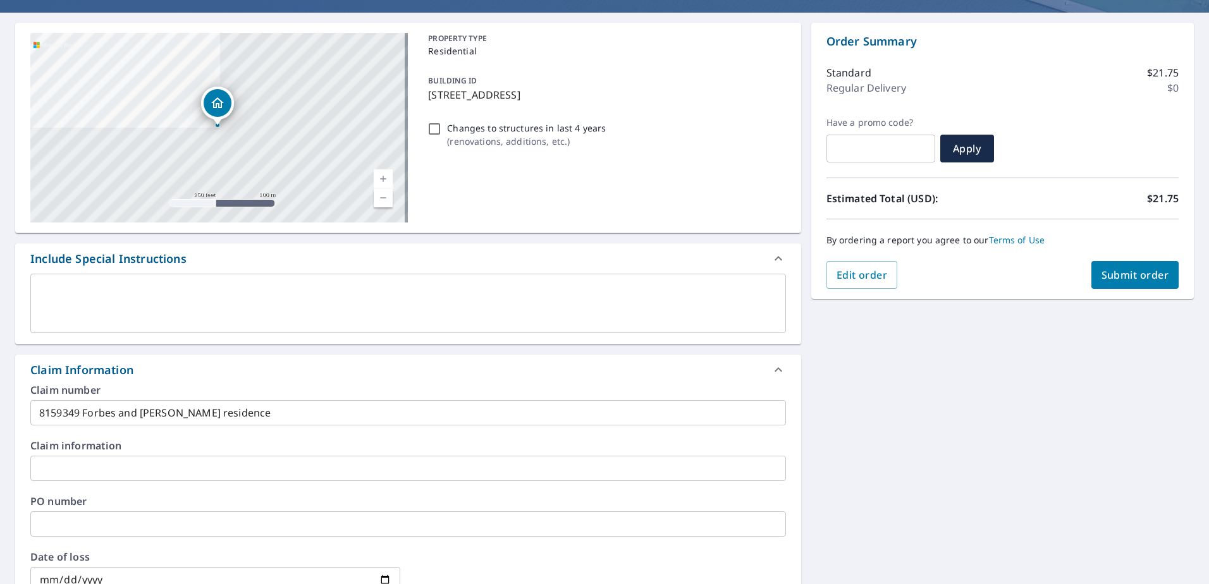
type input "[EMAIL_ADDRESS][DOMAIN_NAME]"
click at [1115, 283] on button "Submit order" at bounding box center [1136, 275] width 88 height 28
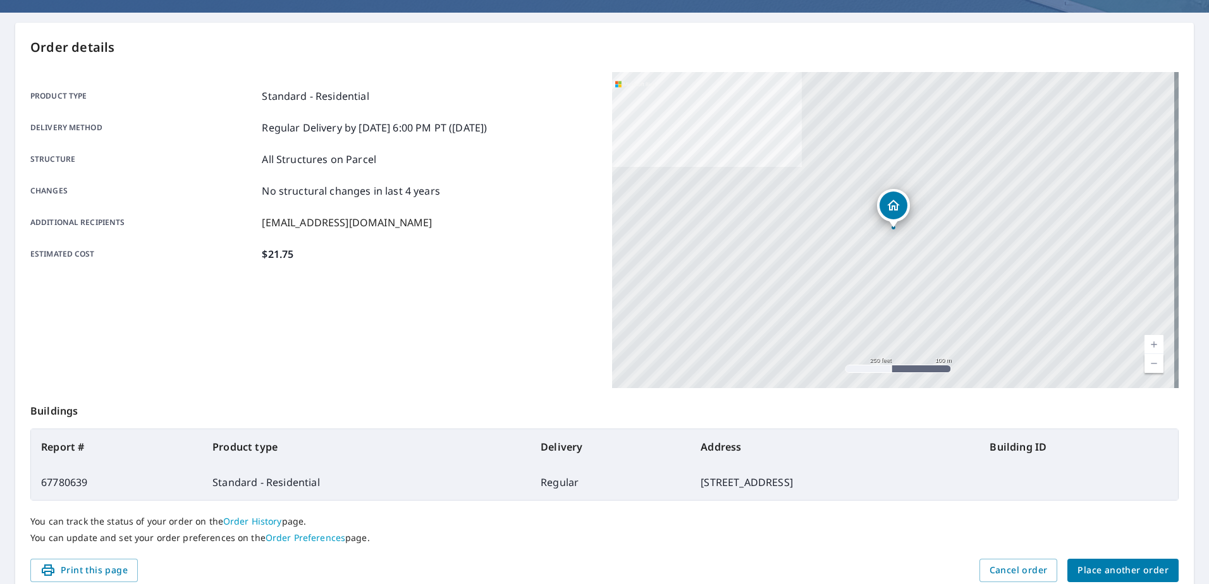
click at [1103, 555] on div "You can track the status of your order on the Order History page. You can updat…" at bounding box center [604, 530] width 1149 height 58
click at [1103, 559] on button "Place another order" at bounding box center [1123, 570] width 111 height 23
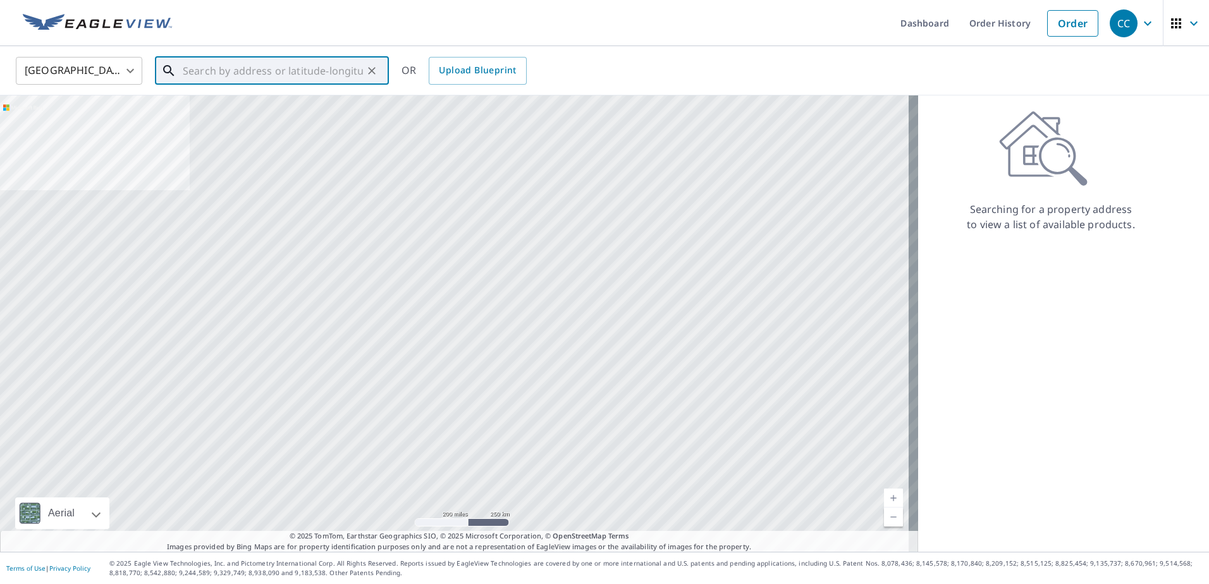
click at [252, 78] on input "text" at bounding box center [273, 70] width 180 height 35
paste input "[STREET_ADDRESS]"
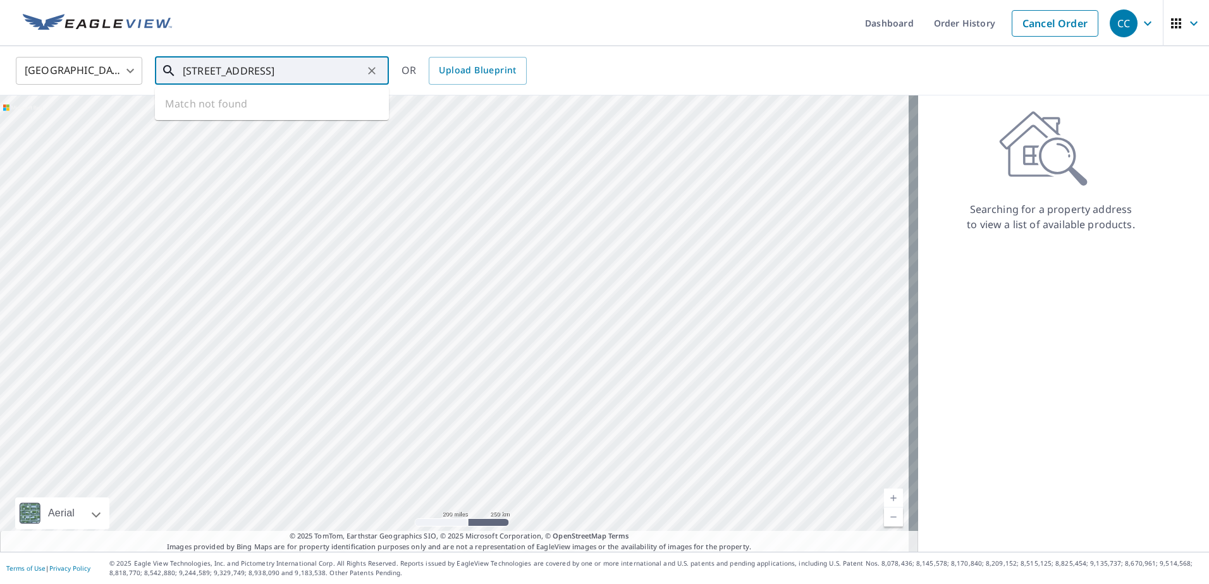
drag, startPoint x: 319, startPoint y: 70, endPoint x: 550, endPoint y: 118, distance: 236.4
click at [550, 118] on div "[GEOGRAPHIC_DATA] [GEOGRAPHIC_DATA] ​ [STREET_ADDRESS] Broward ​ Match not foun…" at bounding box center [604, 299] width 1209 height 506
type input "[STREET_ADDRESS]"
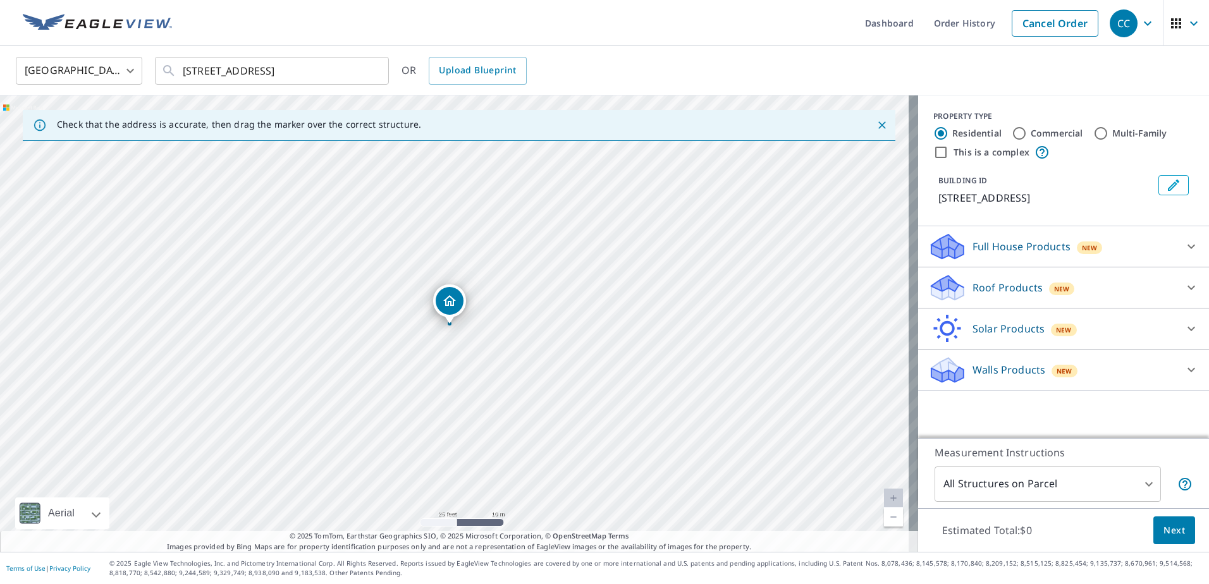
click at [975, 280] on div "Roof Products New" at bounding box center [1052, 288] width 248 height 30
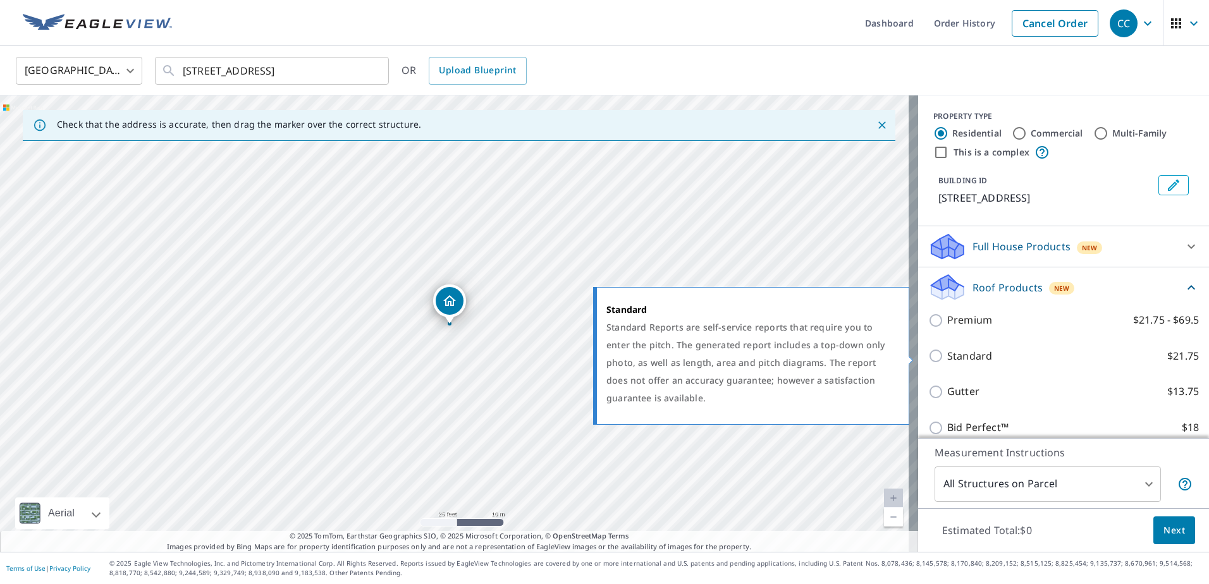
click at [972, 361] on p "Standard" at bounding box center [969, 356] width 45 height 16
click at [947, 361] on input "Standard $21.75" at bounding box center [937, 355] width 19 height 15
checkbox input "true"
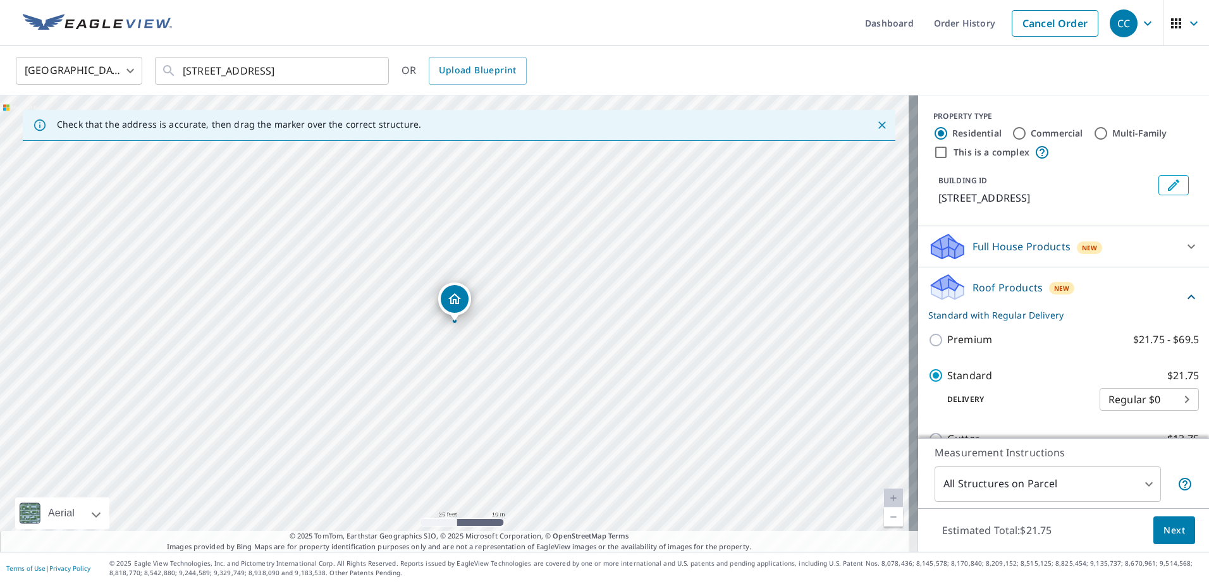
click at [1174, 515] on div "Estimated Total: $21.75 Next" at bounding box center [1063, 530] width 291 height 44
click at [1175, 528] on span "Next" at bounding box center [1175, 531] width 22 height 16
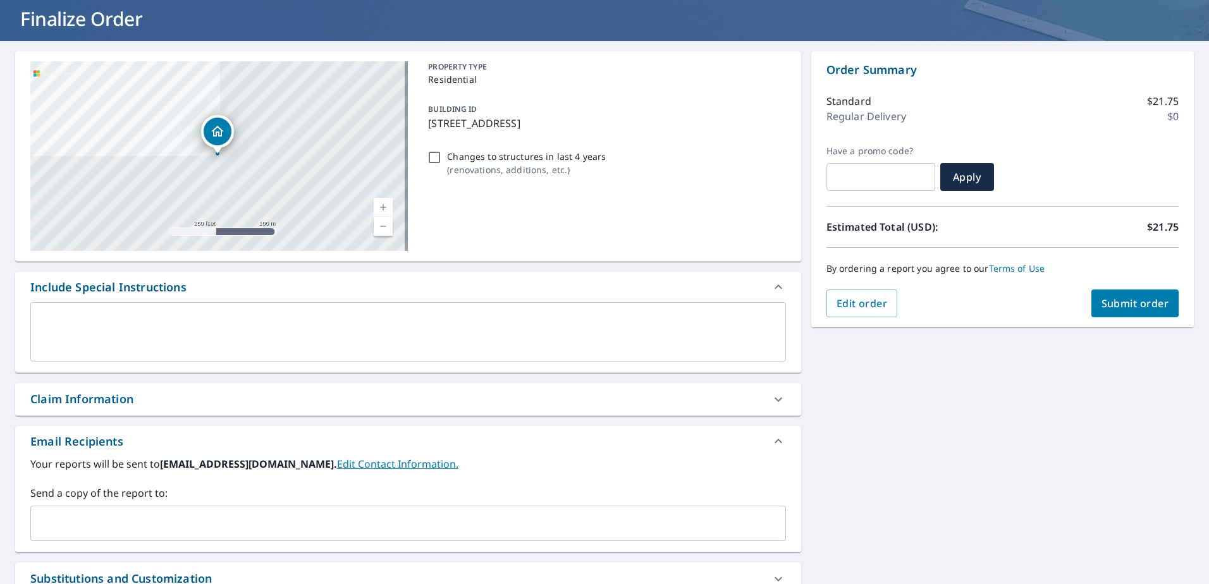
scroll to position [212, 0]
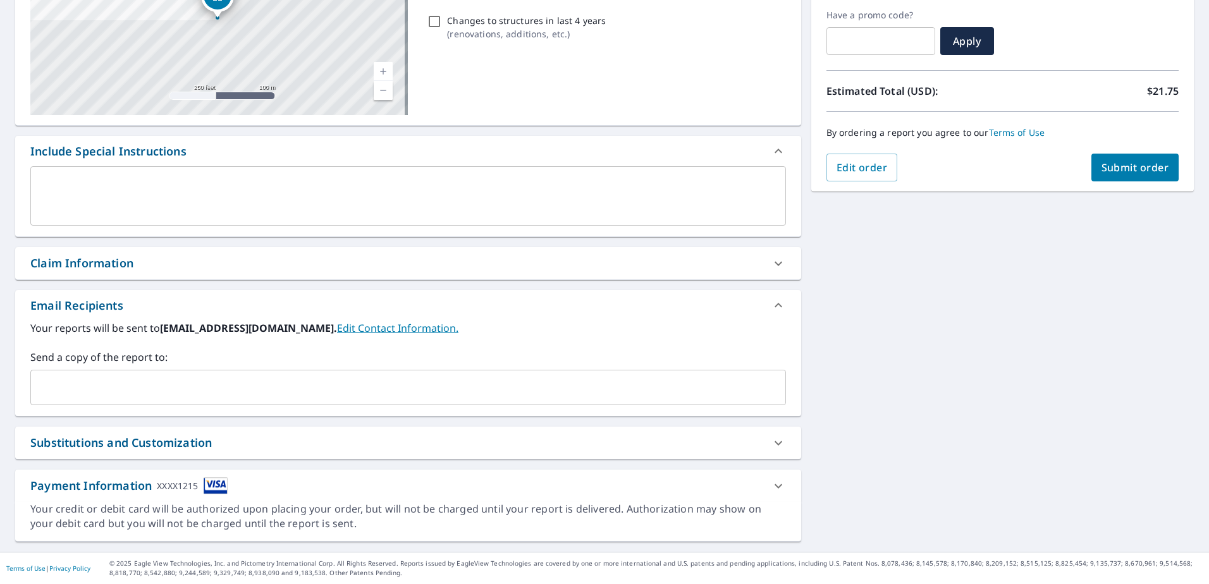
click at [166, 257] on div "Claim Information" at bounding box center [396, 263] width 733 height 17
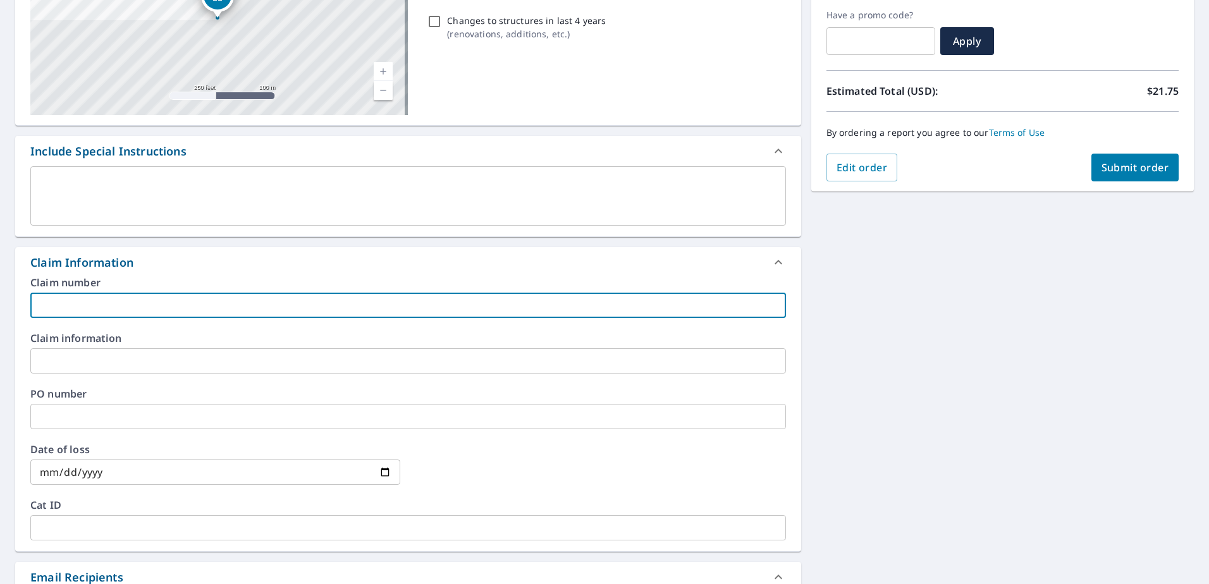
click at [178, 317] on input "text" at bounding box center [408, 305] width 756 height 25
paste input "8159352"
click at [111, 307] on input "8159352" at bounding box center [408, 305] width 756 height 25
paste input "Brutus residence"
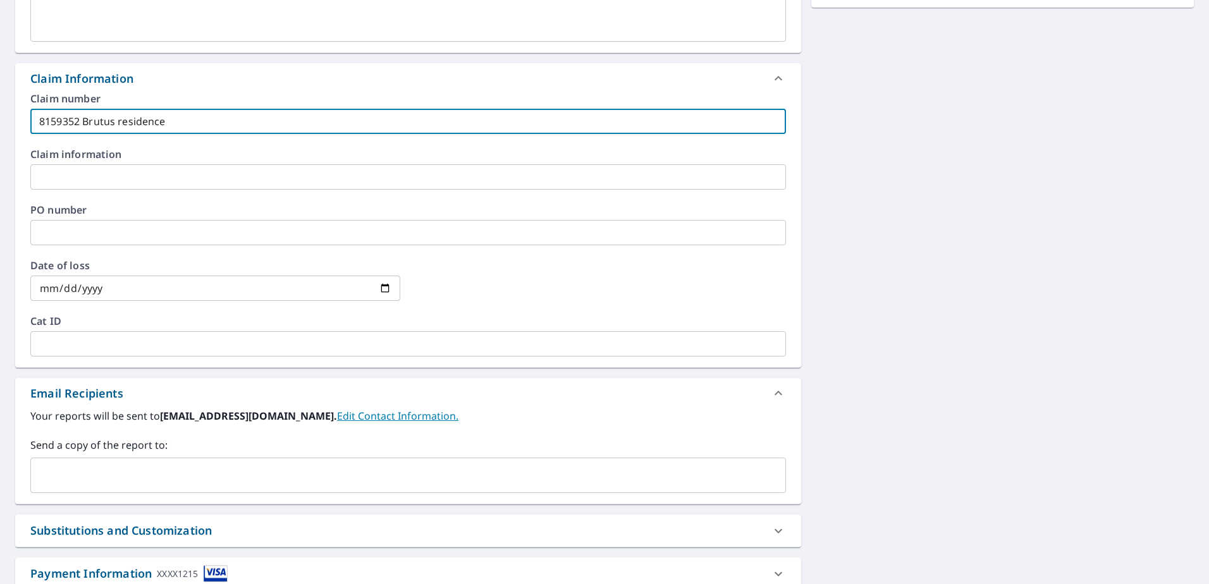
scroll to position [484, 0]
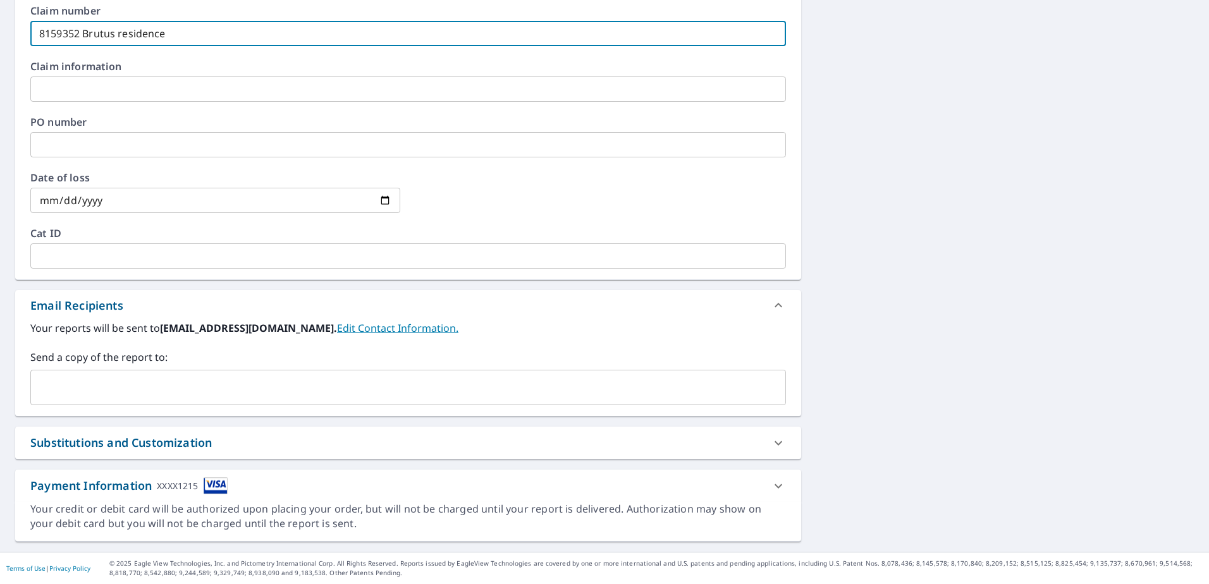
click at [112, 373] on div "​" at bounding box center [408, 387] width 756 height 35
type input "8159352 Brutus residence"
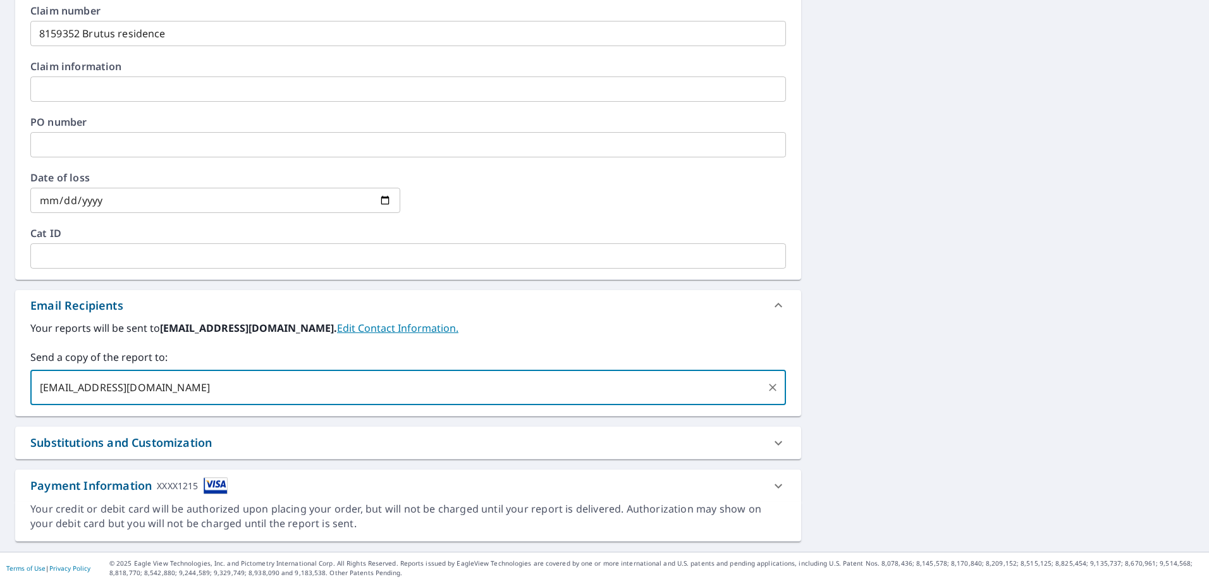
scroll to position [104, 0]
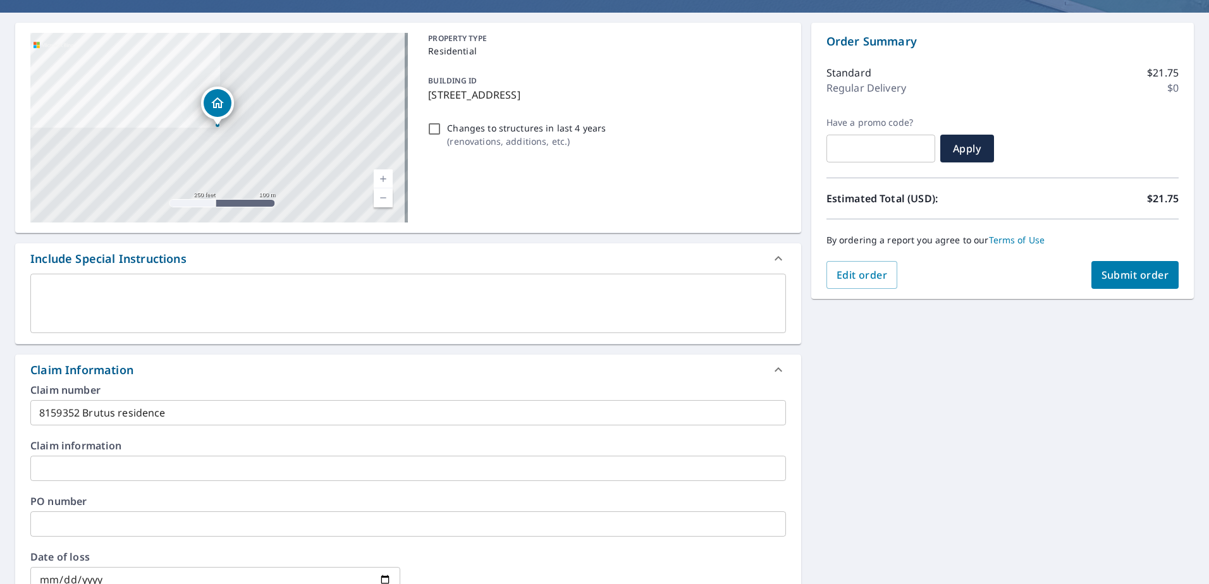
type input "[EMAIL_ADDRESS][DOMAIN_NAME]"
click at [1127, 284] on button "Submit order" at bounding box center [1136, 275] width 88 height 28
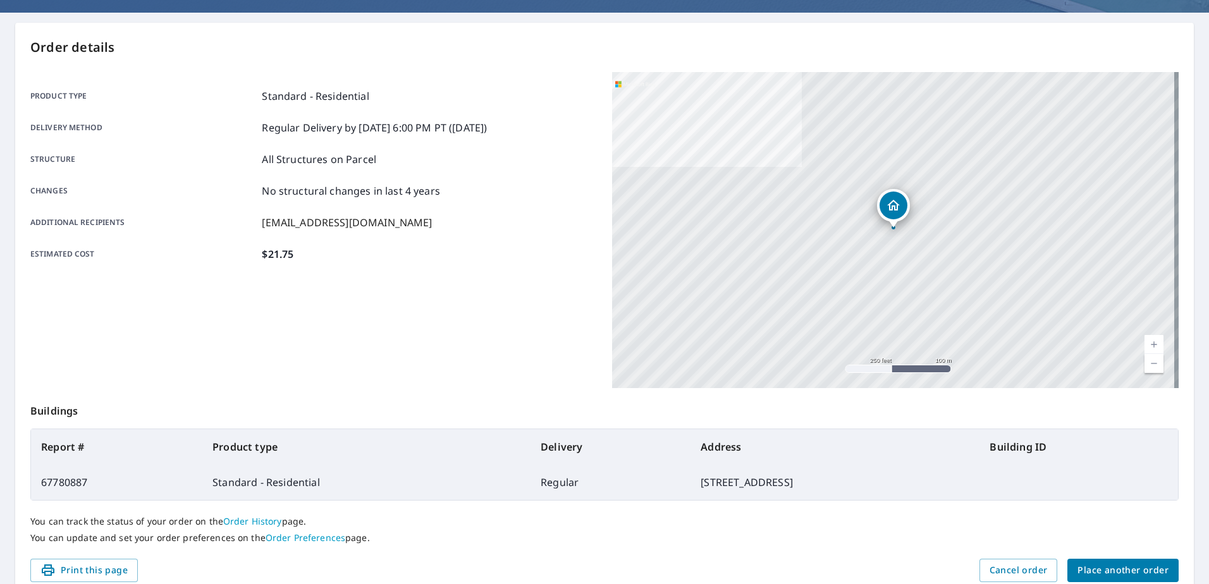
click at [1115, 576] on span "Place another order" at bounding box center [1123, 571] width 91 height 16
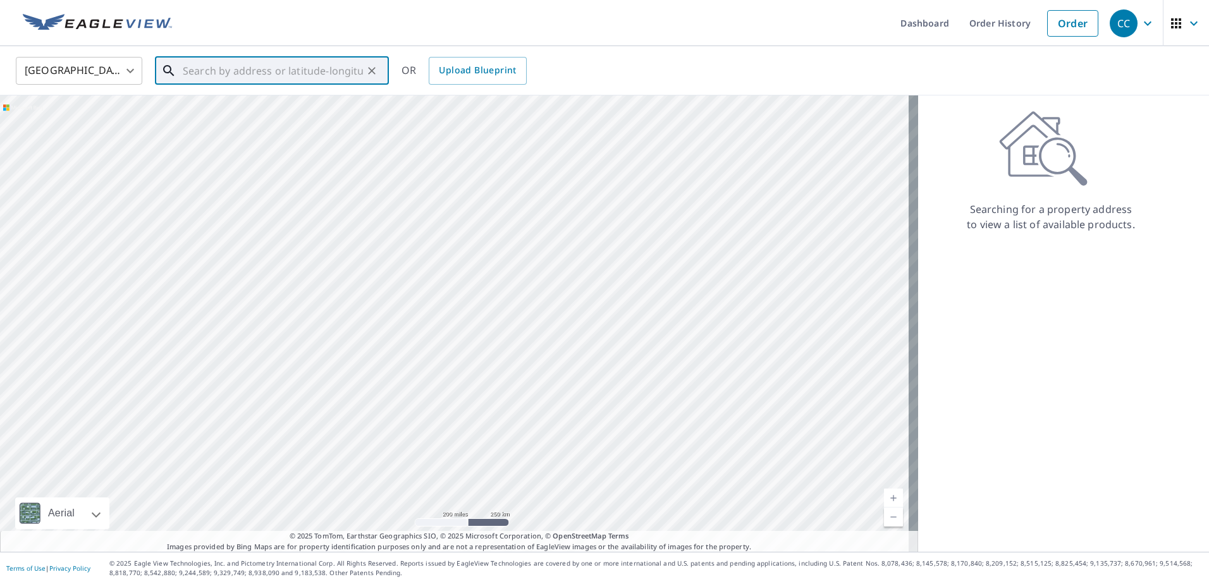
click at [260, 82] on input "text" at bounding box center [273, 70] width 180 height 35
paste input "[STREET_ADDRESS][GEOGRAPHIC_DATA]"
drag, startPoint x: 312, startPoint y: 72, endPoint x: 546, endPoint y: 111, distance: 237.8
click at [546, 111] on div "[GEOGRAPHIC_DATA] [GEOGRAPHIC_DATA] ​ [STREET_ADDRESS] Franklin C ​ Match not f…" at bounding box center [604, 299] width 1209 height 506
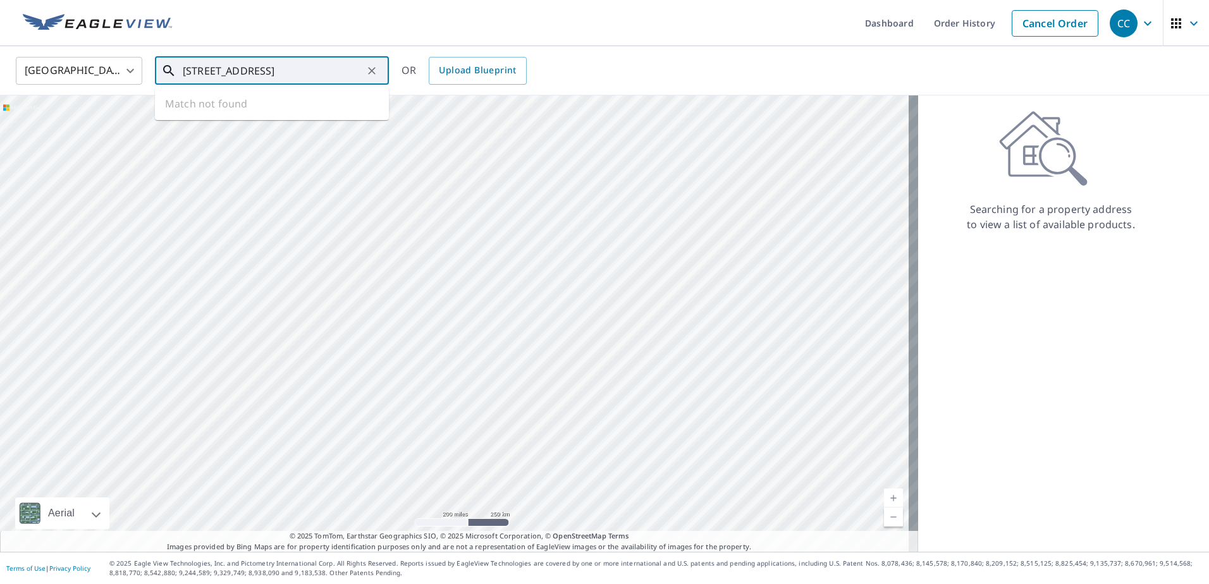
scroll to position [0, 20]
click at [237, 116] on p "[GEOGRAPHIC_DATA]" at bounding box center [279, 121] width 199 height 13
type input "[STREET_ADDRESS]"
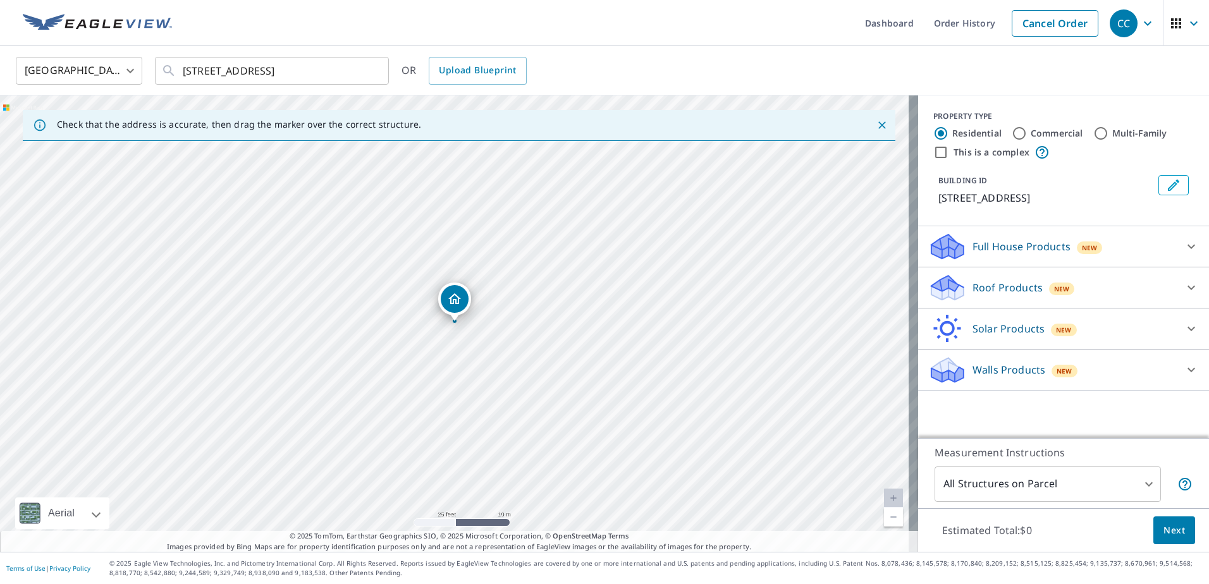
drag, startPoint x: 1044, startPoint y: 287, endPoint x: 1054, endPoint y: 291, distance: 10.8
click at [1054, 289] on span "New" at bounding box center [1062, 289] width 16 height 10
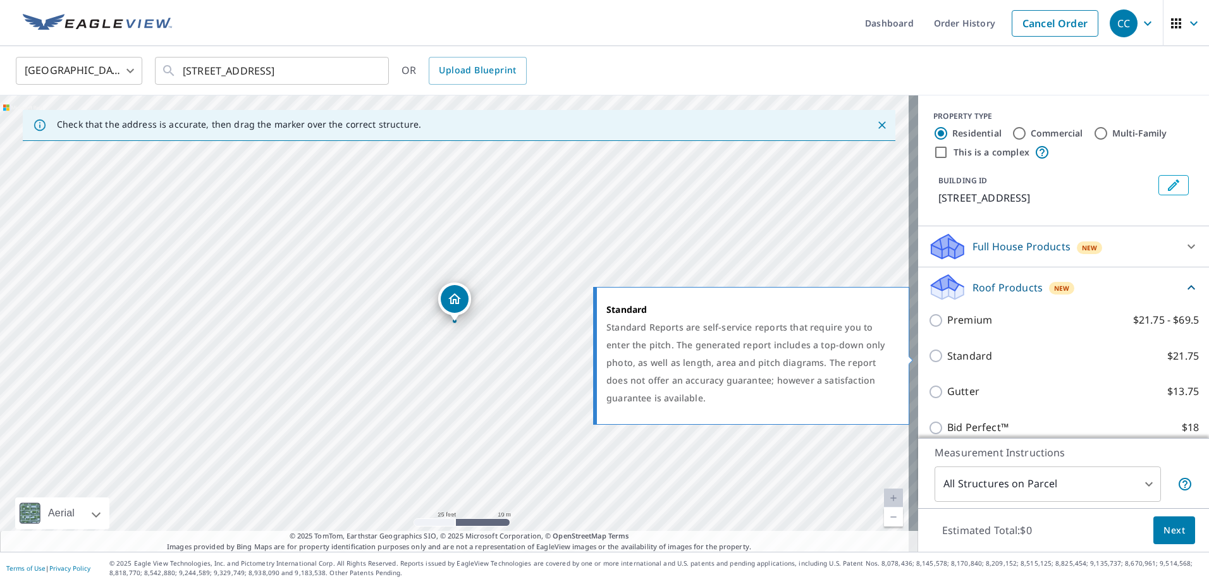
click at [981, 360] on p "Standard" at bounding box center [969, 356] width 45 height 16
click at [947, 360] on input "Standard $21.75" at bounding box center [937, 355] width 19 height 15
checkbox input "true"
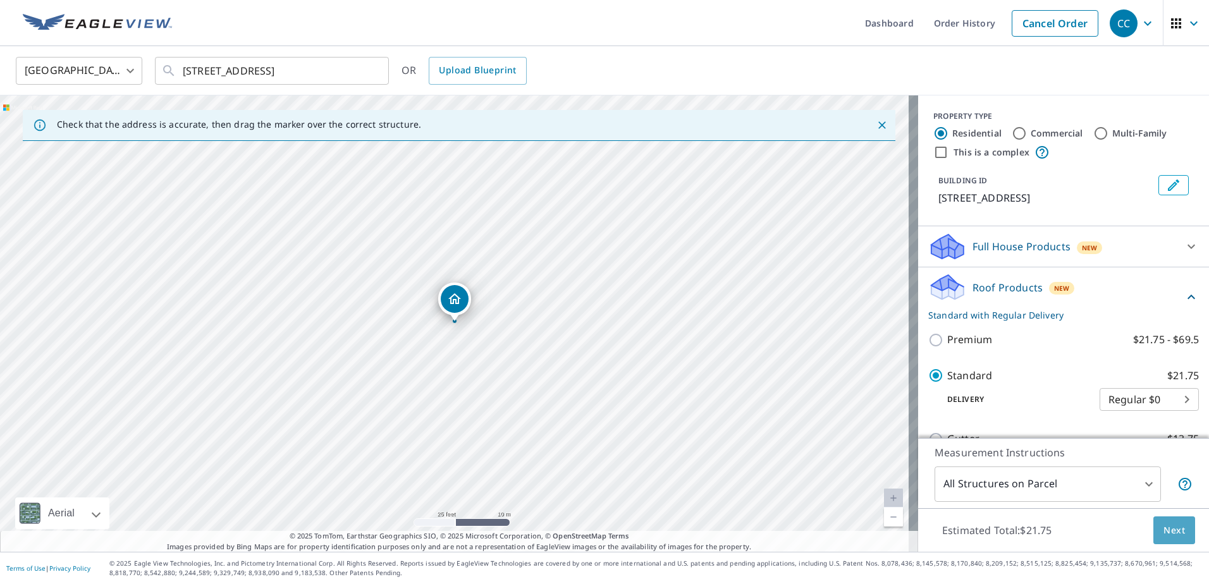
click at [1164, 523] on span "Next" at bounding box center [1175, 531] width 22 height 16
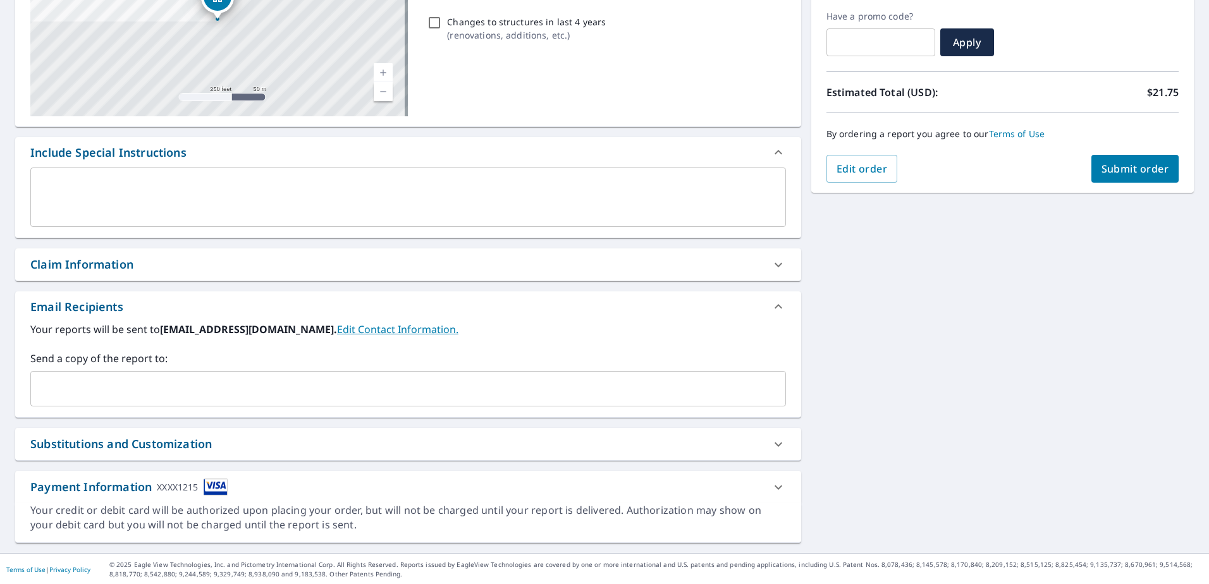
scroll to position [212, 0]
click at [247, 278] on div "Claim Information" at bounding box center [408, 263] width 786 height 32
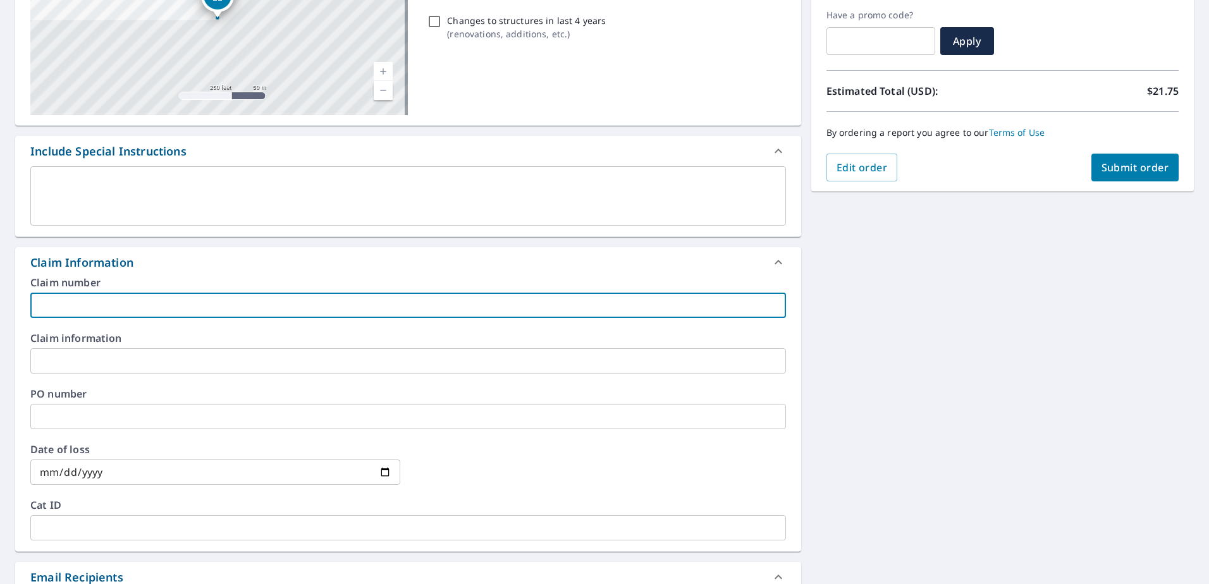
click at [133, 305] on input "text" at bounding box center [408, 305] width 756 height 25
paste input "8159342"
click at [152, 312] on input "8159342" at bounding box center [408, 305] width 756 height 25
paste input "[PERSON_NAME] residence"
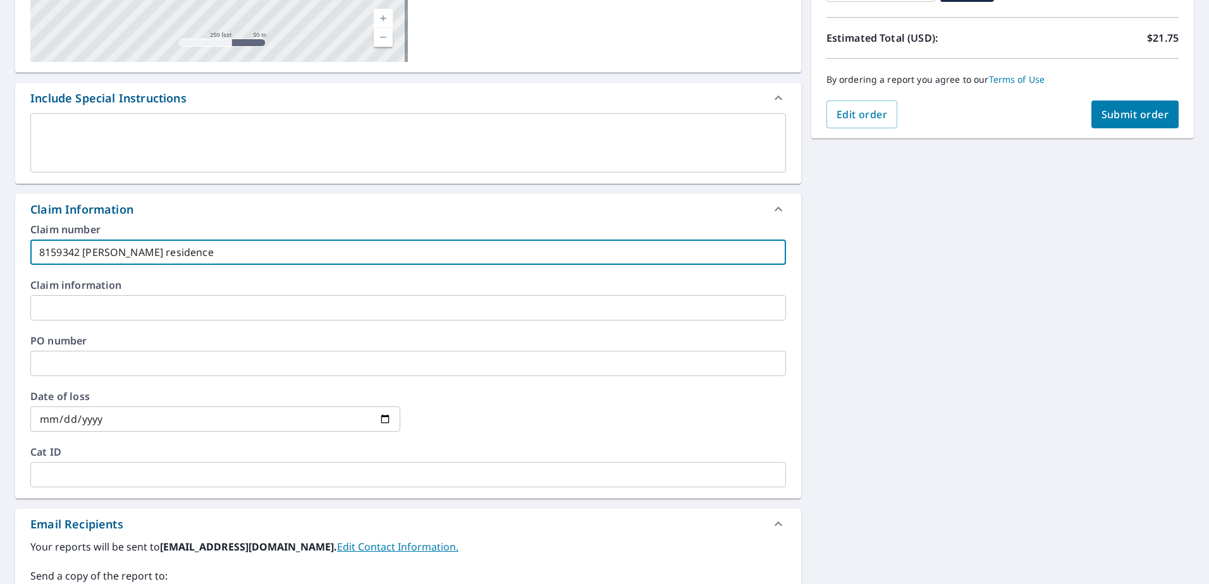
scroll to position [484, 0]
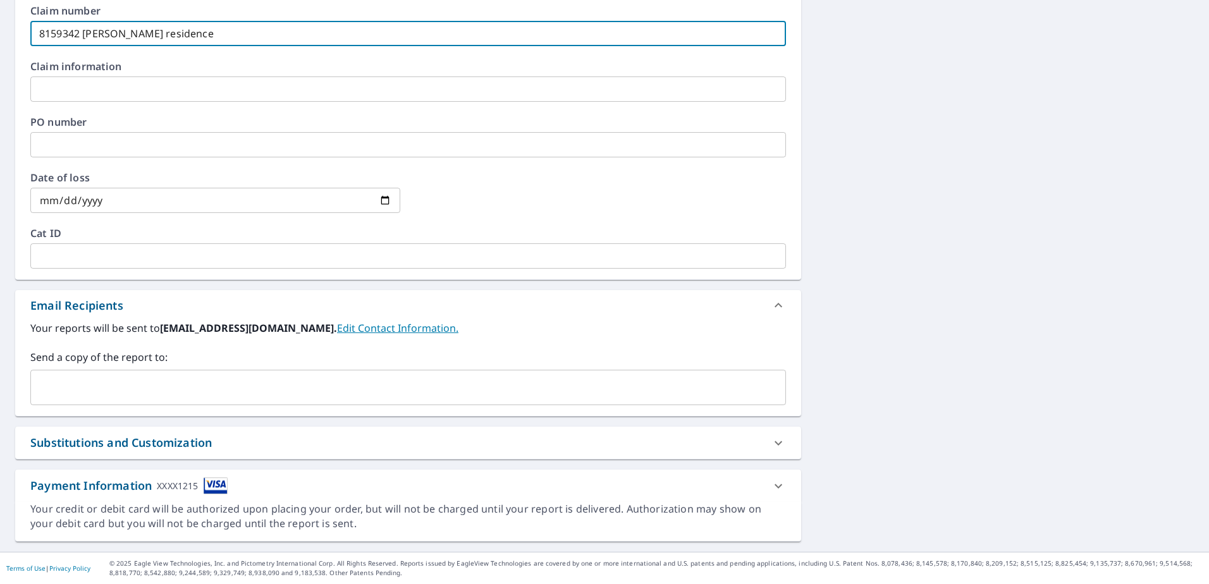
type input "8159342 [PERSON_NAME] residence"
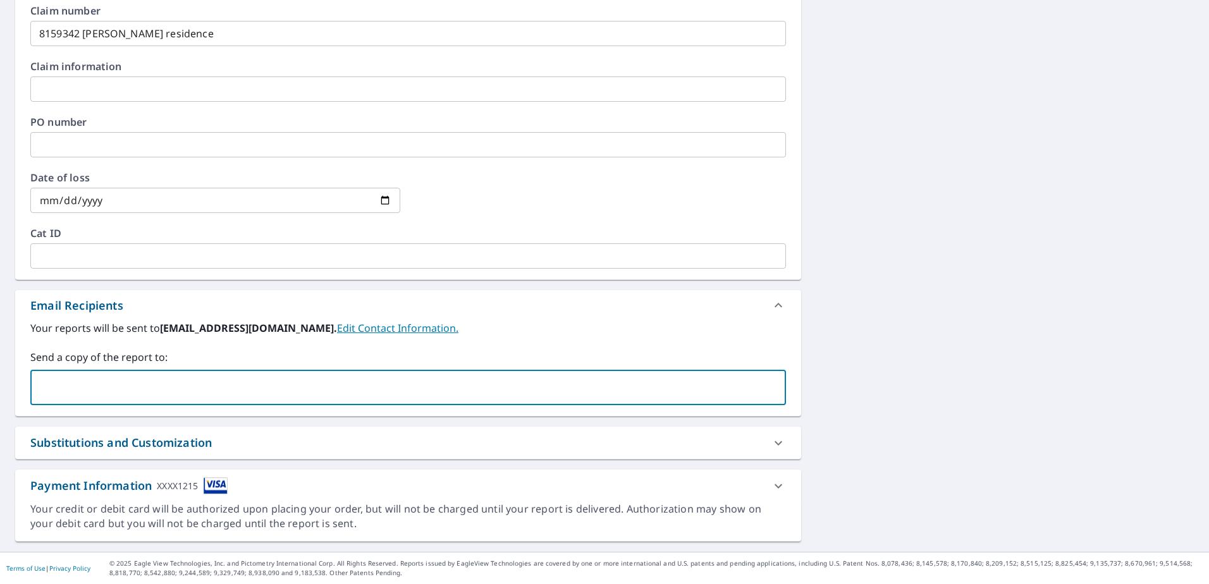
click at [145, 399] on input "text" at bounding box center [398, 388] width 725 height 24
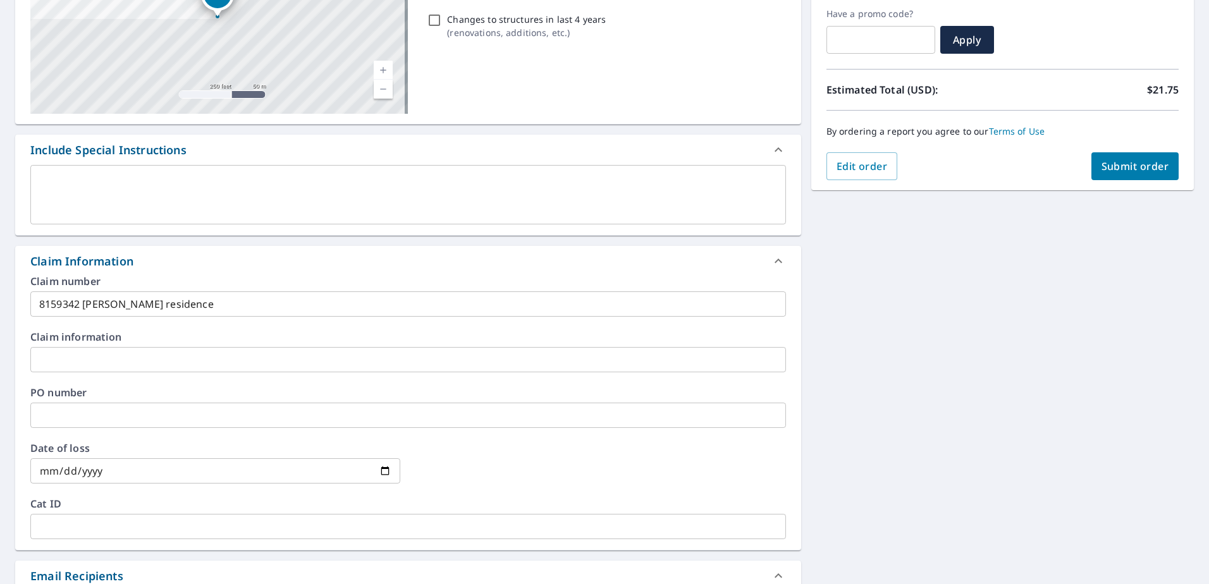
scroll to position [104, 0]
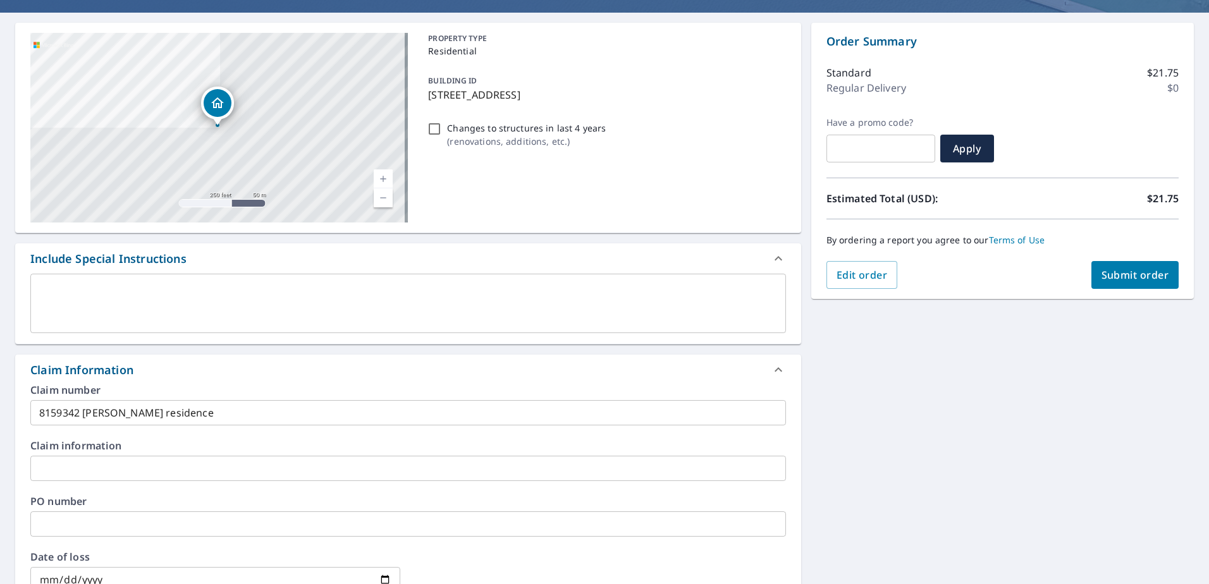
type input "[EMAIL_ADDRESS][DOMAIN_NAME]"
click at [1109, 280] on span "Submit order" at bounding box center [1136, 275] width 68 height 14
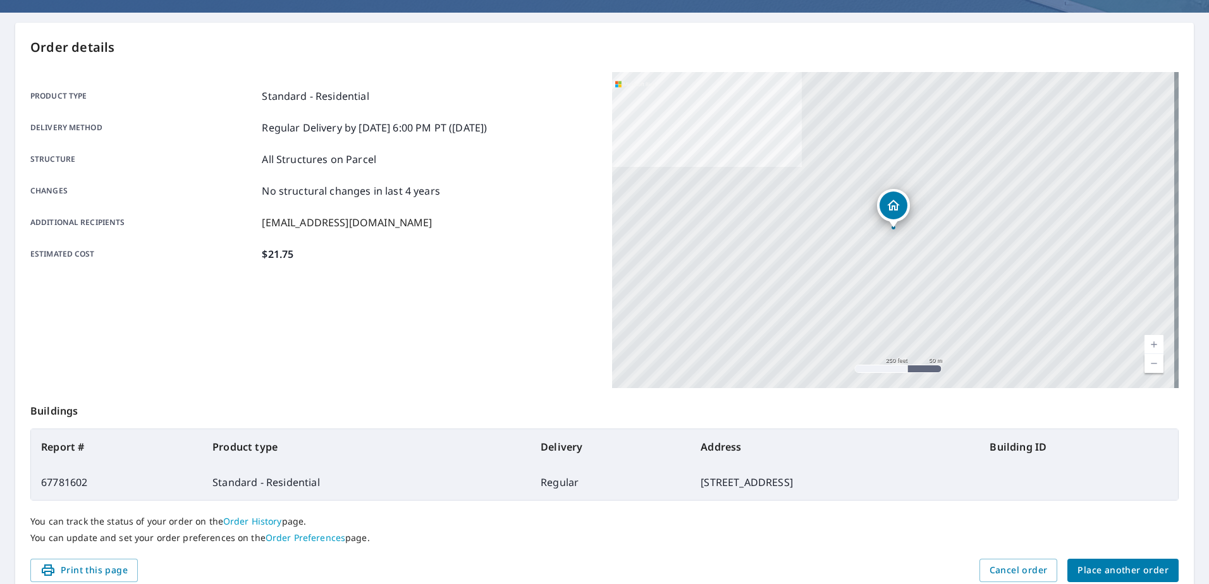
click at [791, 520] on p "You can track the status of your order on the Order History page." at bounding box center [604, 521] width 1149 height 11
click at [1104, 562] on button "Place another order" at bounding box center [1123, 570] width 111 height 23
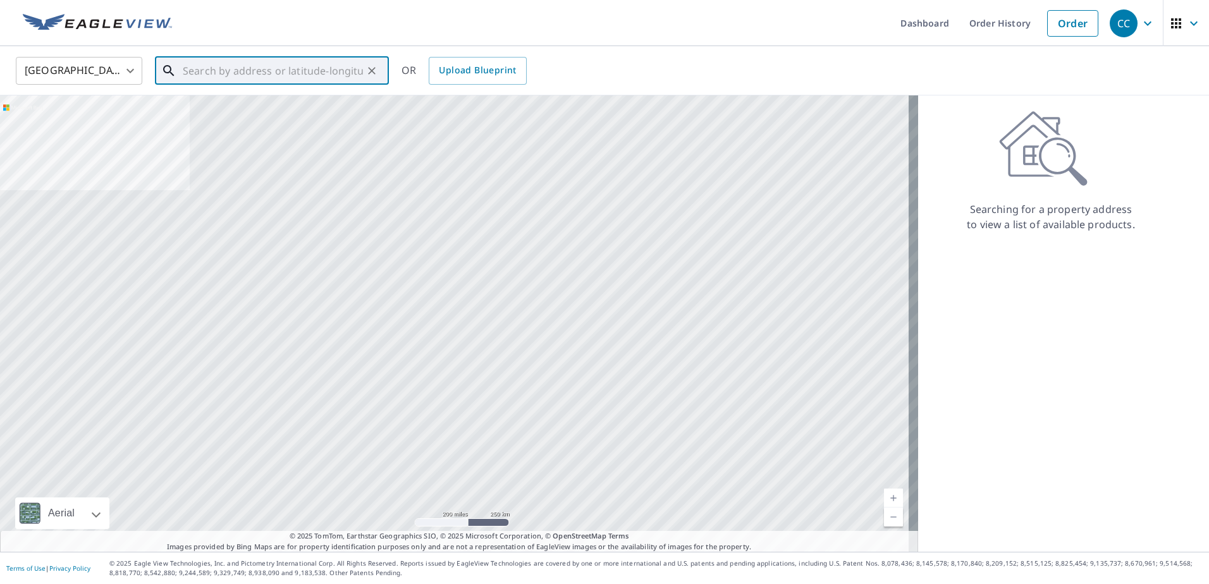
click at [243, 77] on input "text" at bounding box center [273, 70] width 180 height 35
paste input "[STREET_ADDRESS][PERSON_NAME] Bossier Pari"
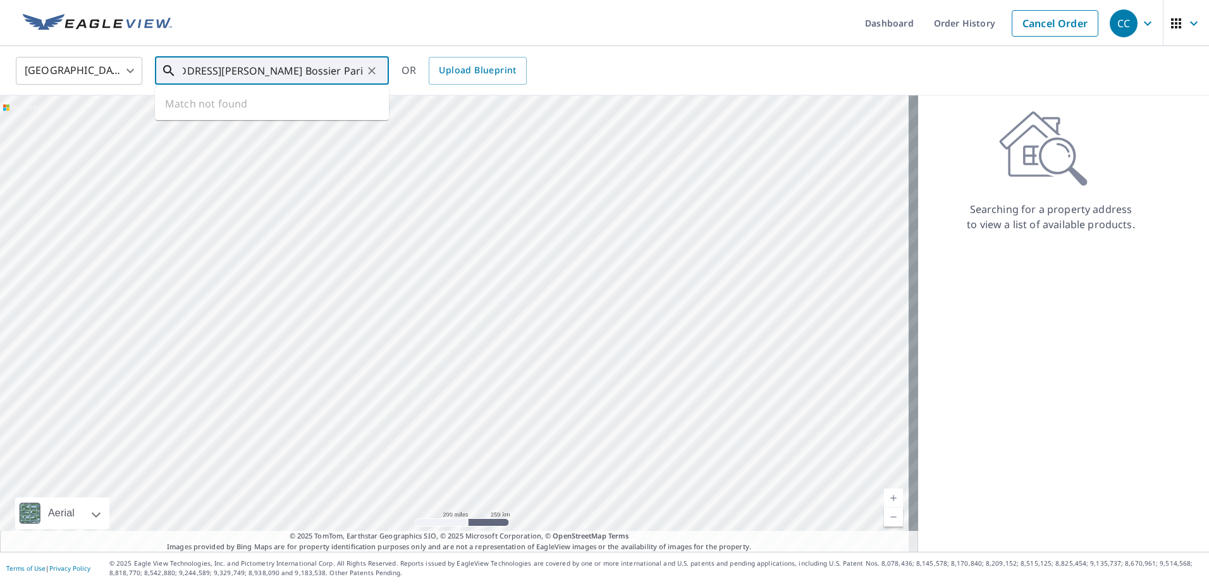
drag, startPoint x: 303, startPoint y: 75, endPoint x: 433, endPoint y: 102, distance: 133.2
click at [433, 102] on div "United States [GEOGRAPHIC_DATA] ​ [STREET_ADDRESS][PERSON_NAME] Bossier Pari ​ …" at bounding box center [604, 299] width 1209 height 506
click at [276, 118] on p "[PERSON_NAME], LA 71037" at bounding box center [279, 121] width 199 height 13
type input "[STREET_ADDRESS][PERSON_NAME]"
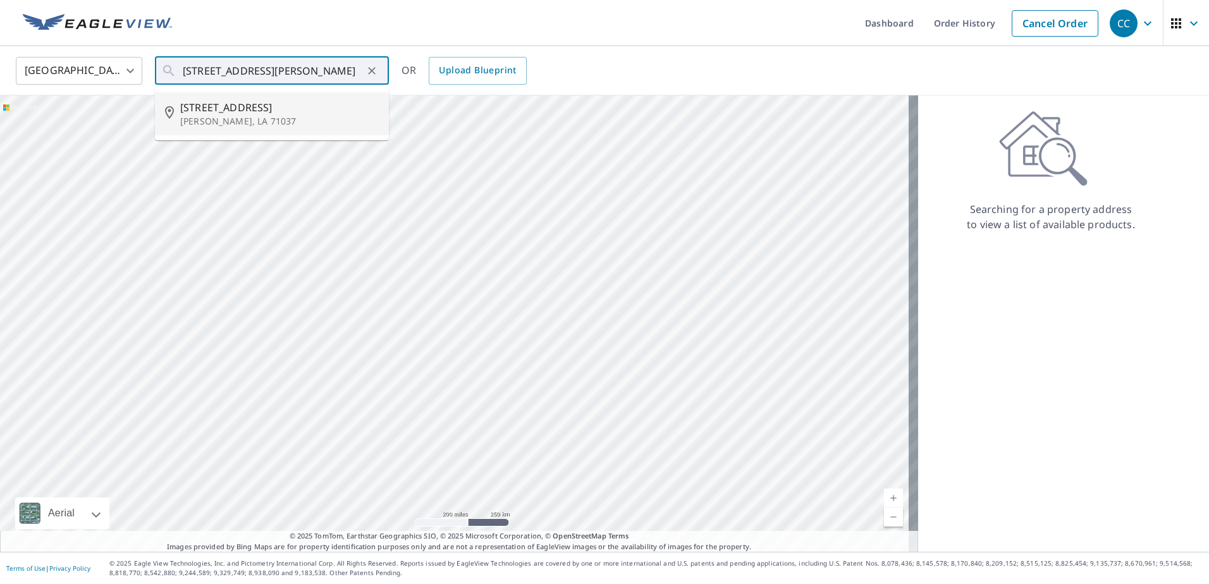
scroll to position [0, 0]
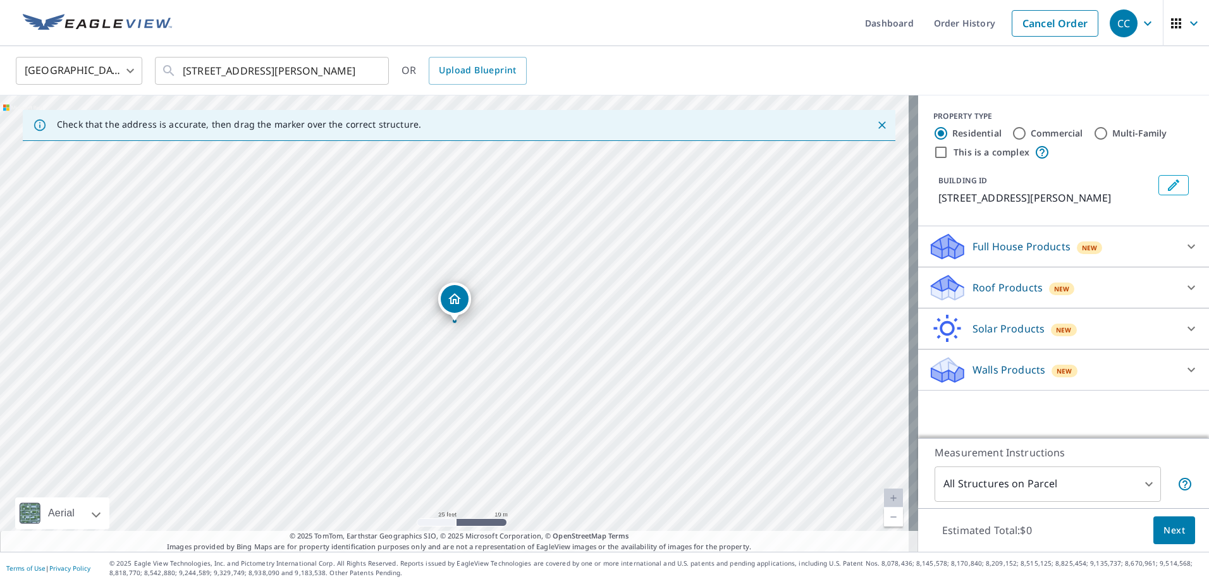
click at [1016, 290] on p "Roof Products" at bounding box center [1008, 287] width 70 height 15
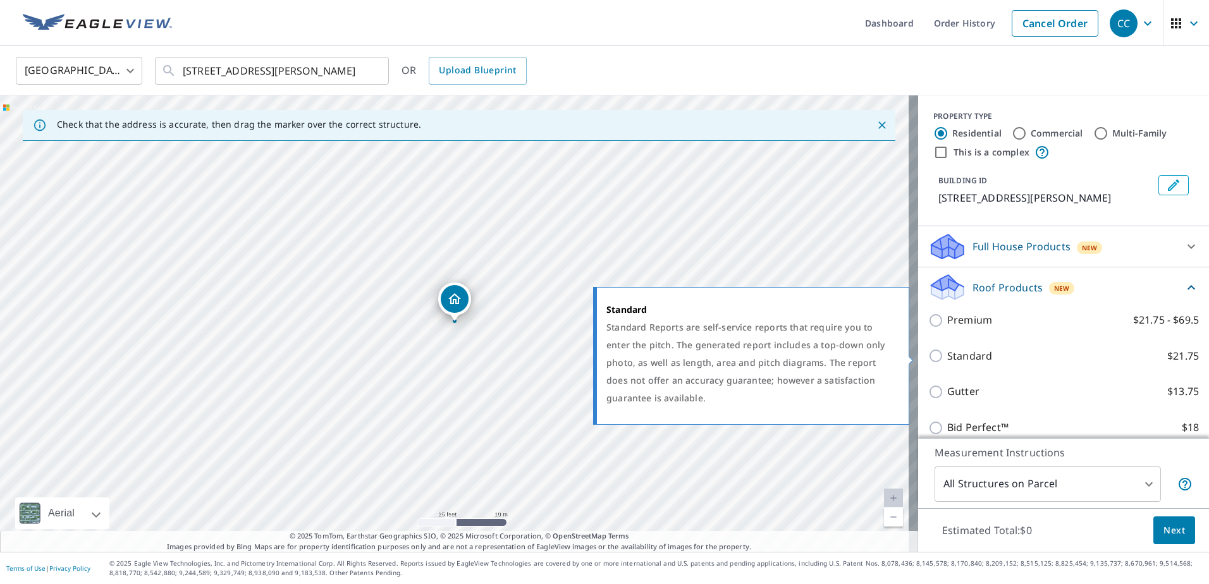
click at [975, 355] on p "Standard" at bounding box center [969, 356] width 45 height 16
click at [947, 355] on input "Standard $21.75" at bounding box center [937, 355] width 19 height 15
checkbox input "true"
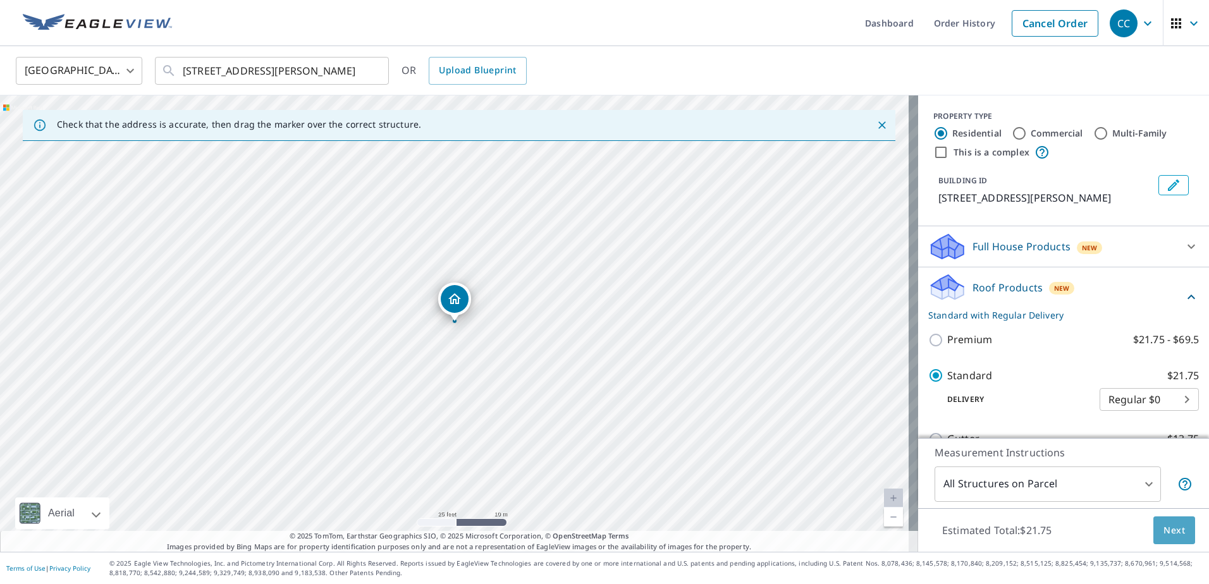
click at [1161, 541] on button "Next" at bounding box center [1175, 531] width 42 height 28
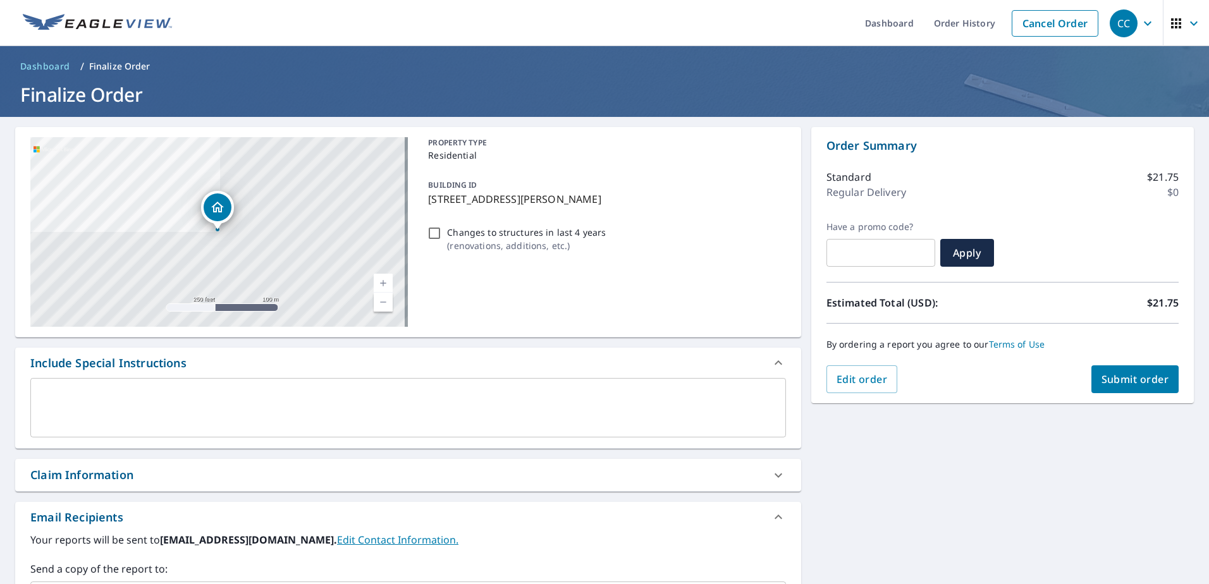
scroll to position [212, 0]
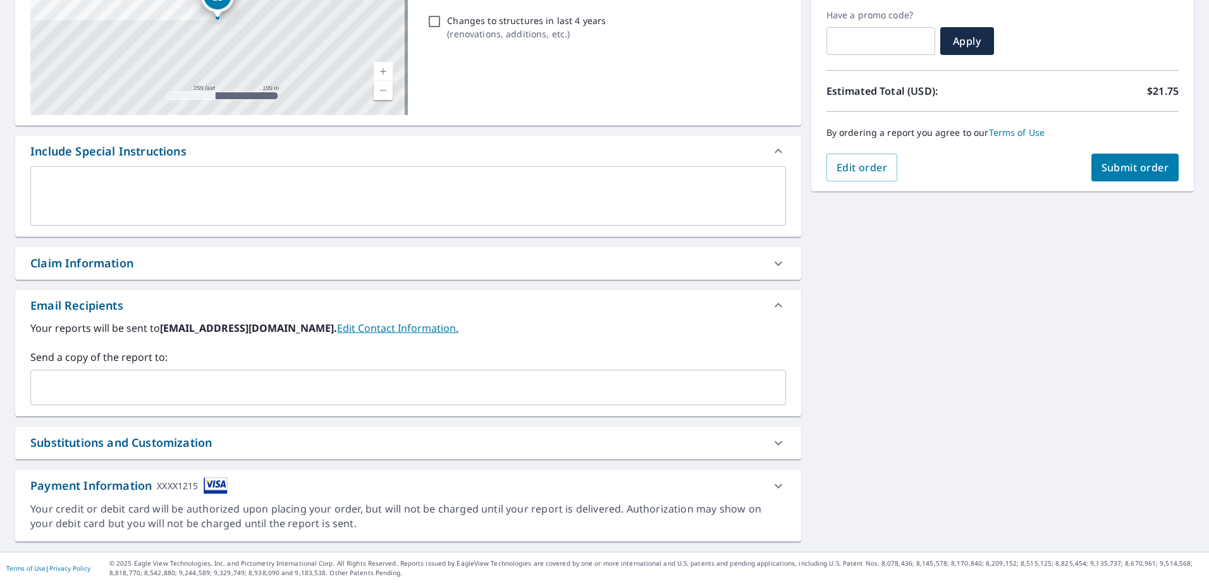
click at [259, 270] on div "Claim Information" at bounding box center [396, 263] width 733 height 17
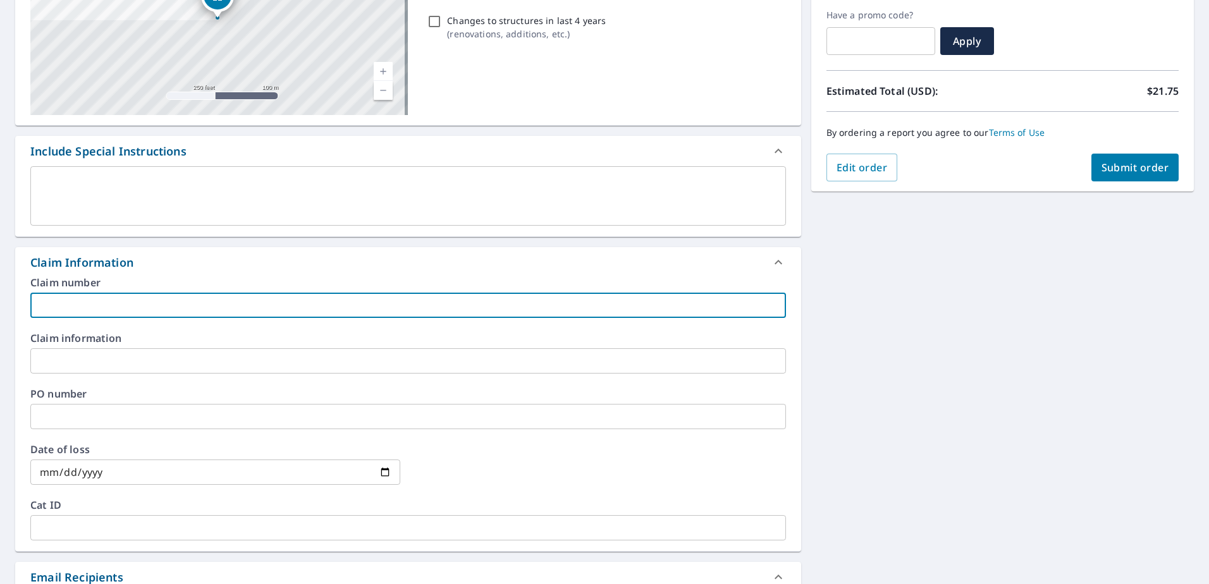
click at [113, 298] on input "text" at bounding box center [408, 305] width 756 height 25
paste input "8159372"
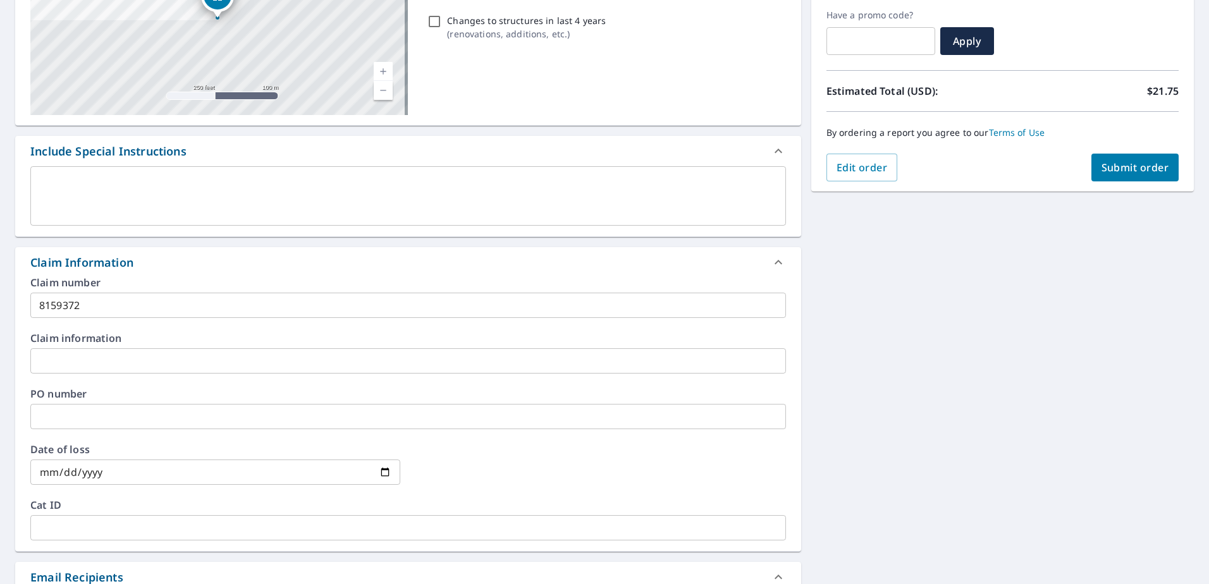
click at [119, 290] on div "Claim number 8159372 ​" at bounding box center [408, 298] width 756 height 40
click at [121, 304] on input "8159372" at bounding box center [408, 305] width 756 height 25
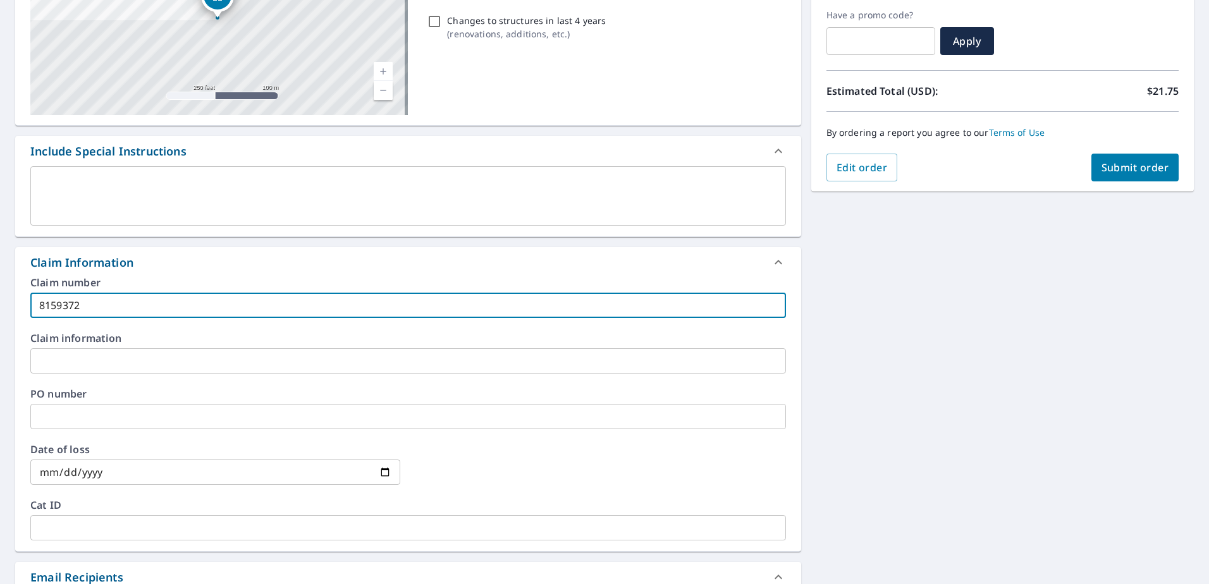
paste input "King residence"
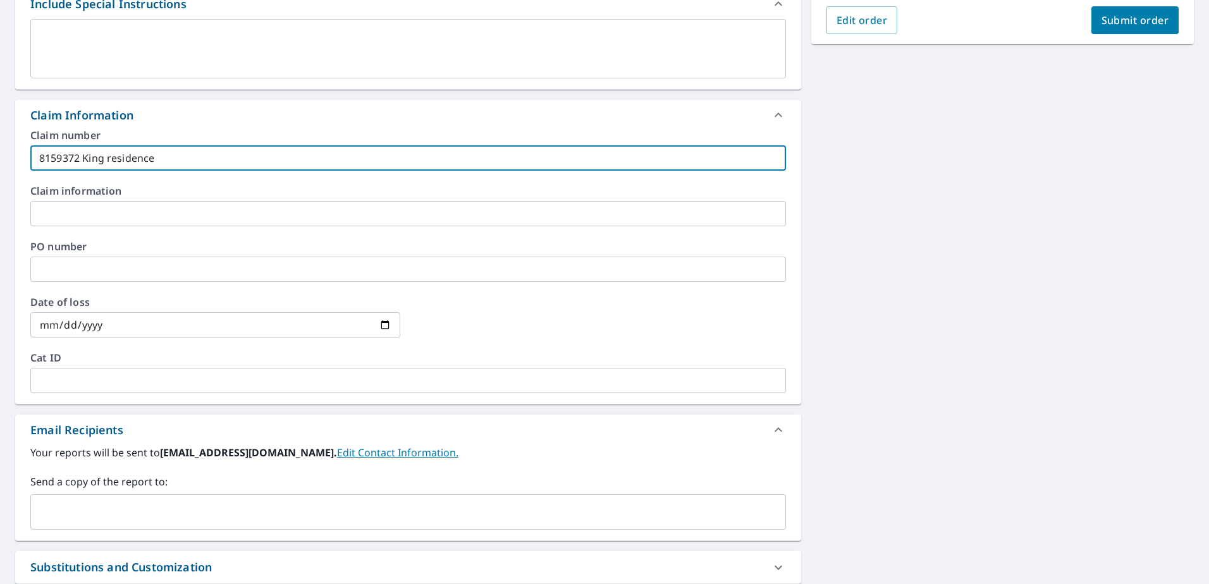
scroll to position [484, 0]
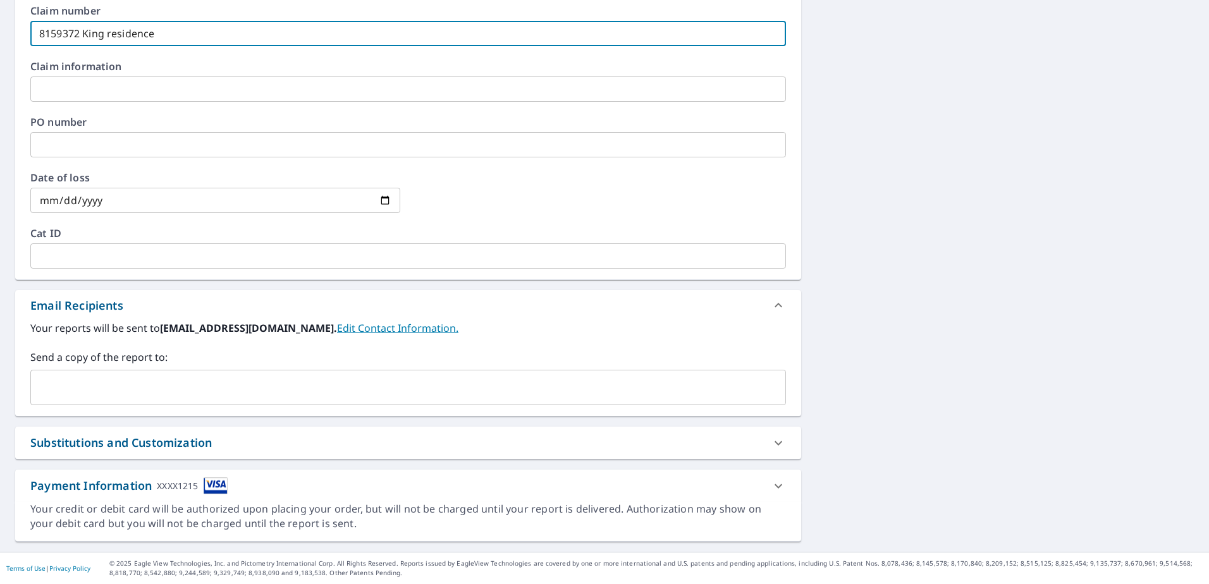
type input "8159372 King residence"
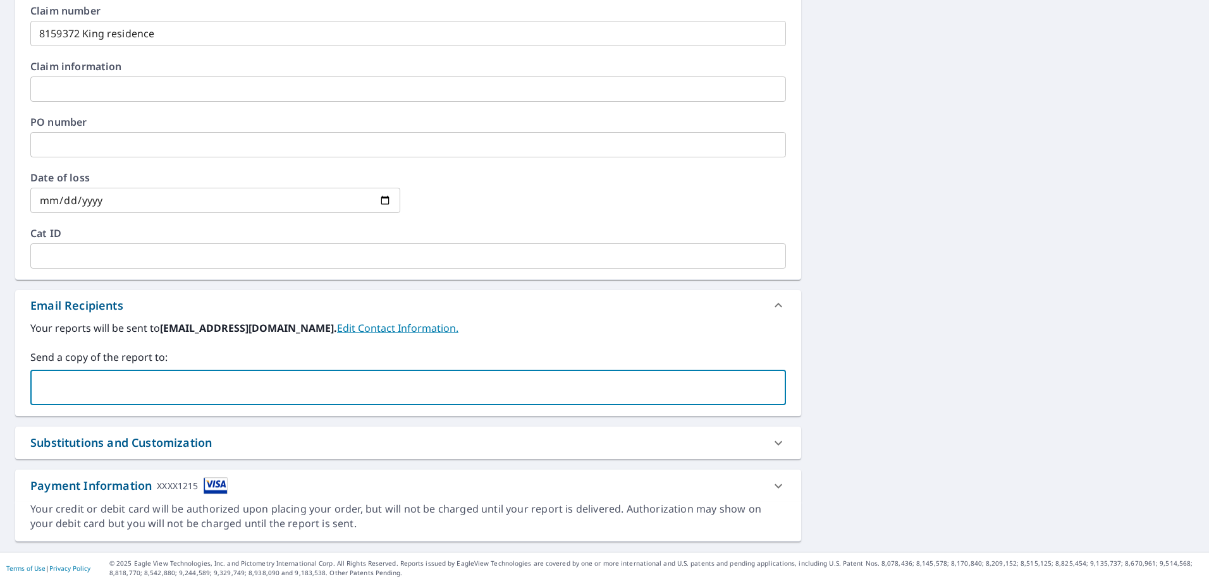
click at [157, 386] on input "text" at bounding box center [398, 388] width 725 height 24
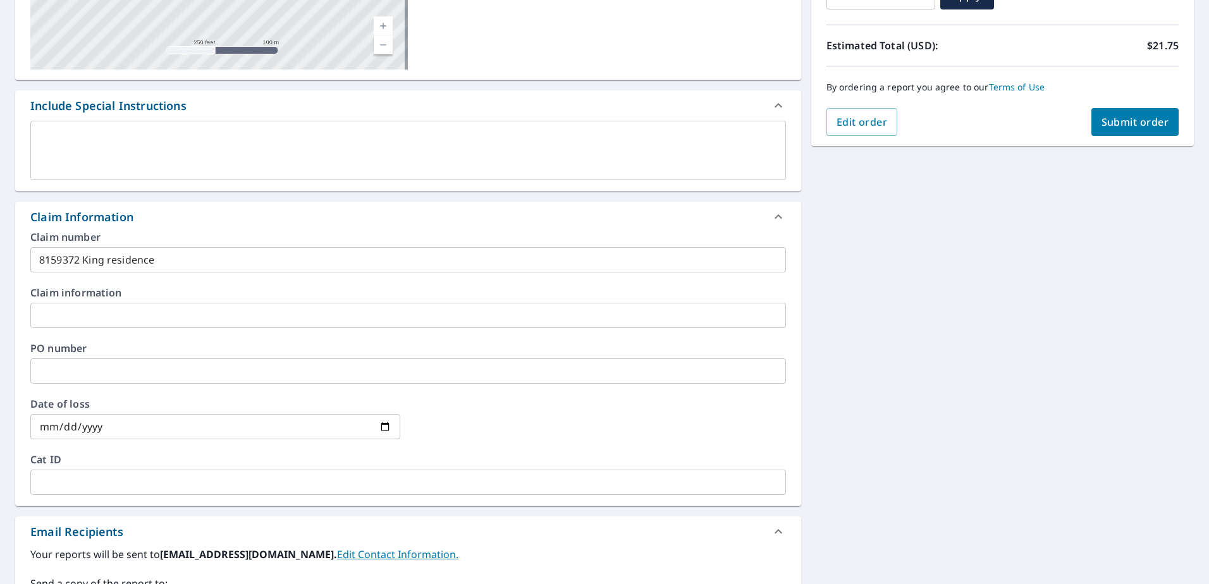
scroll to position [104, 0]
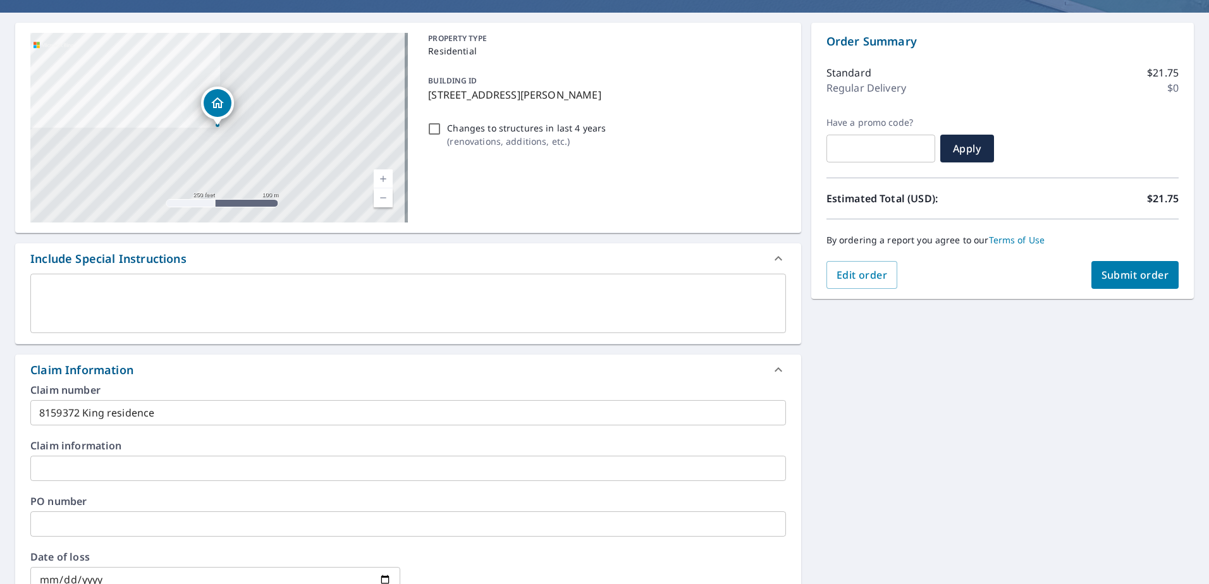
type input "[EMAIL_ADDRESS][DOMAIN_NAME]"
click at [1097, 283] on button "Submit order" at bounding box center [1136, 275] width 88 height 28
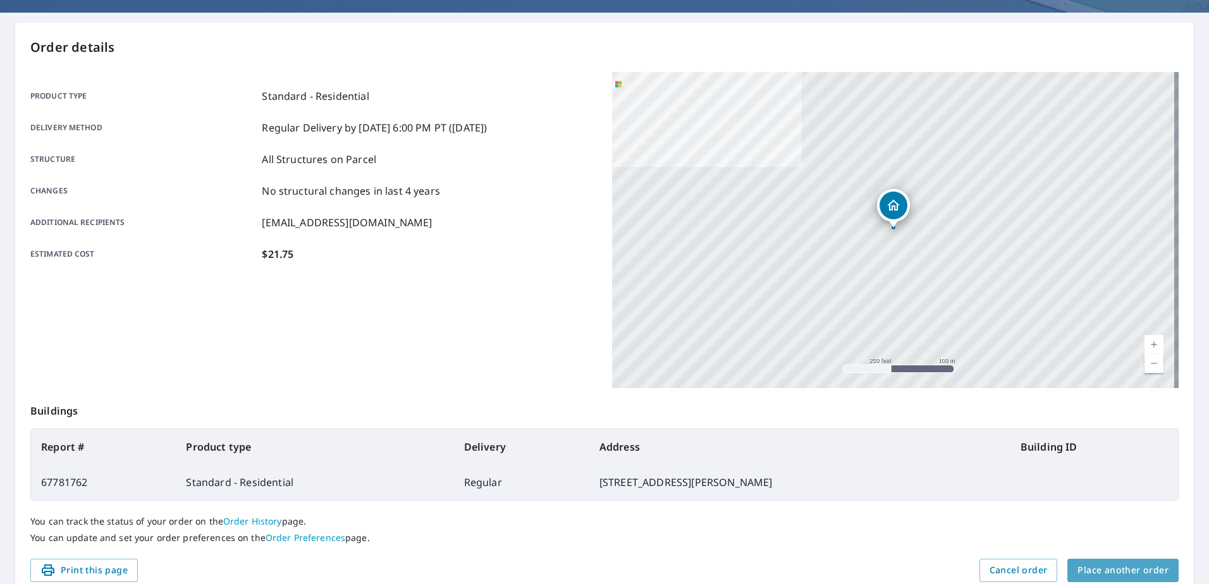
click at [1116, 559] on button "Place another order" at bounding box center [1123, 570] width 111 height 23
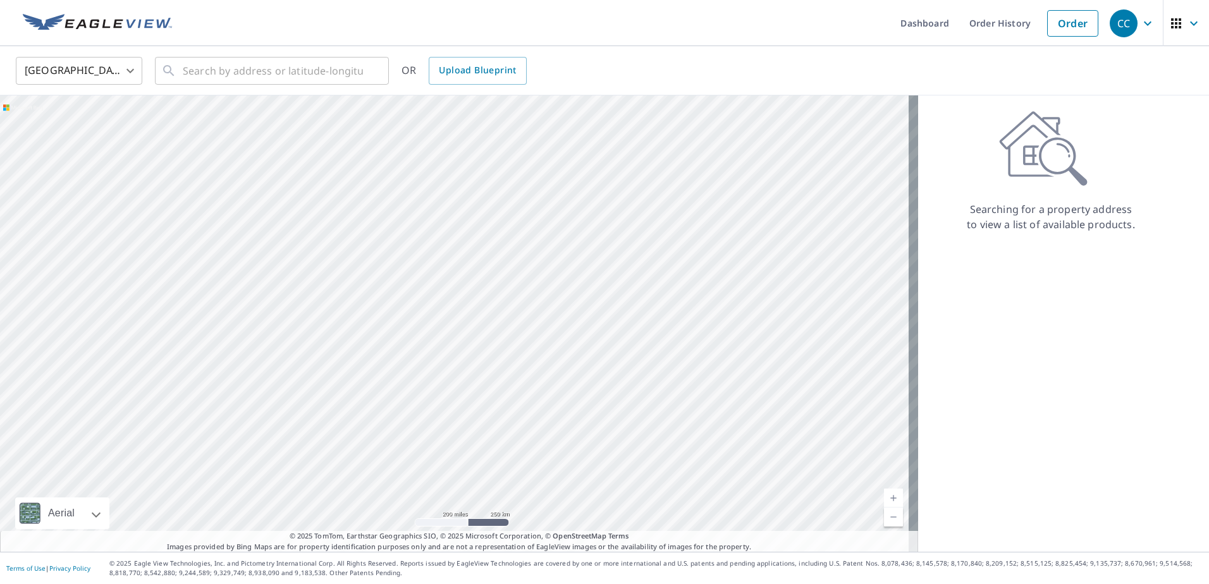
click at [199, 94] on div "United States [GEOGRAPHIC_DATA] ​ ​ OR Upload Blueprint" at bounding box center [604, 70] width 1209 height 49
click at [199, 76] on input "text" at bounding box center [273, 70] width 180 height 35
paste input "[STREET_ADDRESS]"
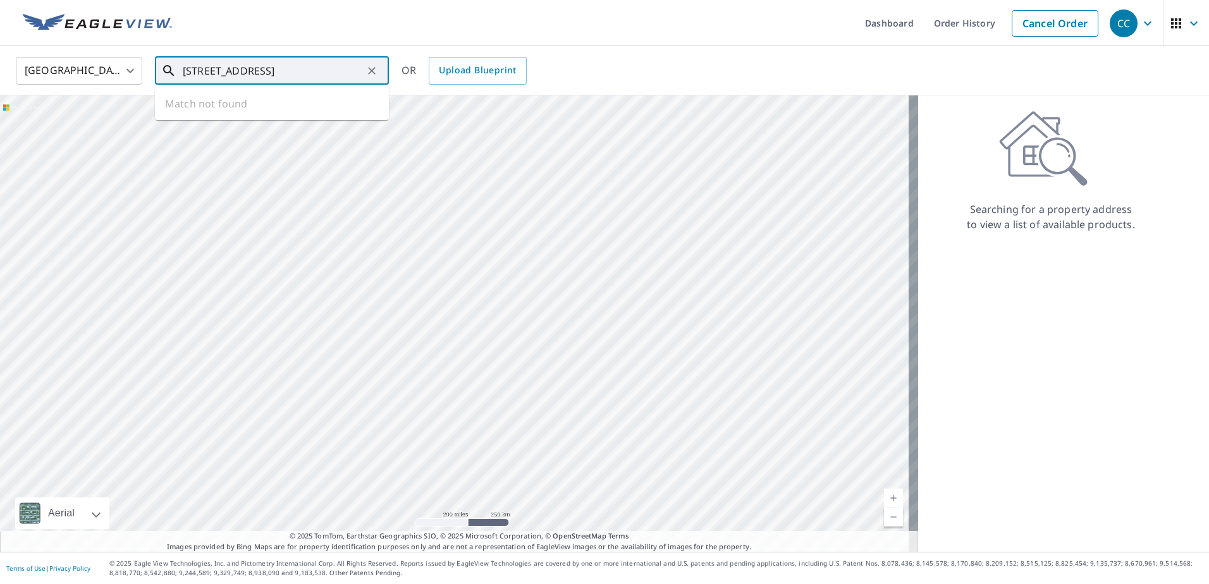
drag, startPoint x: 323, startPoint y: 71, endPoint x: 489, endPoint y: 104, distance: 168.8
click at [489, 104] on div "United States [GEOGRAPHIC_DATA] ​ [STREET_ADDRESS] Montgo ​ Match not found OR …" at bounding box center [604, 299] width 1209 height 506
type input "[STREET_ADDRESS]"
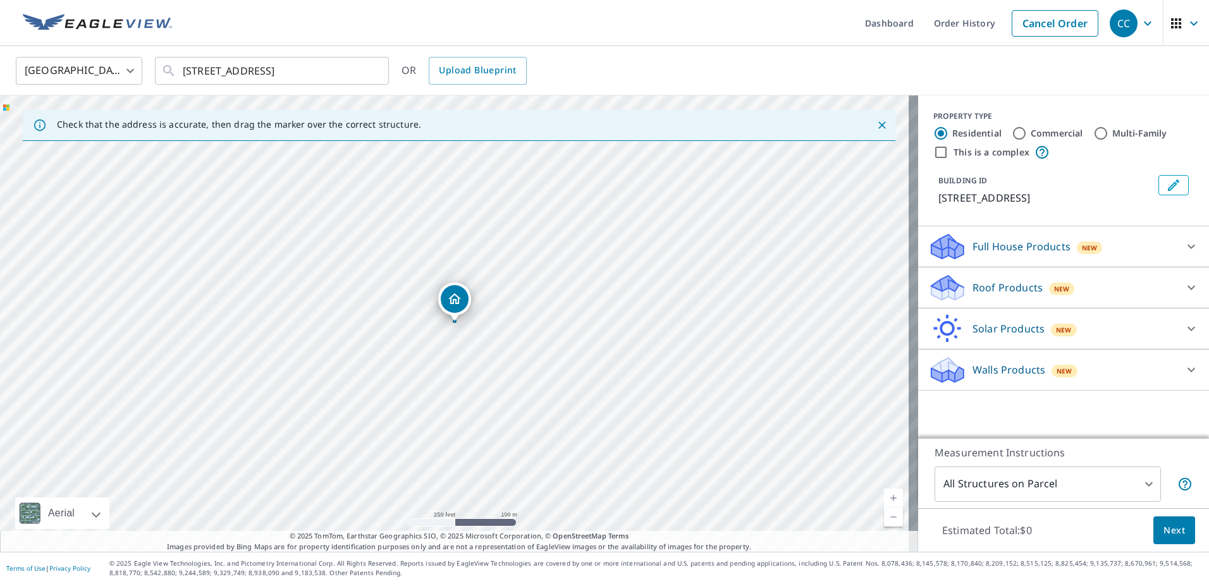
click at [973, 291] on p "Roof Products" at bounding box center [1008, 287] width 70 height 15
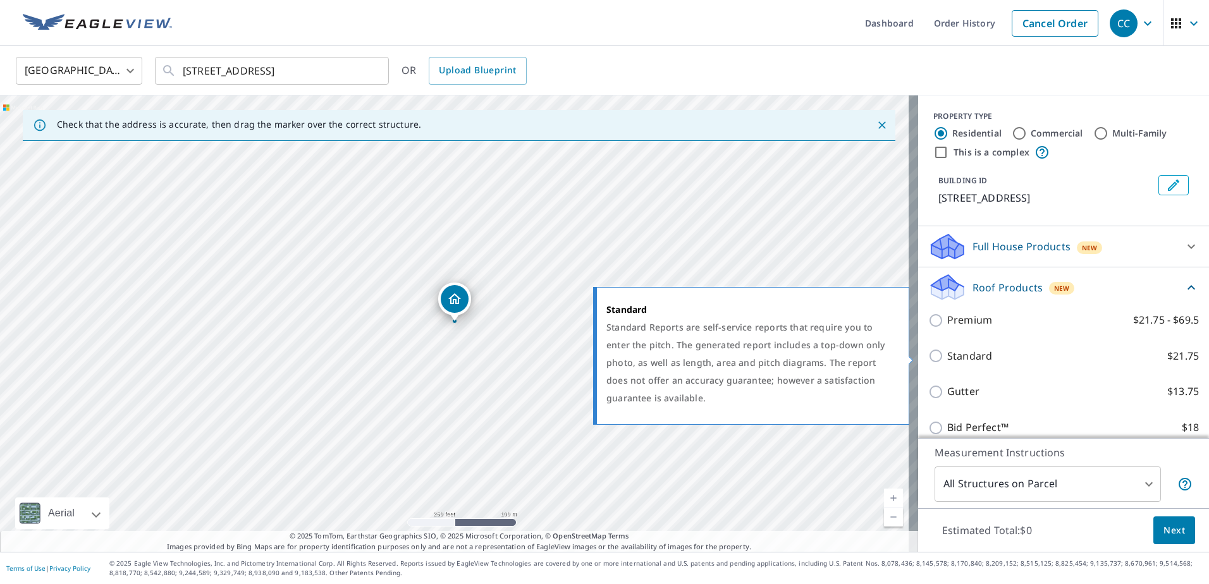
click at [972, 352] on p "Standard" at bounding box center [969, 356] width 45 height 16
click at [947, 352] on input "Standard $21.75" at bounding box center [937, 355] width 19 height 15
checkbox input "true"
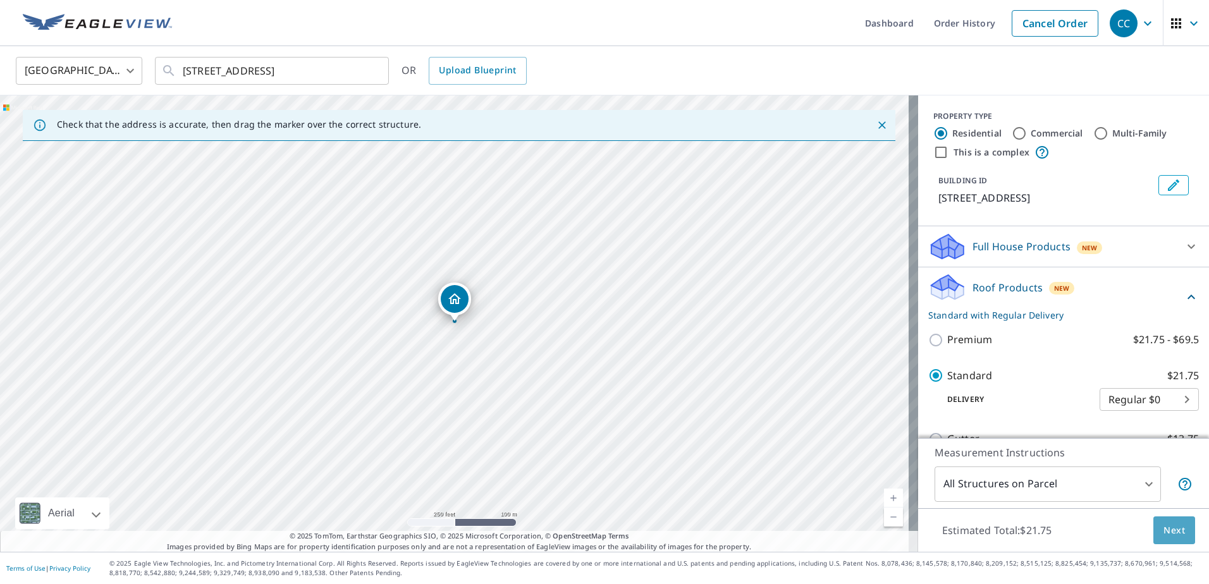
click at [1178, 531] on button "Next" at bounding box center [1175, 531] width 42 height 28
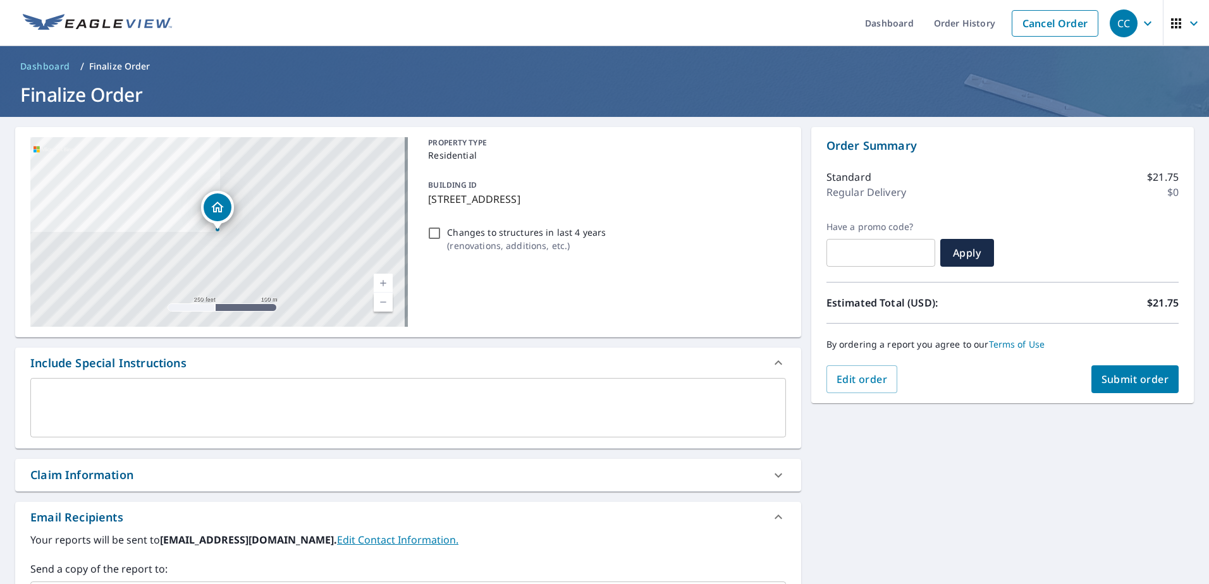
click at [213, 465] on div "Claim Information" at bounding box center [408, 475] width 786 height 32
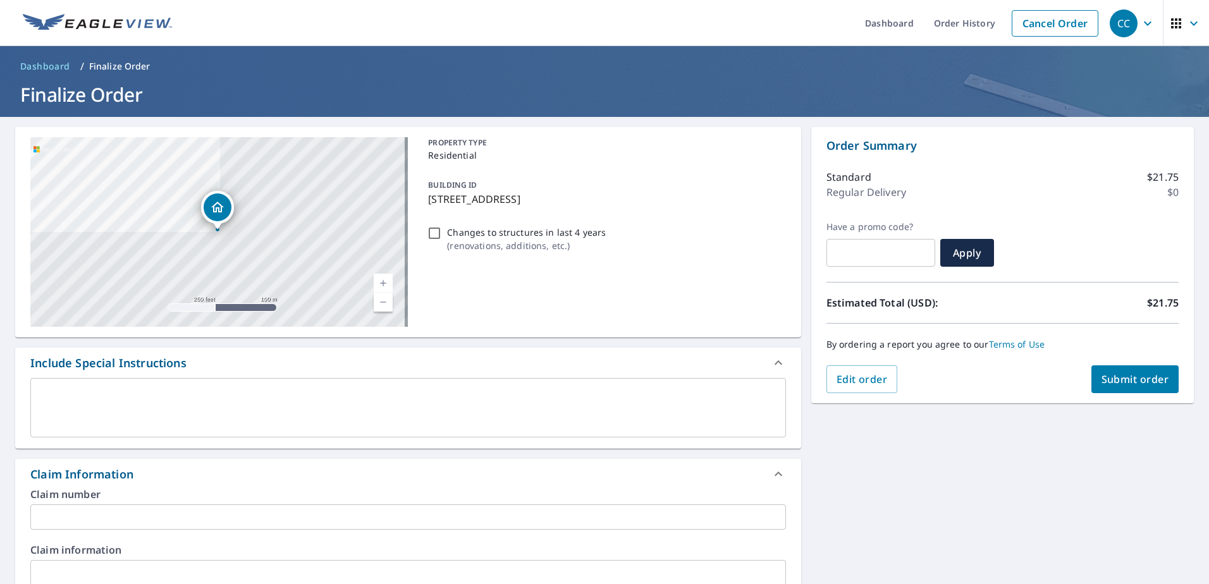
scroll to position [126, 0]
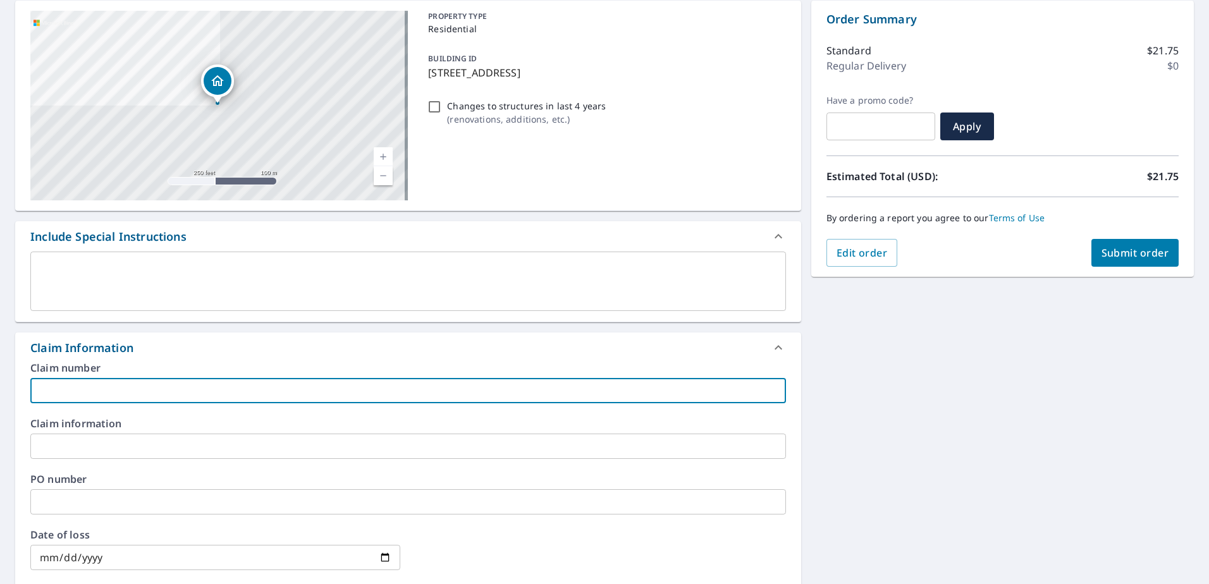
click at [142, 395] on input "text" at bounding box center [408, 390] width 756 height 25
paste input "8159368"
click at [155, 391] on input "8159368" at bounding box center [408, 390] width 756 height 25
paste input "[PERSON_NAME] residence"
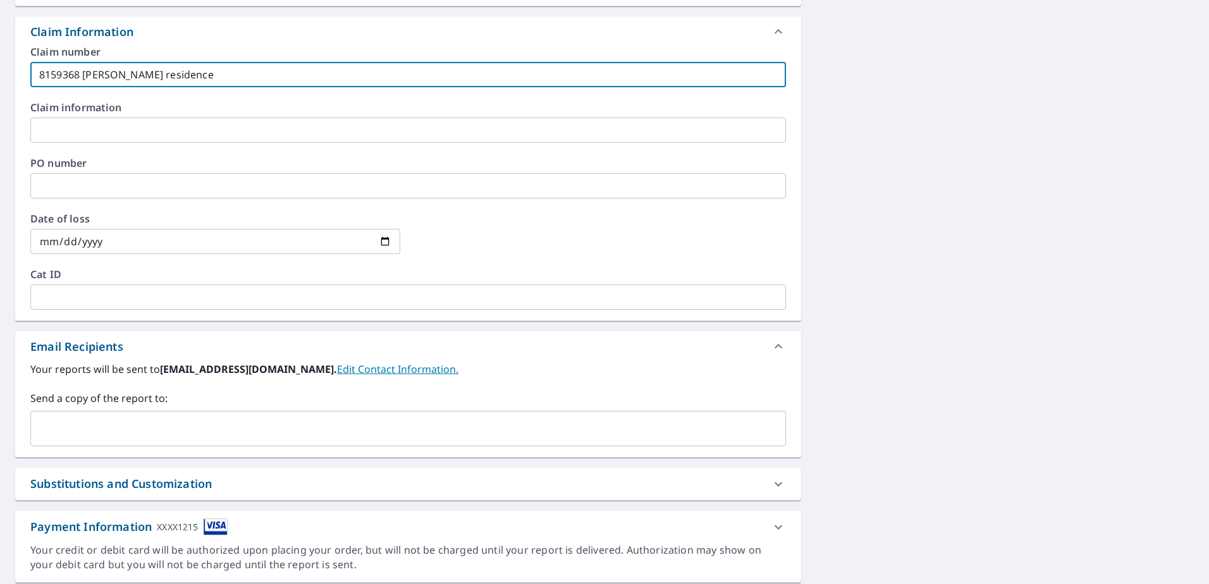
type input "8159368 [PERSON_NAME] residence"
click at [144, 417] on input "text" at bounding box center [398, 429] width 725 height 24
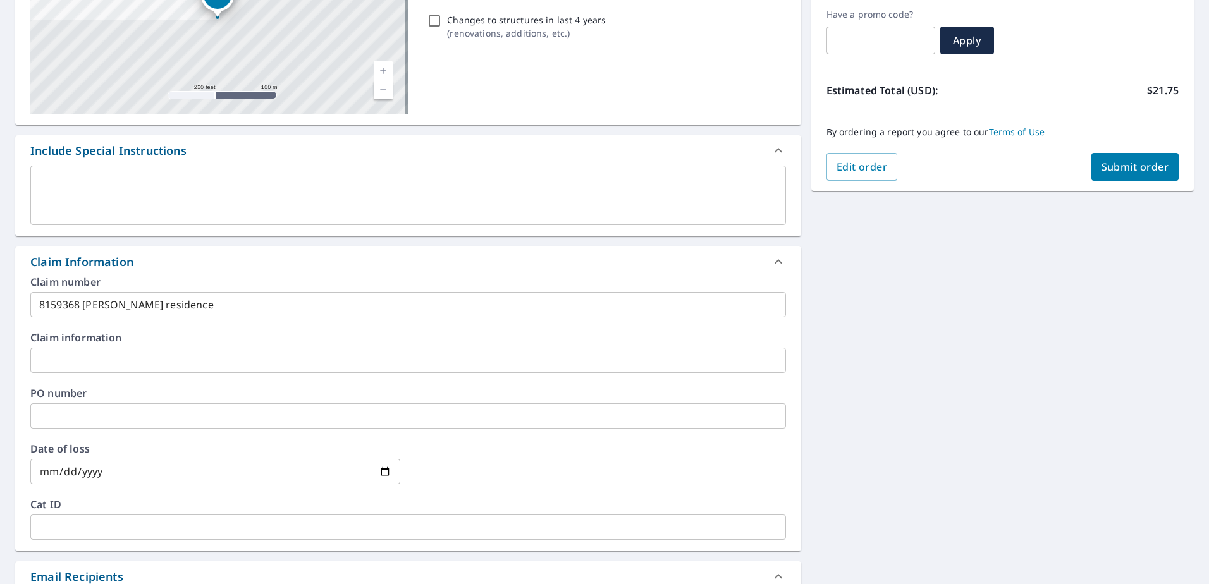
scroll to position [63, 0]
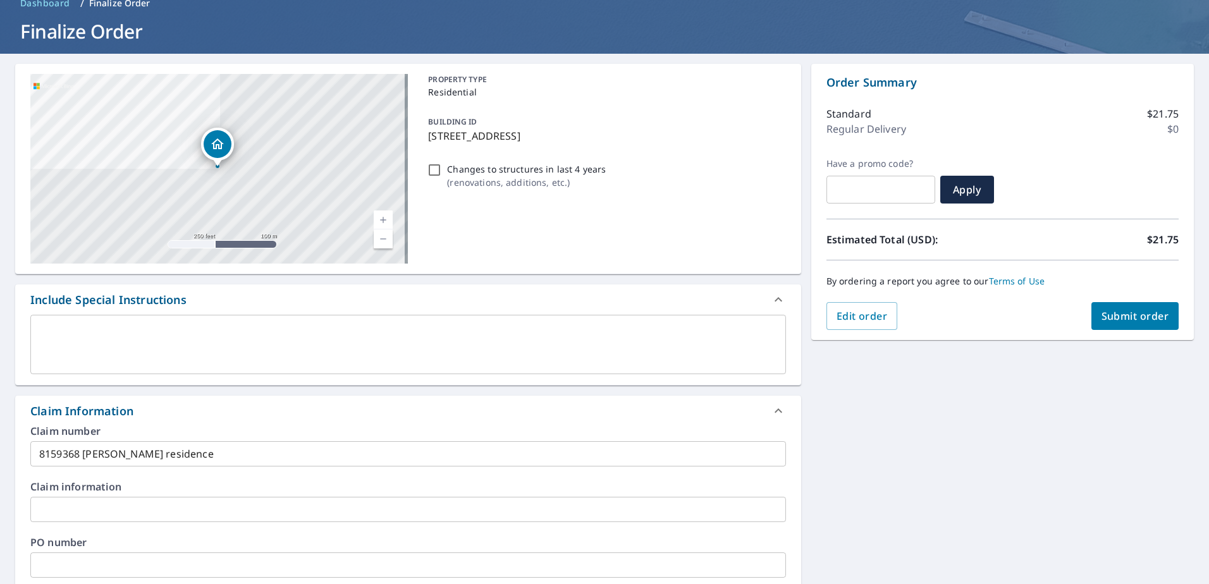
type input "[EMAIL_ADDRESS][DOMAIN_NAME]"
click at [1124, 306] on button "Submit order" at bounding box center [1136, 316] width 88 height 28
